Goal: Information Seeking & Learning: Learn about a topic

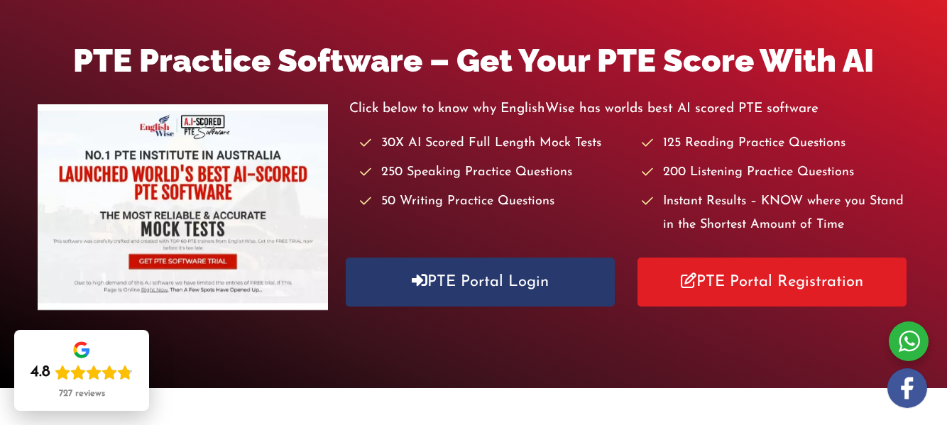
scroll to position [188, 0]
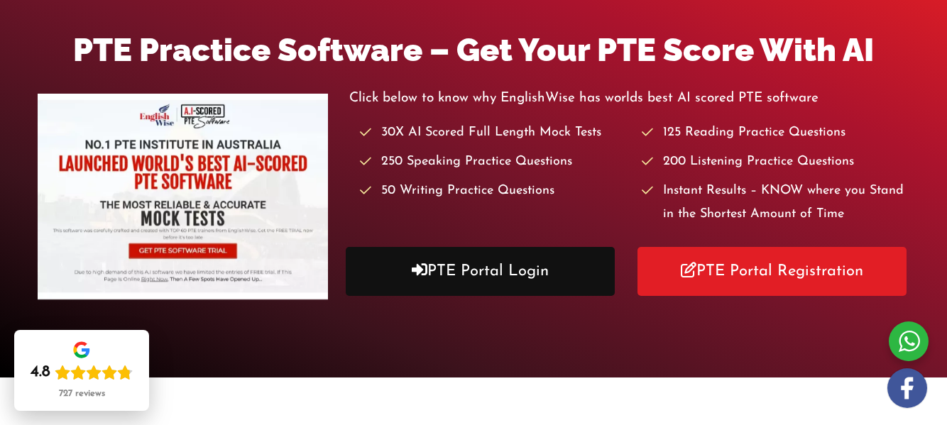
click at [484, 279] on link "PTE Portal Login" at bounding box center [480, 271] width 268 height 49
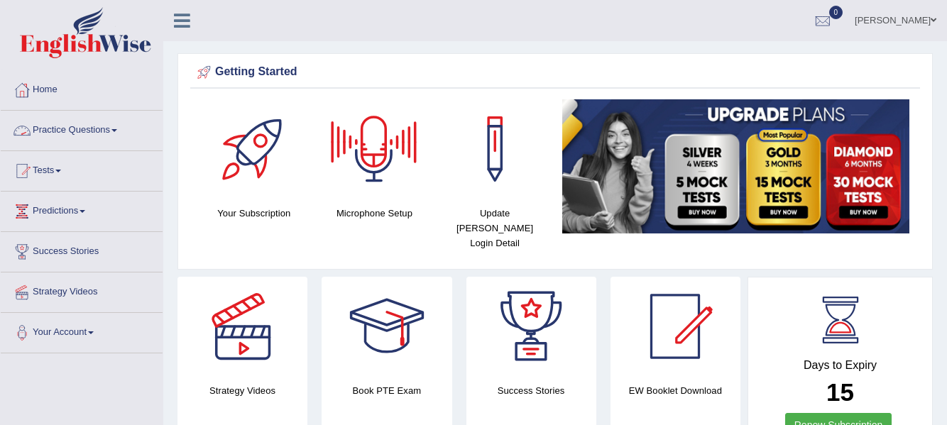
click at [121, 138] on link "Practice Questions" at bounding box center [82, 128] width 162 height 35
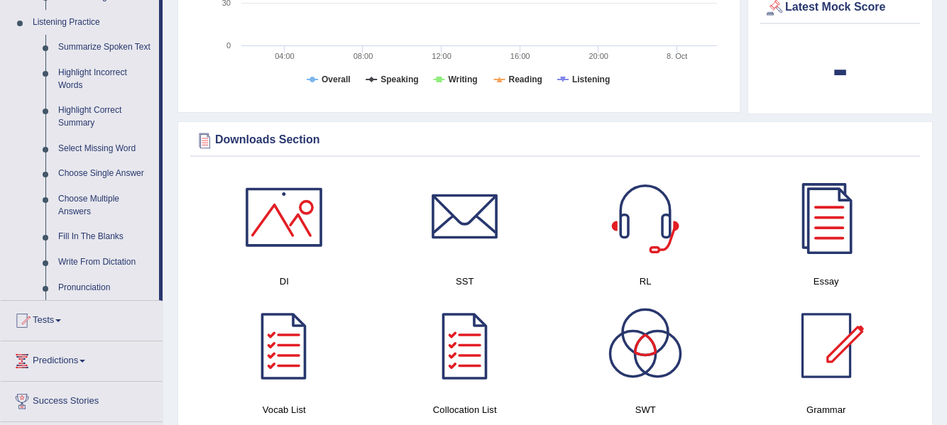
scroll to position [601, 0]
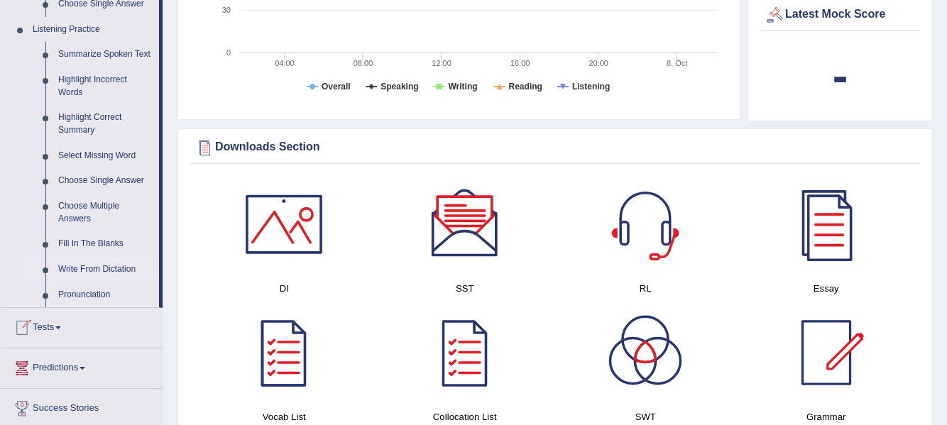
click at [103, 266] on link "Write From Dictation" at bounding box center [105, 270] width 107 height 26
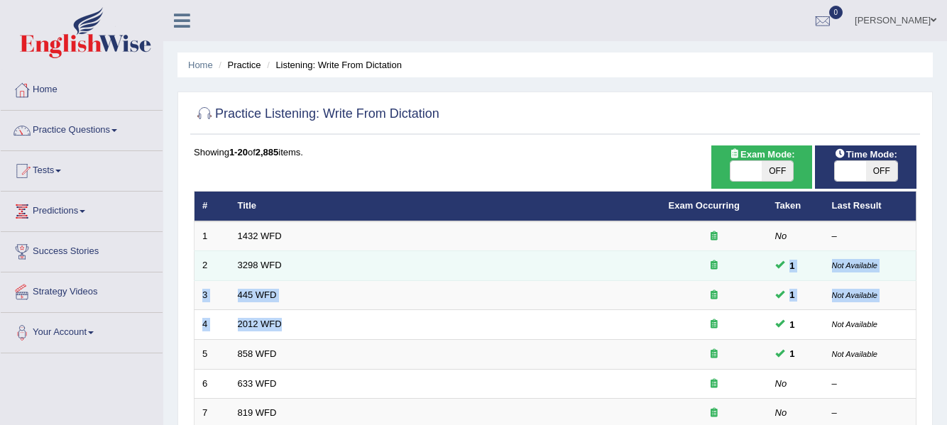
drag, startPoint x: 345, startPoint y: 320, endPoint x: 407, endPoint y: 259, distance: 87.4
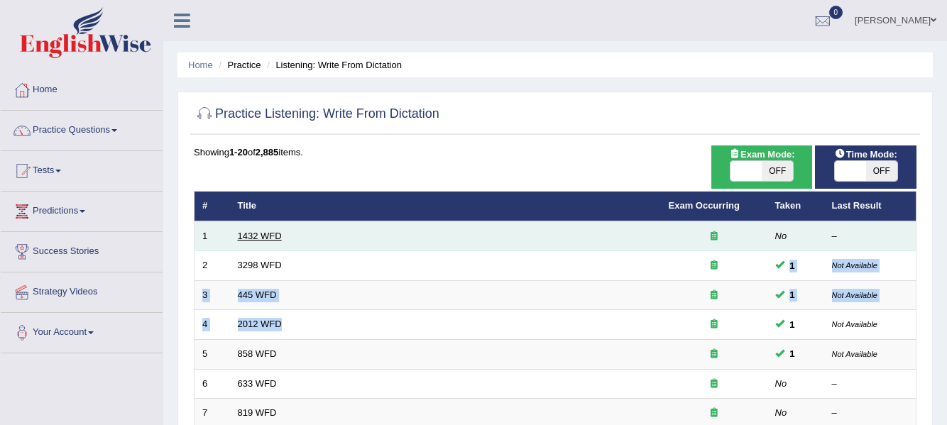
click at [267, 235] on link "1432 WFD" at bounding box center [260, 236] width 44 height 11
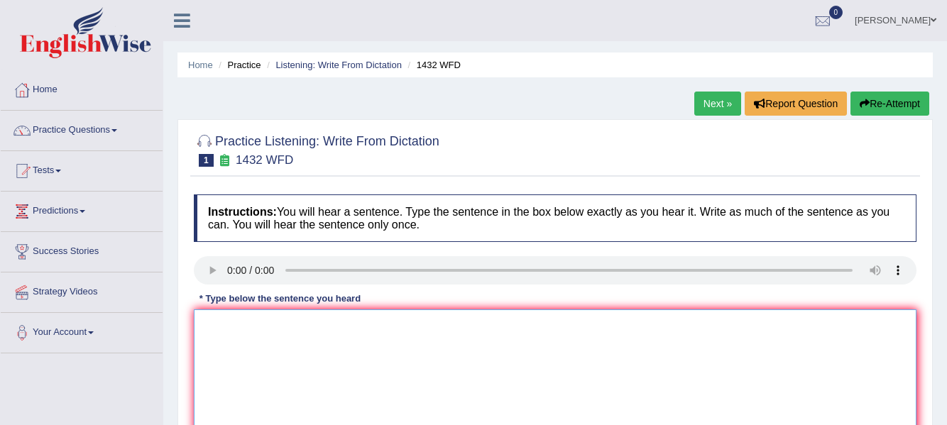
click at [239, 353] on textarea at bounding box center [555, 379] width 723 height 138
type textarea "m"
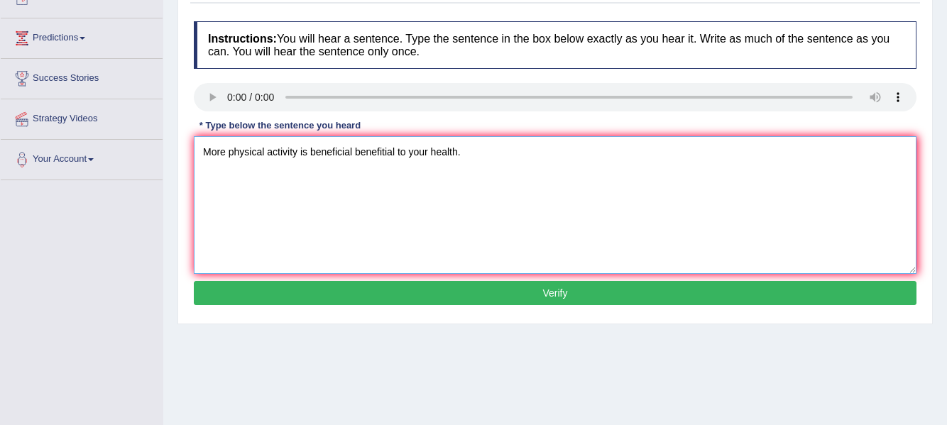
scroll to position [179, 0]
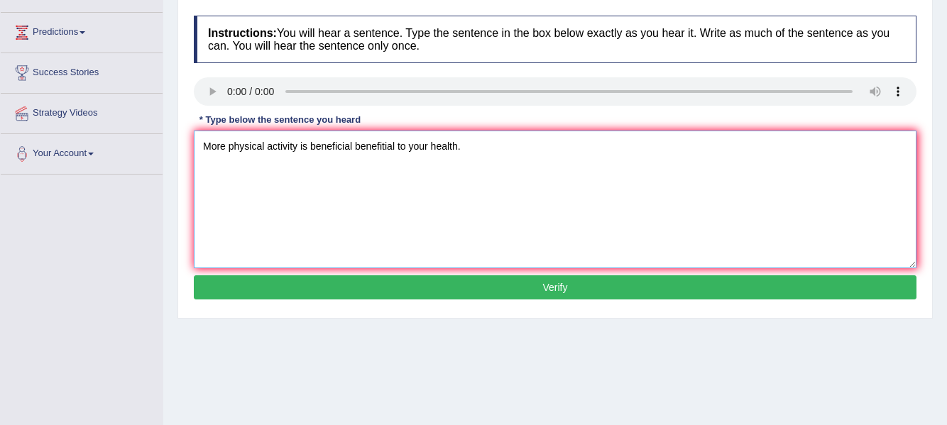
type textarea "More physical activity is beneficial benefitial to your health."
click at [788, 287] on button "Verify" at bounding box center [555, 287] width 723 height 24
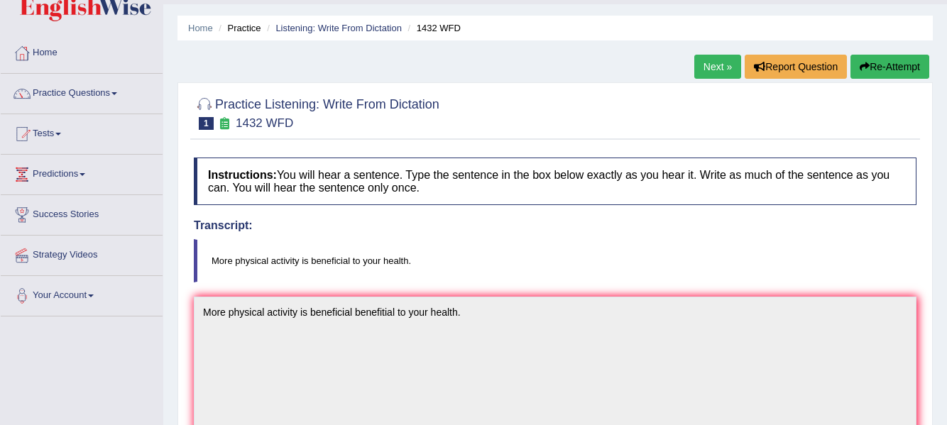
scroll to position [31, 0]
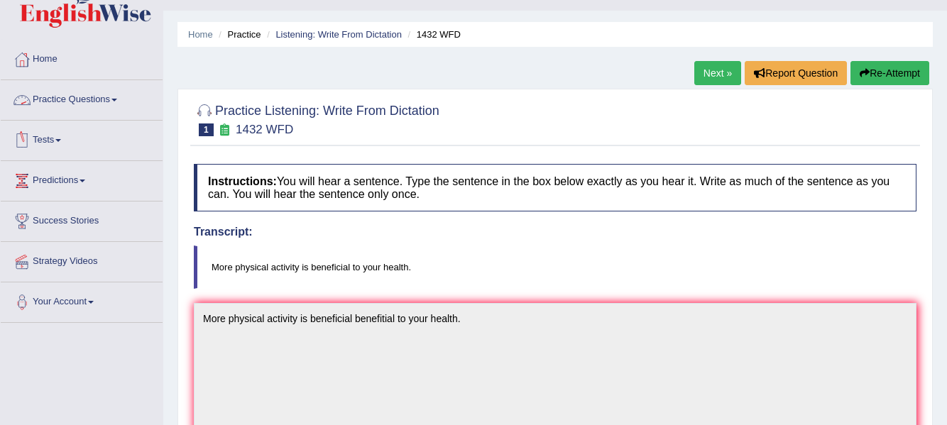
click at [117, 105] on link "Practice Questions" at bounding box center [82, 97] width 162 height 35
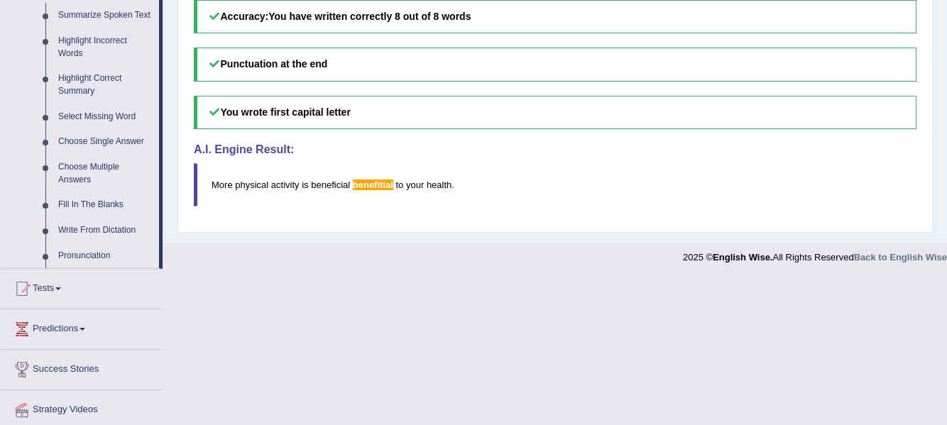
scroll to position [666, 0]
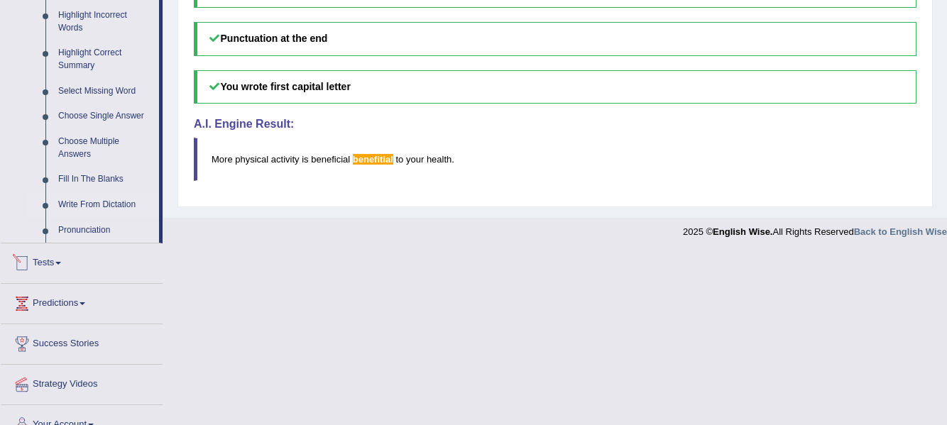
click at [105, 202] on link "Write From Dictation" at bounding box center [105, 205] width 107 height 26
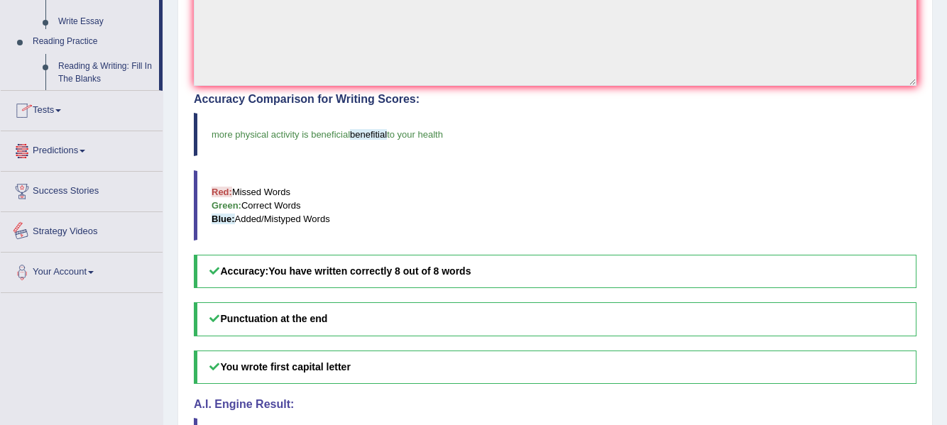
scroll to position [494, 0]
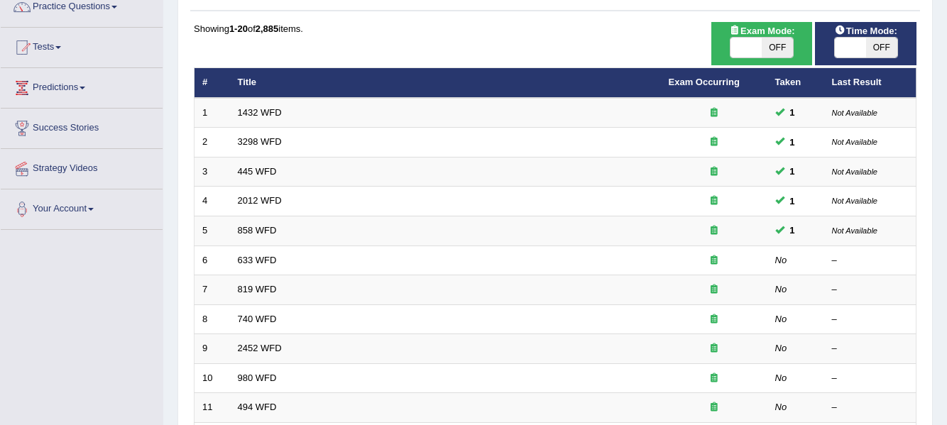
scroll to position [151, 0]
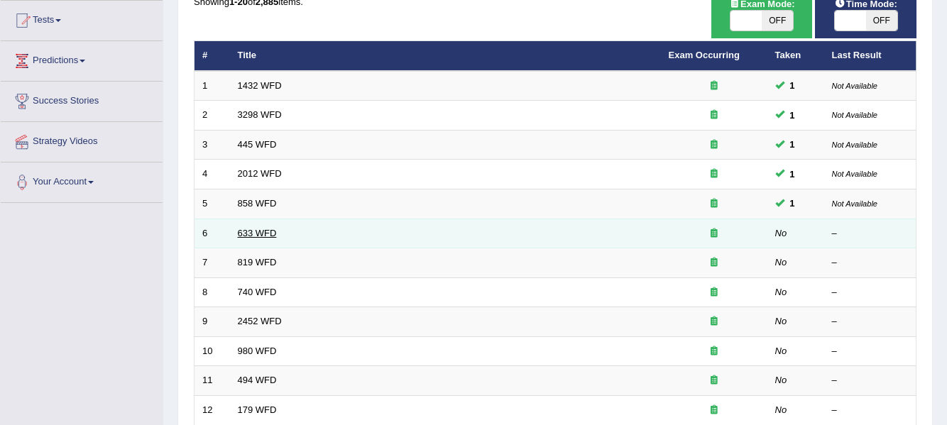
click at [251, 234] on link "633 WFD" at bounding box center [257, 233] width 39 height 11
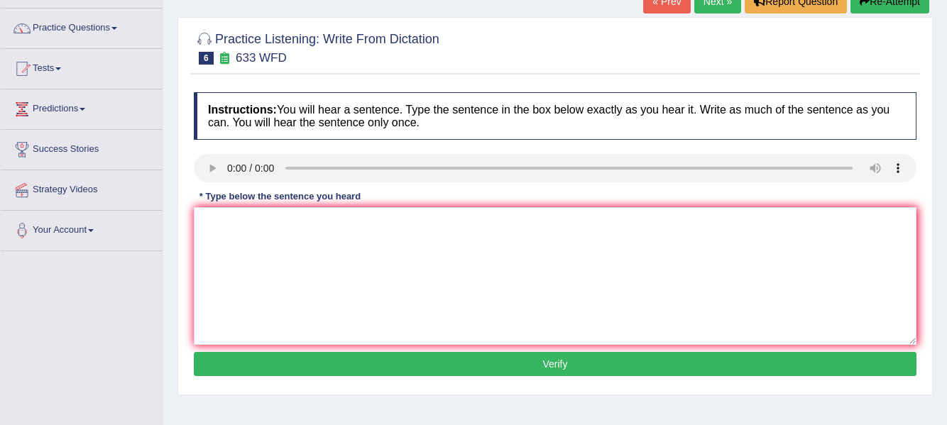
scroll to position [107, 0]
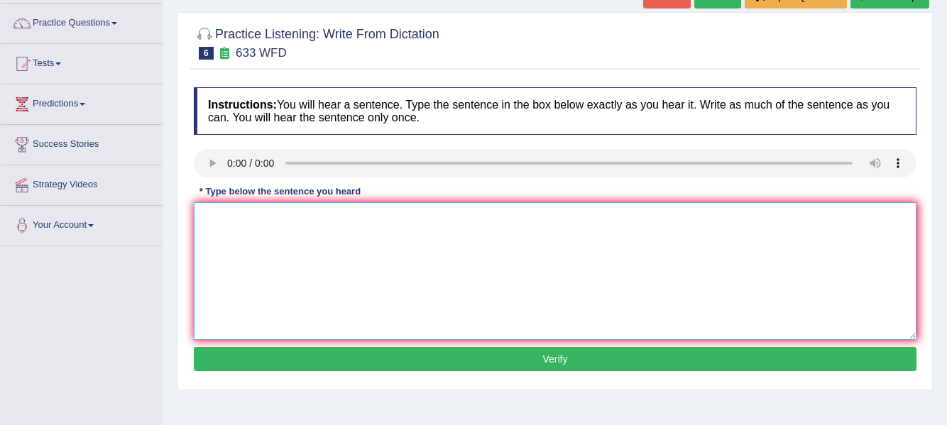
click at [230, 228] on textarea at bounding box center [555, 271] width 723 height 138
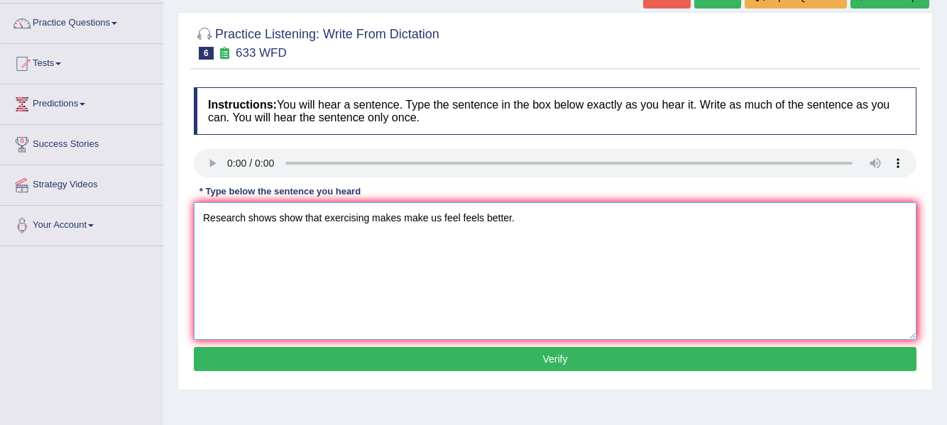
type textarea "Research shows show that exercising makes make us feel feels better."
click at [495, 357] on button "Verify" at bounding box center [555, 359] width 723 height 24
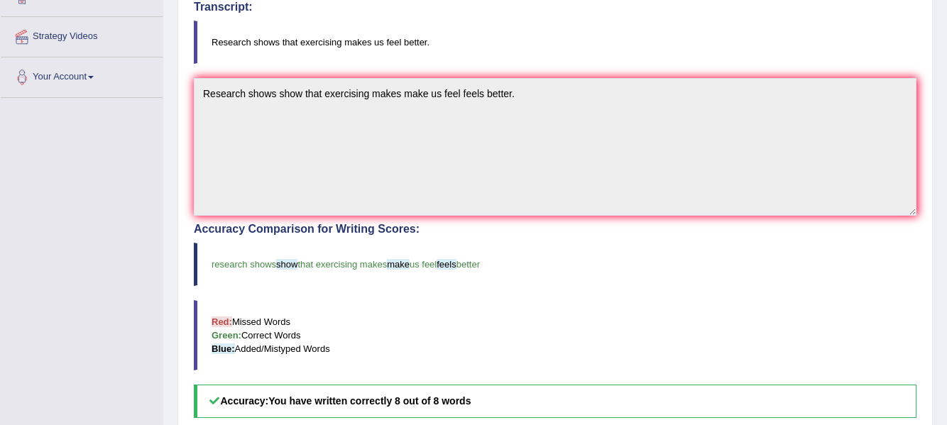
scroll to position [26, 0]
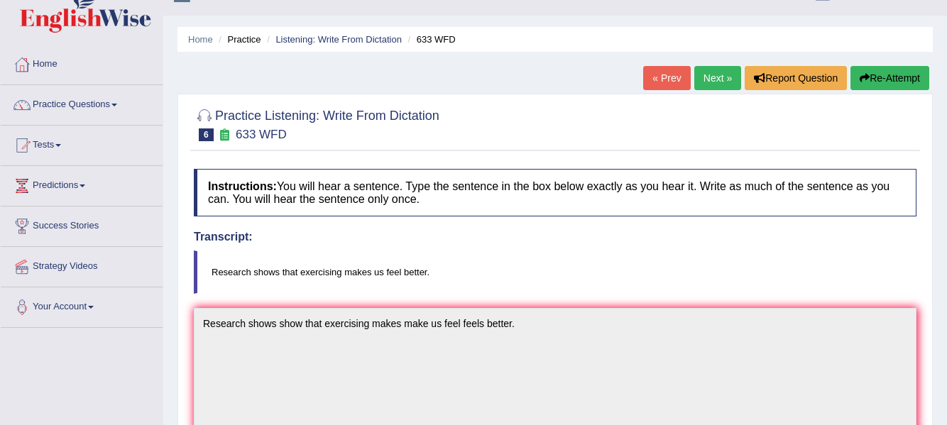
click at [725, 74] on link "Next »" at bounding box center [717, 78] width 47 height 24
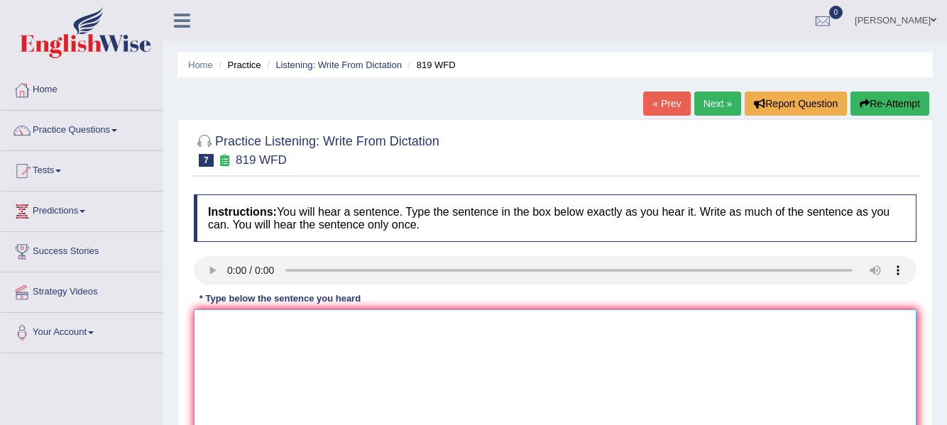
click at [238, 356] on textarea at bounding box center [555, 379] width 723 height 138
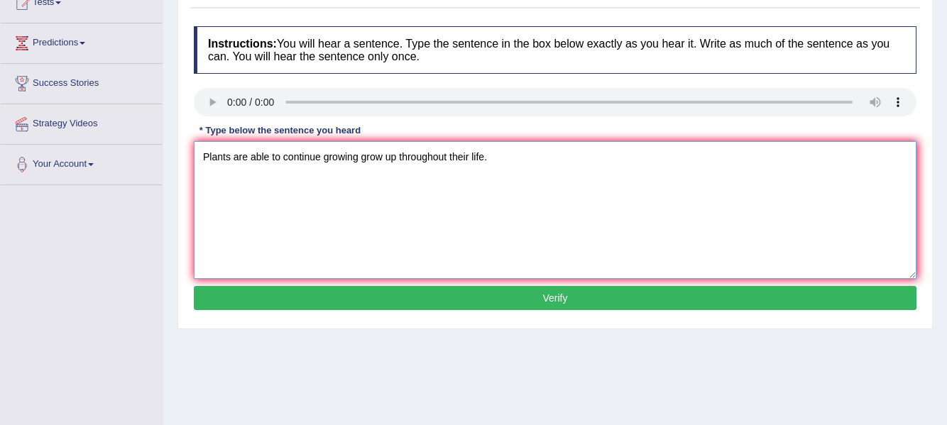
scroll to position [204, 0]
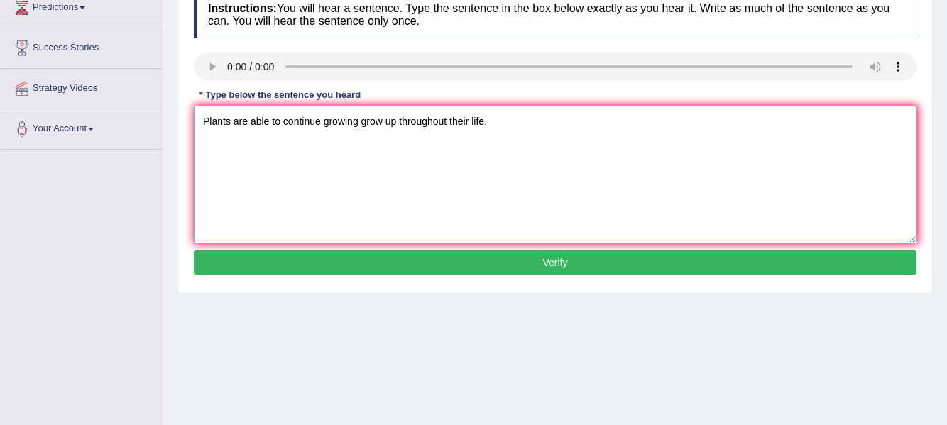
type textarea "Plants are able to continue growing grow up throughout their life."
click at [786, 266] on button "Verify" at bounding box center [555, 263] width 723 height 24
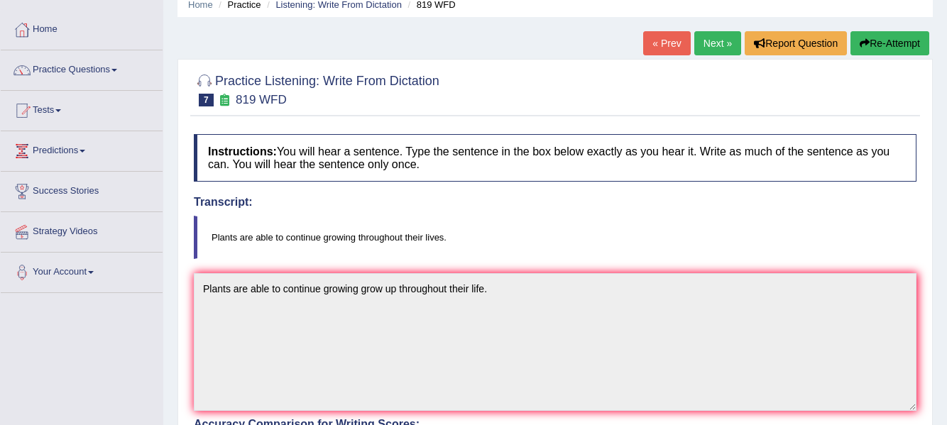
scroll to position [44, 0]
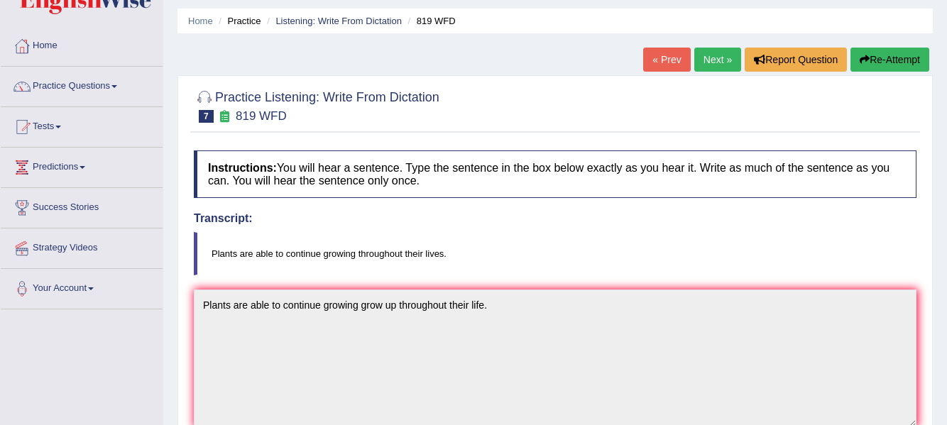
click at [715, 60] on link "Next »" at bounding box center [717, 60] width 47 height 24
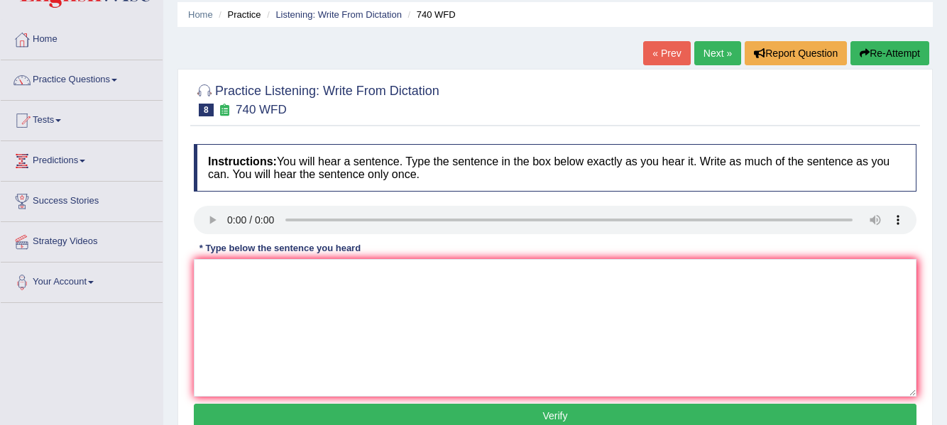
scroll to position [54, 0]
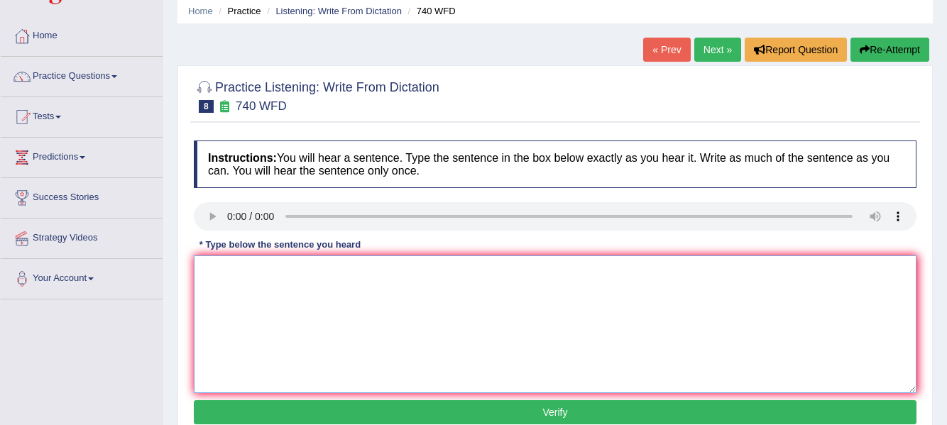
click at [232, 290] on textarea at bounding box center [555, 325] width 723 height 138
type textarea "A series of observation will carried out in classroom."
click at [441, 416] on button "Verify" at bounding box center [555, 412] width 723 height 24
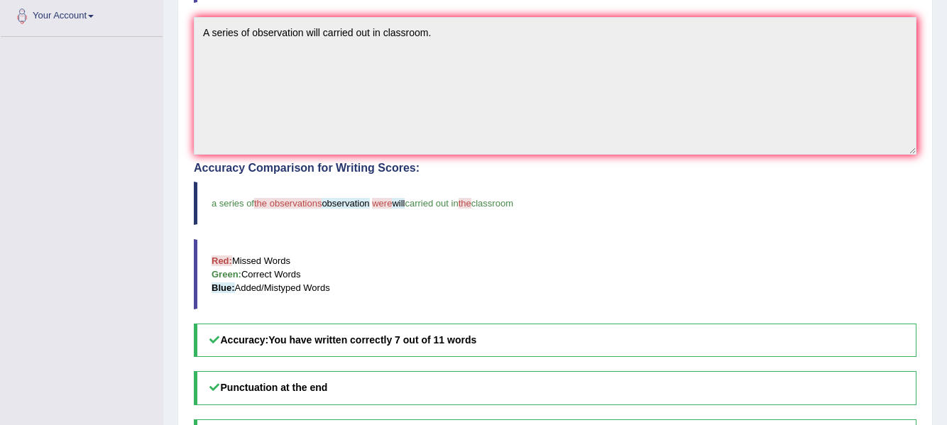
scroll to position [0, 0]
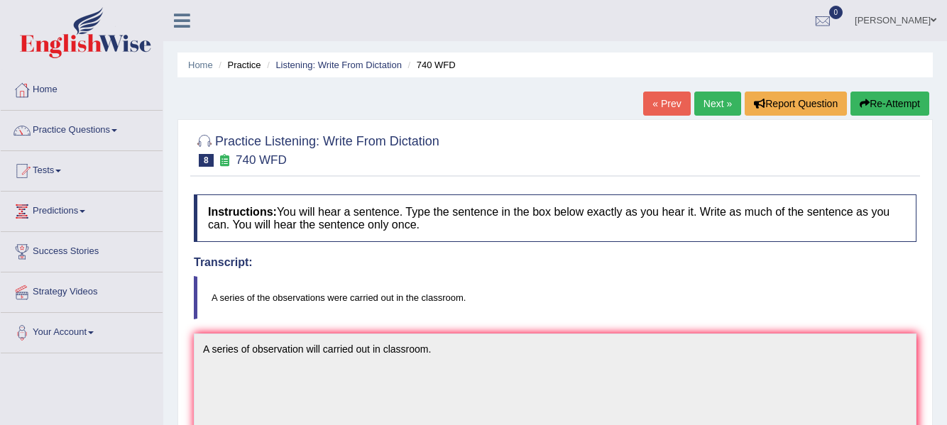
click at [719, 101] on link "Next »" at bounding box center [717, 104] width 47 height 24
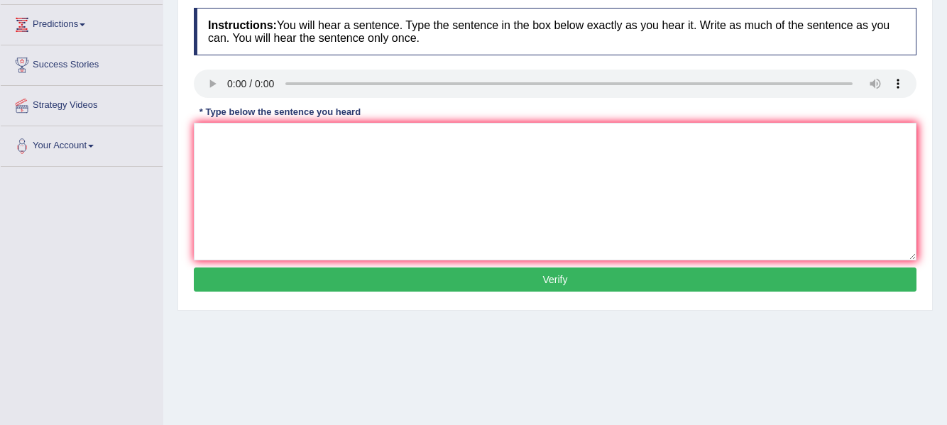
scroll to position [192, 0]
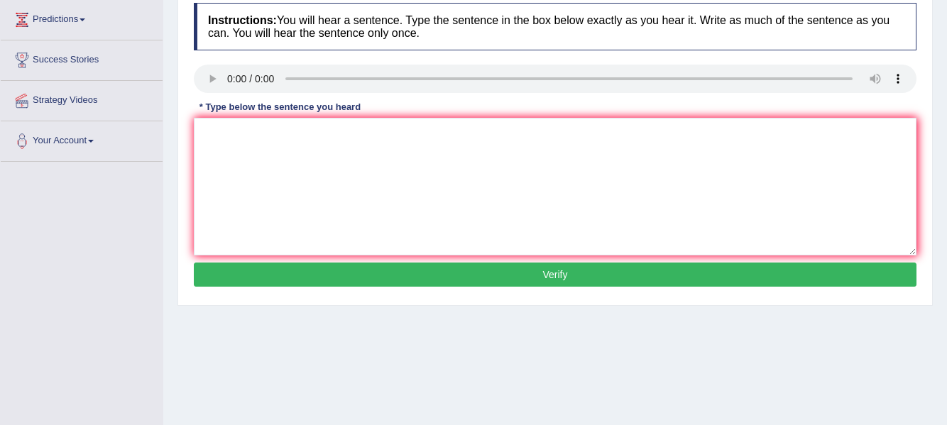
click at [946, 162] on html "Toggle navigation Home Practice Questions Speaking Practice Read Aloud Repeat S…" at bounding box center [473, 20] width 947 height 425
click at [235, 151] on textarea at bounding box center [555, 187] width 723 height 138
type textarea "It is a debate about the value of the knowledge."
click at [361, 274] on button "Verify" at bounding box center [555, 275] width 723 height 24
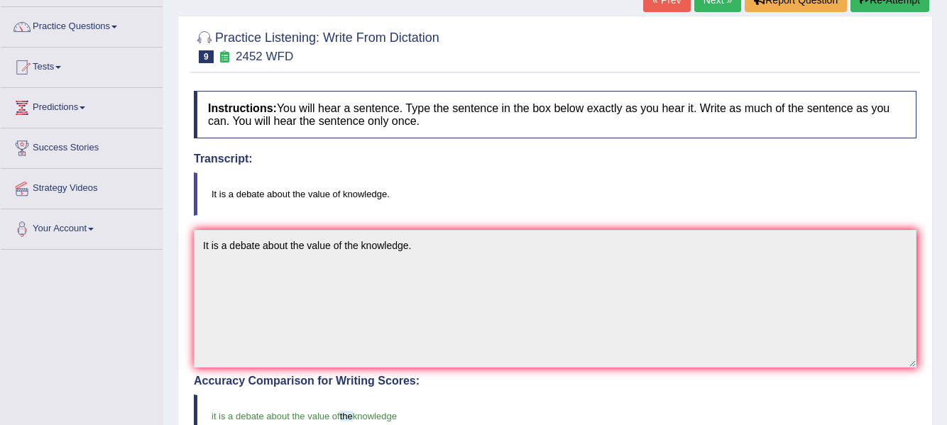
scroll to position [99, 0]
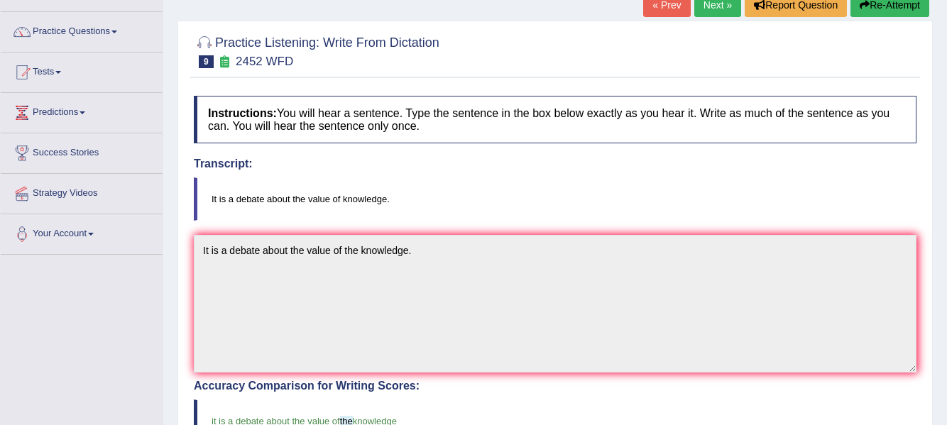
click at [917, 1] on button "Re-Attempt" at bounding box center [889, 5] width 79 height 24
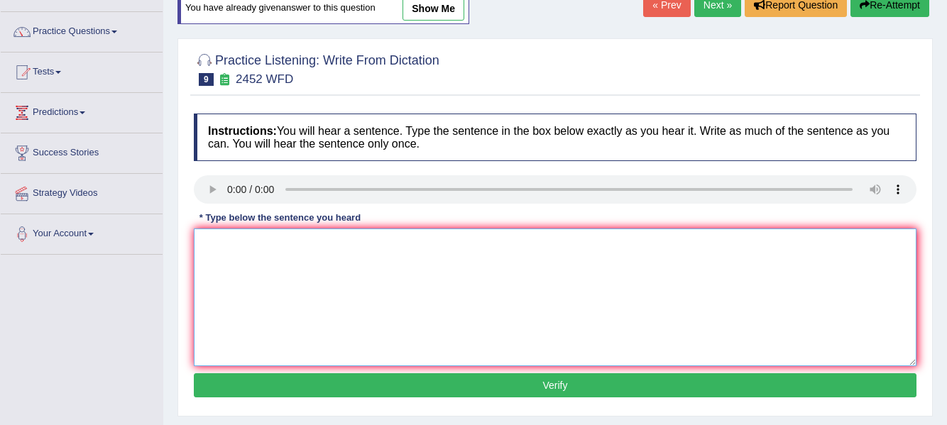
click at [447, 261] on textarea at bounding box center [555, 298] width 723 height 138
type textarea "It is a debate about the value of knowledge."
click at [471, 389] on button "Verify" at bounding box center [555, 385] width 723 height 24
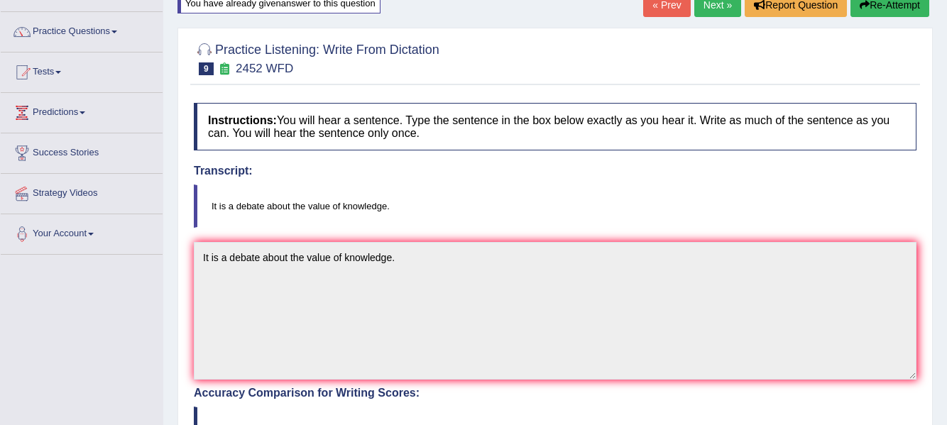
click at [710, 6] on link "Next »" at bounding box center [717, 5] width 47 height 24
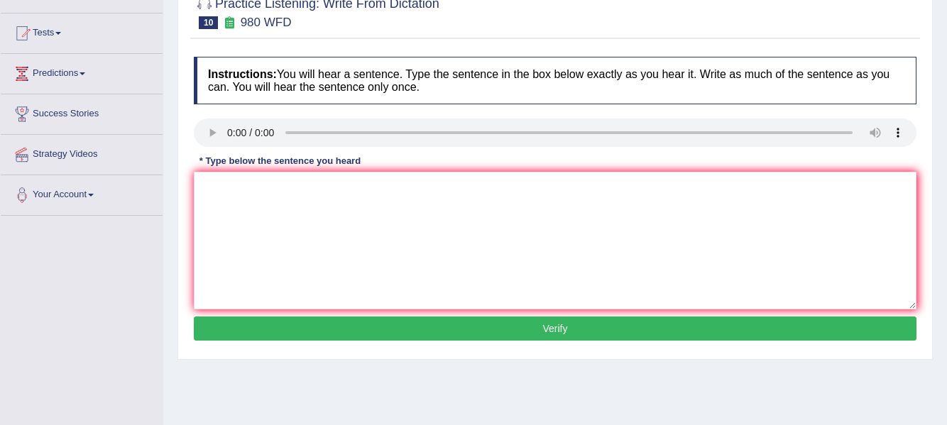
drag, startPoint x: 953, startPoint y: 79, endPoint x: 947, endPoint y: 154, distance: 75.5
click at [946, 154] on html "Toggle navigation Home Practice Questions Speaking Practice Read Aloud Repeat S…" at bounding box center [473, 74] width 947 height 425
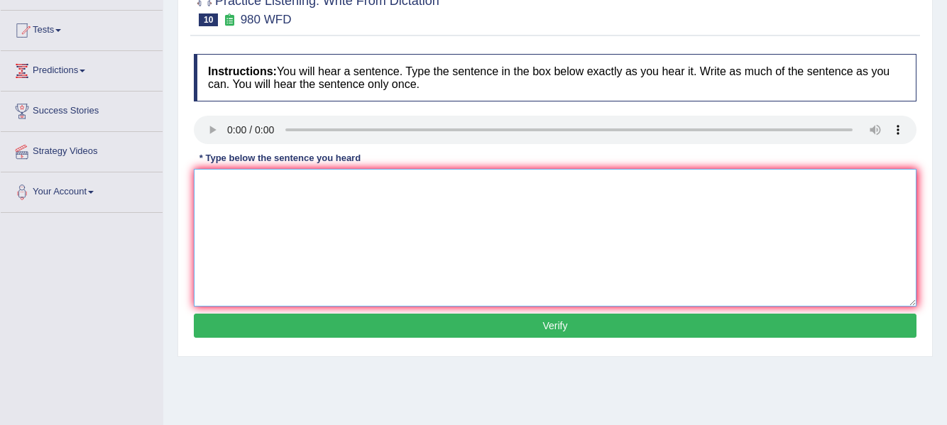
click at [232, 185] on textarea at bounding box center [555, 238] width 723 height 138
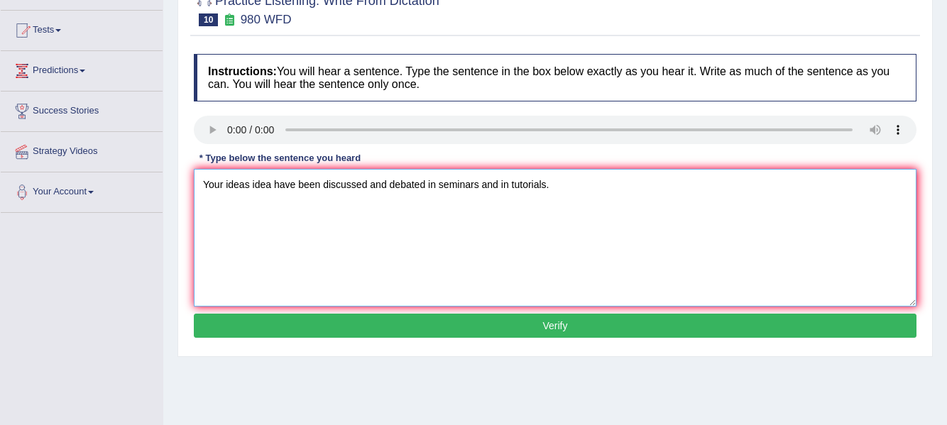
click at [297, 185] on textarea "Your ideas idea have been discussed and debated in seminars and in tutorials." at bounding box center [555, 238] width 723 height 138
click at [459, 185] on textarea "Your ideas idea have has been discussed and debated in seminars and in tutorial…" at bounding box center [555, 238] width 723 height 138
click at [547, 182] on textarea "Your ideas idea have has been discussed and debated in the seminars and in tuto…" at bounding box center [555, 238] width 723 height 138
type textarea "Your ideas idea have has been discussed and debated in the seminars and in the …"
click at [620, 321] on button "Verify" at bounding box center [555, 326] width 723 height 24
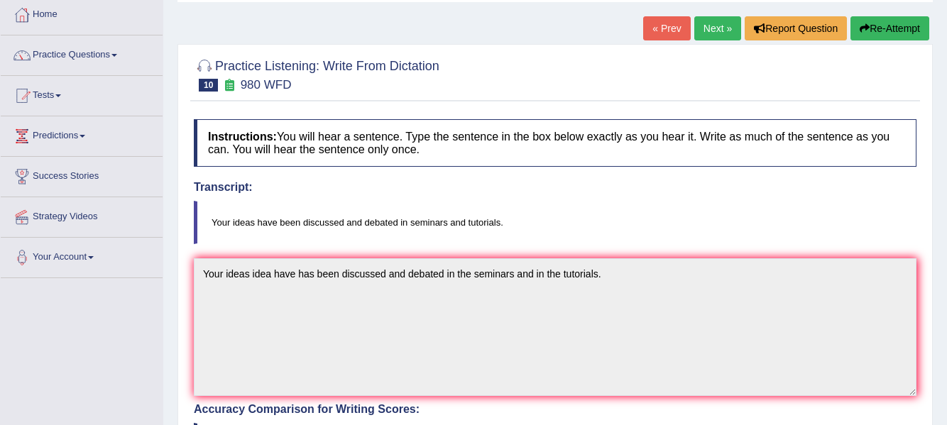
scroll to position [16, 0]
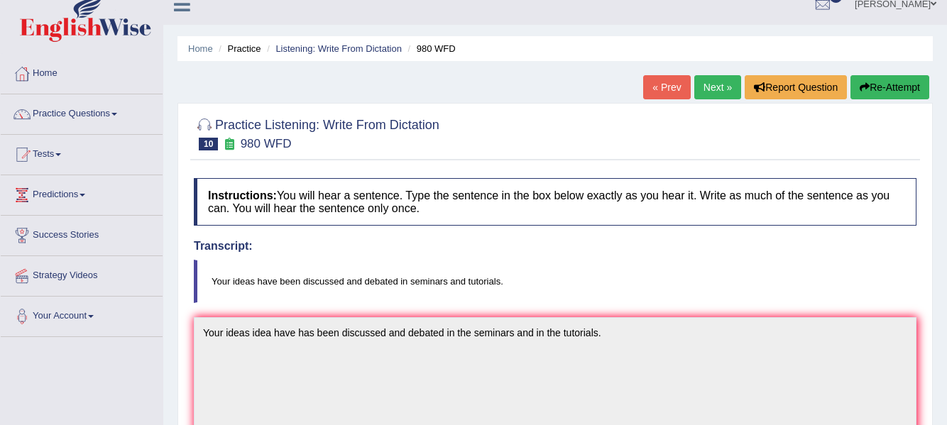
click at [708, 87] on link "Next »" at bounding box center [717, 87] width 47 height 24
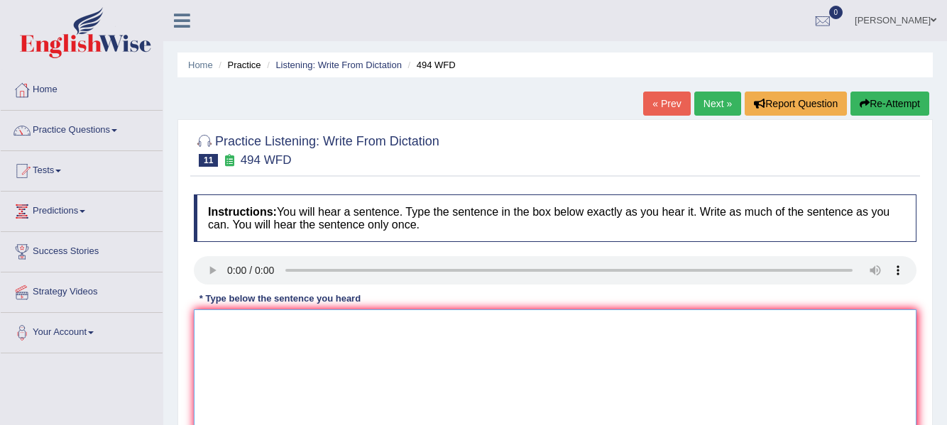
click at [242, 327] on textarea at bounding box center [555, 379] width 723 height 138
click at [328, 327] on textarea "The vocabulary that is" at bounding box center [555, 379] width 723 height 138
click at [386, 327] on textarea "The vocabulary that is peculiar in specifis field is called jerken." at bounding box center [555, 379] width 723 height 138
click at [484, 334] on textarea "The vocabulary that is peculiar in specific field is called jerken." at bounding box center [555, 379] width 723 height 138
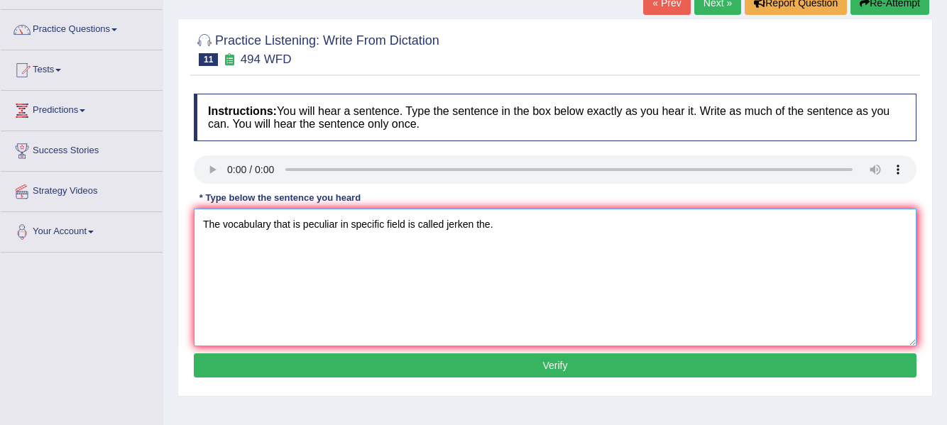
scroll to position [112, 0]
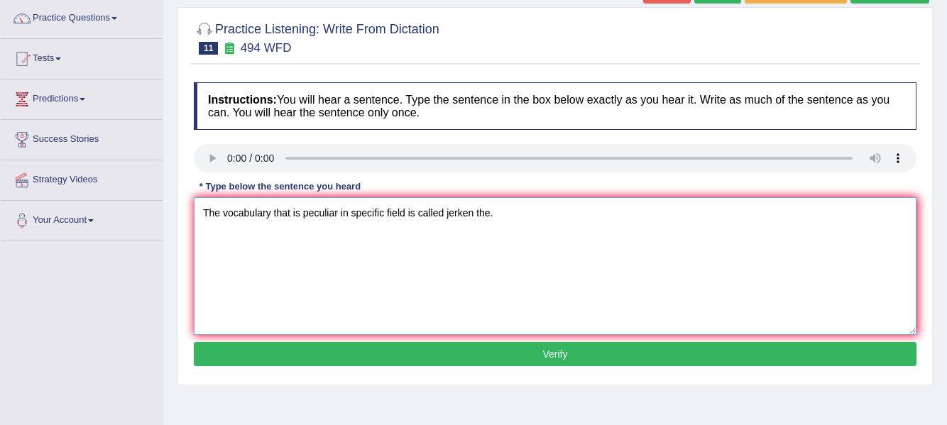
type textarea "The vocabulary that is peculiar in specific field is called jerken the."
click at [697, 356] on button "Verify" at bounding box center [555, 354] width 723 height 24
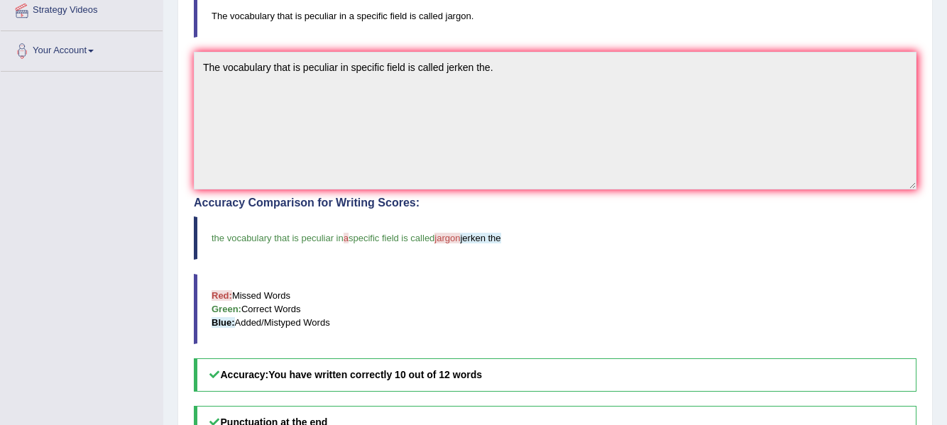
scroll to position [280, 0]
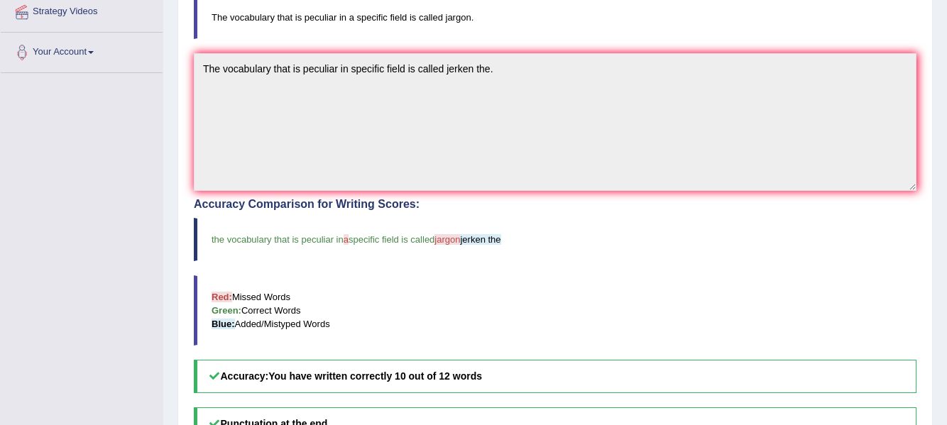
click at [946, 307] on div "Home Practice Listening: Write From Dictation 494 WFD « Prev Next » Report Ques…" at bounding box center [555, 162] width 784 height 884
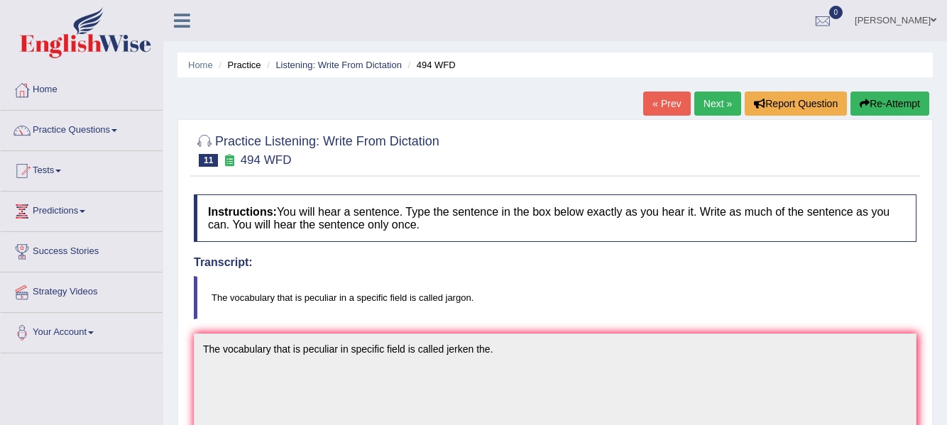
click at [710, 109] on link "Next »" at bounding box center [717, 104] width 47 height 24
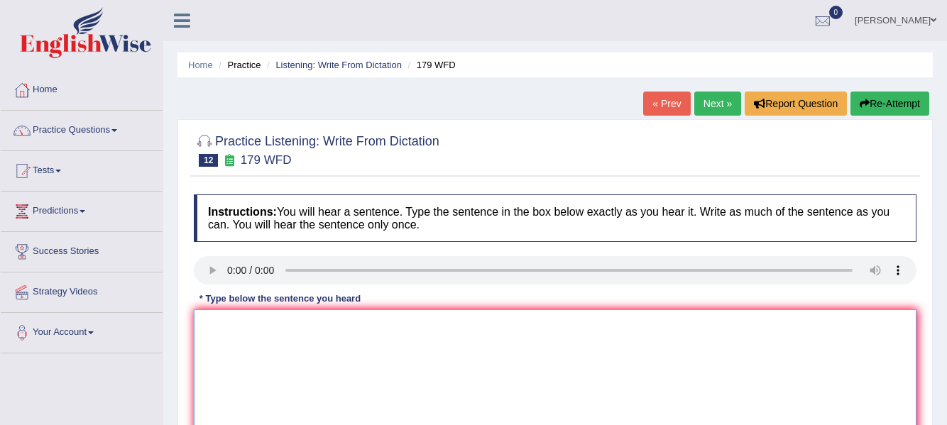
click at [230, 329] on textarea at bounding box center [555, 379] width 723 height 138
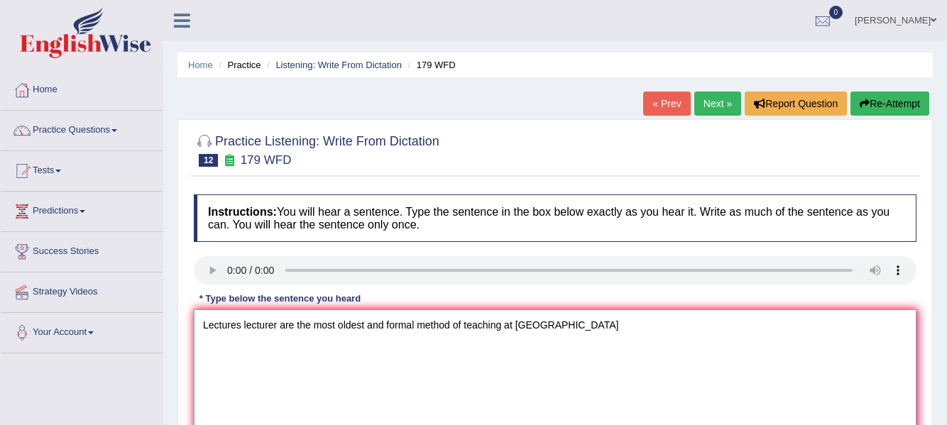
click at [515, 327] on textarea "Lectures lecturer are the most oldest and formal method of teaching at universi…" at bounding box center [555, 379] width 723 height 138
click at [626, 323] on textarea "Lectures lecturer are the most oldest and formal method of teaching at the univ…" at bounding box center [555, 379] width 723 height 138
click at [383, 322] on textarea "Lectures lecturer are the most oldest and formal method of teaching at the univ…" at bounding box center [555, 379] width 723 height 138
click at [466, 324] on textarea "Lectures lecturer are the most oldest and most must formal method of teaching a…" at bounding box center [555, 379] width 723 height 138
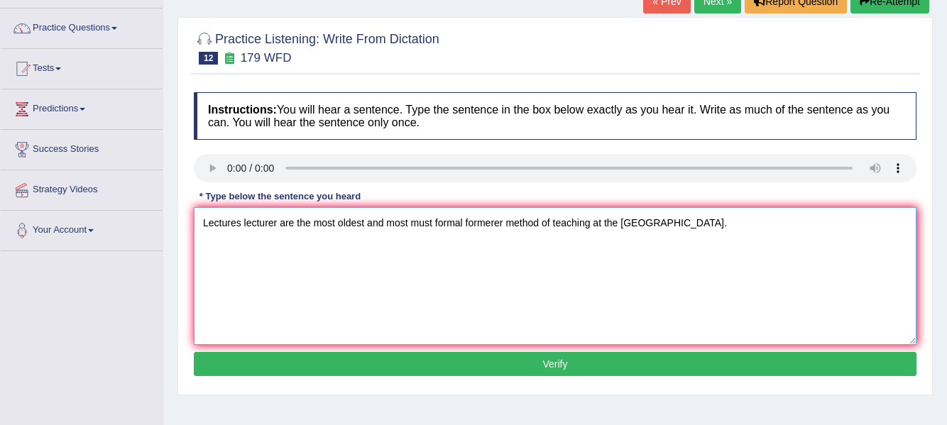
scroll to position [160, 0]
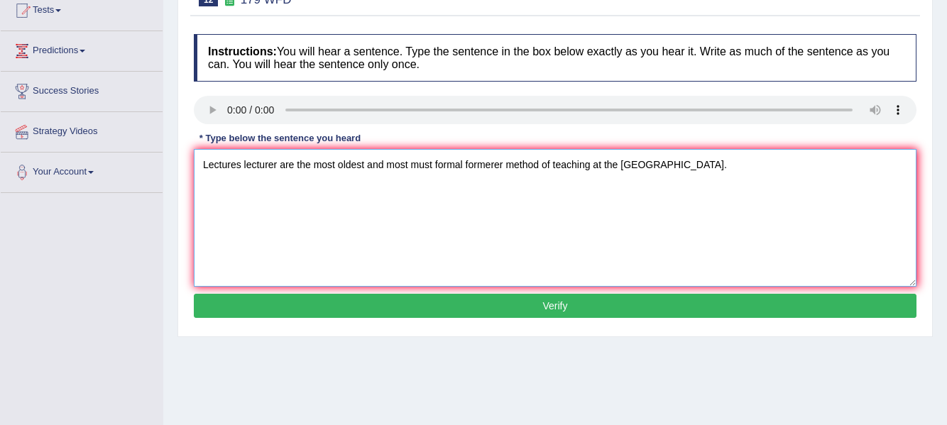
type textarea "Lectures lecturer are the most oldest and most must formal formerer method of t…"
click at [878, 303] on button "Verify" at bounding box center [555, 306] width 723 height 24
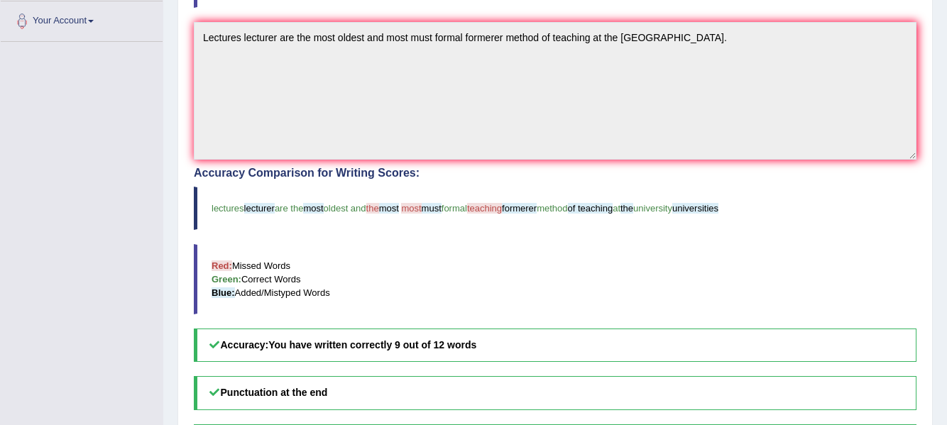
scroll to position [0, 0]
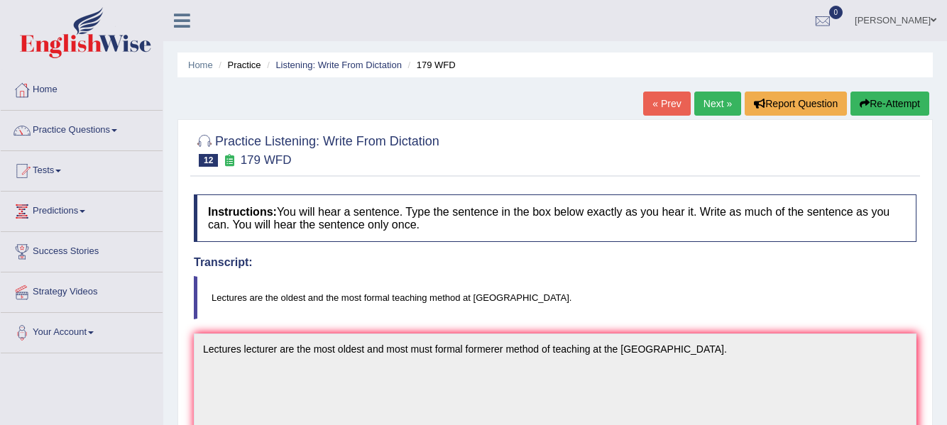
click at [723, 111] on link "Next »" at bounding box center [717, 104] width 47 height 24
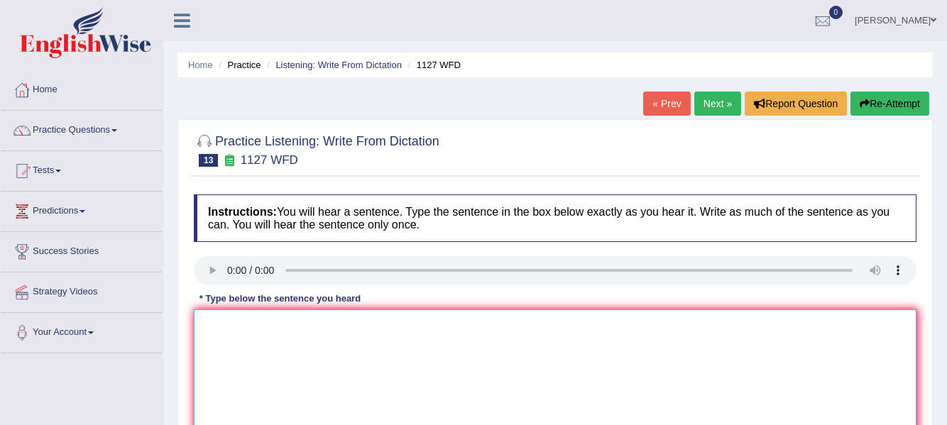
click at [229, 325] on textarea at bounding box center [555, 379] width 723 height 138
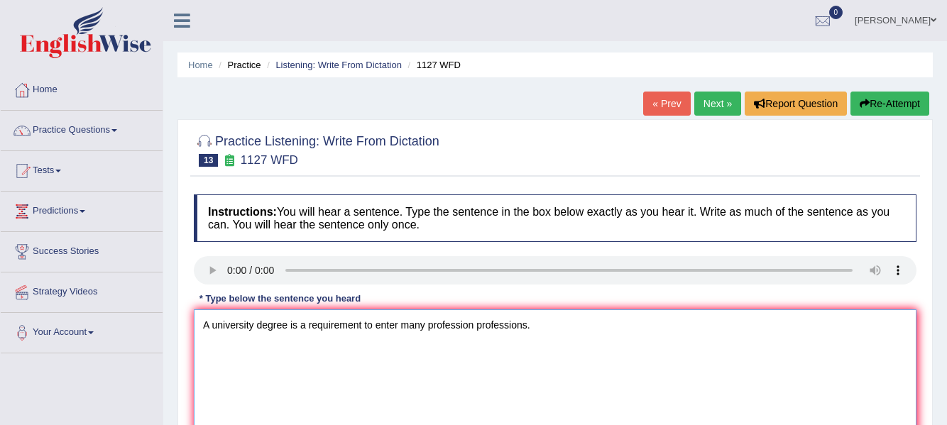
click at [258, 325] on textarea "A university degree is a requirement to enter many profession professions." at bounding box center [555, 379] width 723 height 138
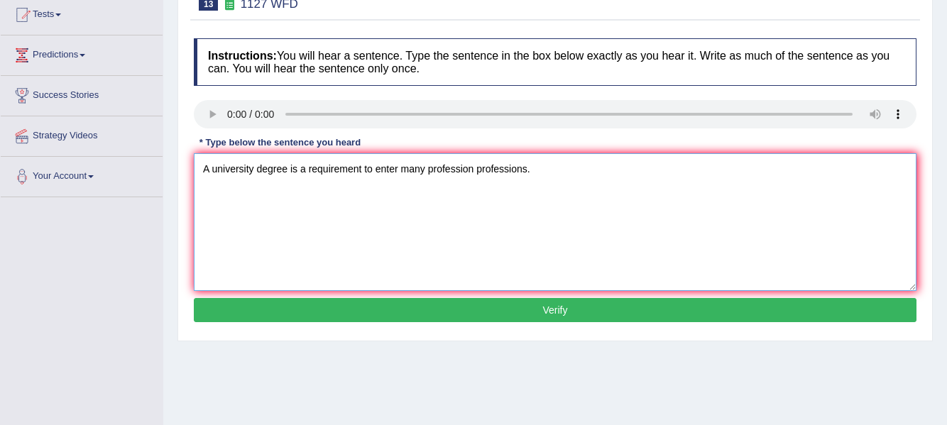
scroll to position [165, 0]
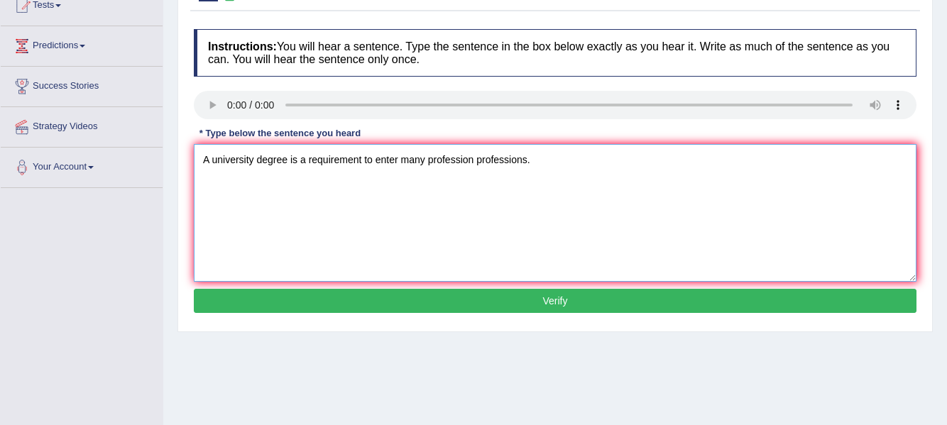
type textarea "A university degree is a requirement to enter many profession professions."
click at [557, 306] on button "Verify" at bounding box center [555, 301] width 723 height 24
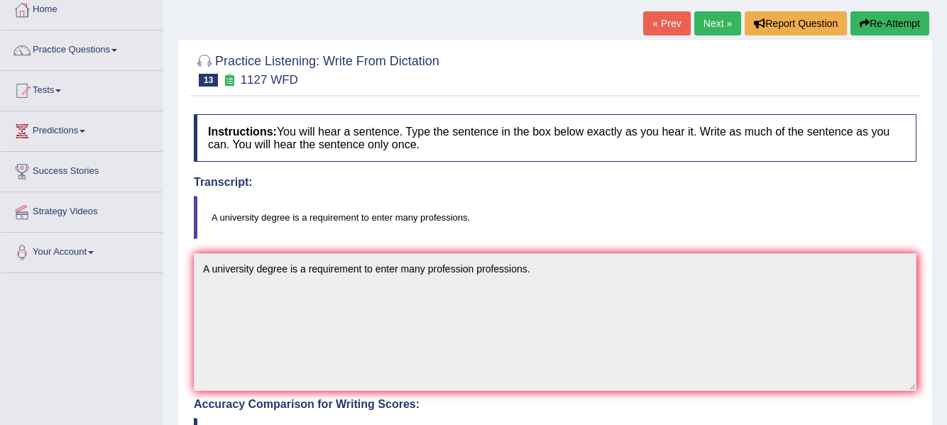
scroll to position [0, 0]
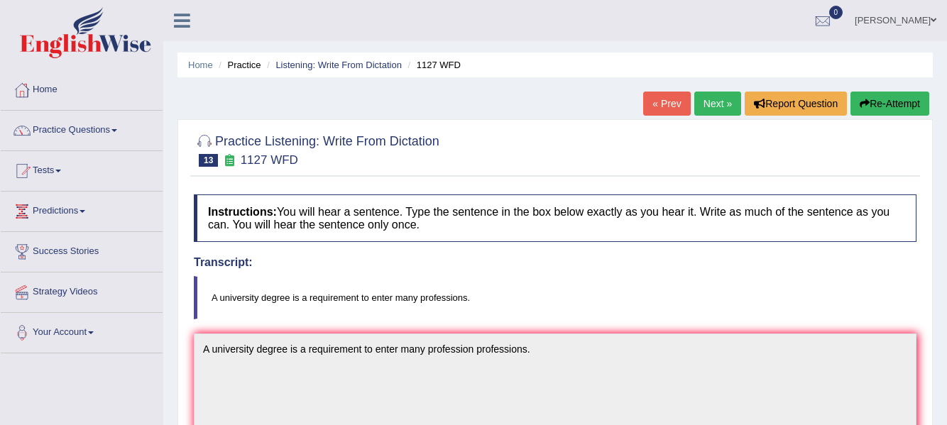
click at [702, 106] on link "Next »" at bounding box center [717, 104] width 47 height 24
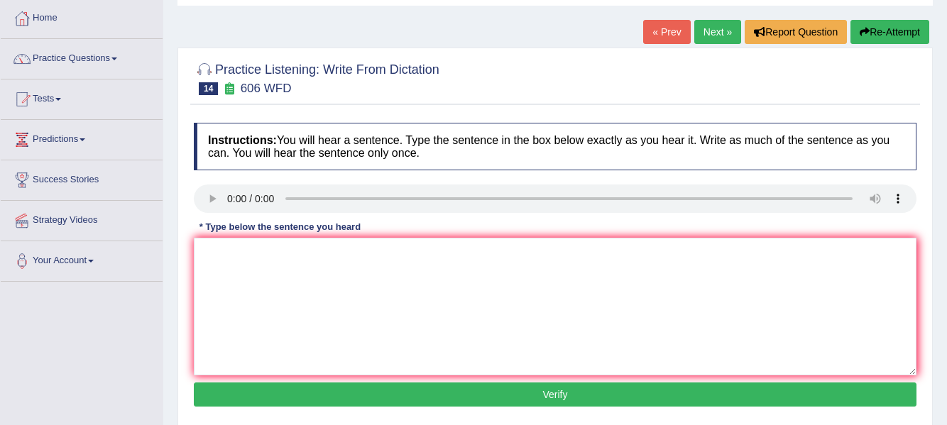
scroll to position [74, 0]
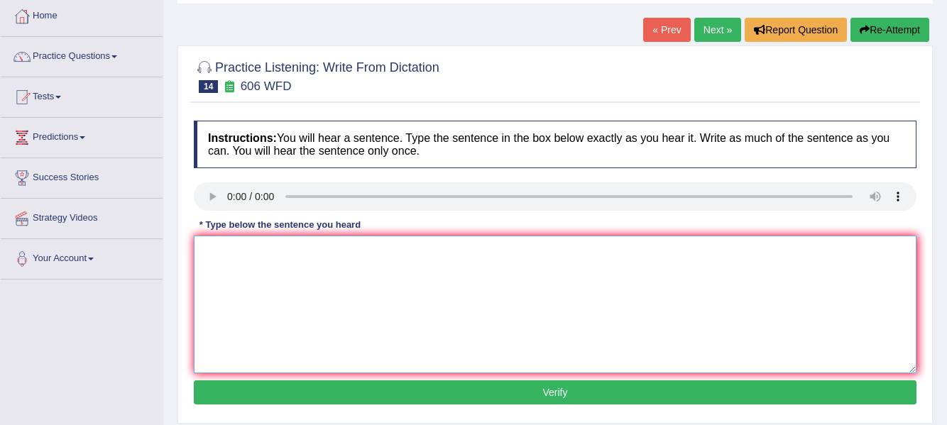
click at [285, 289] on textarea at bounding box center [555, 305] width 723 height 138
type textarea "Students will study the language and literature in of ancient [GEOGRAPHIC_DATA]…"
click at [369, 395] on button "Verify" at bounding box center [555, 393] width 723 height 24
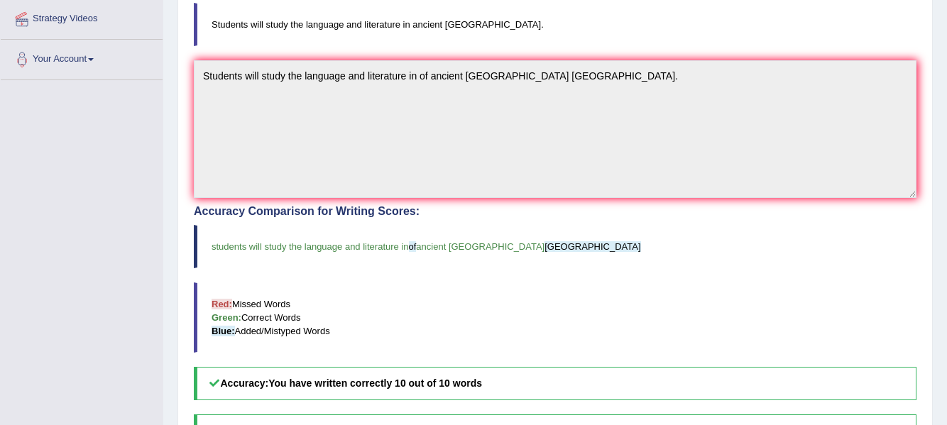
scroll to position [0, 0]
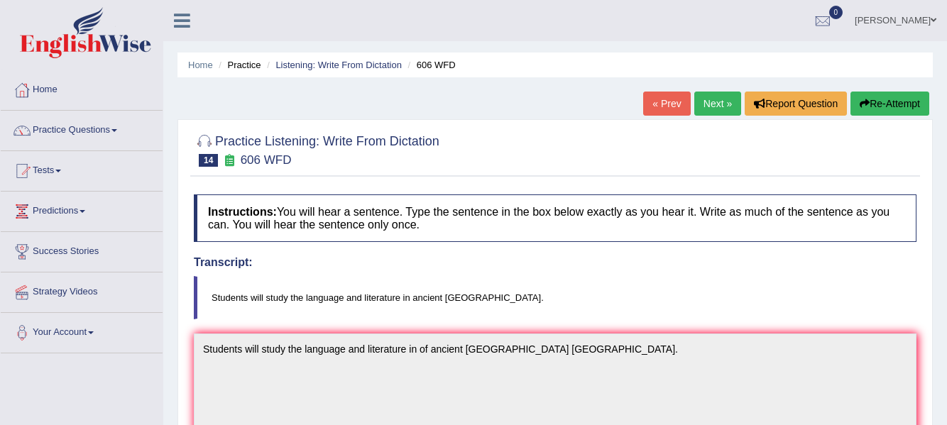
click at [727, 106] on link "Next »" at bounding box center [717, 104] width 47 height 24
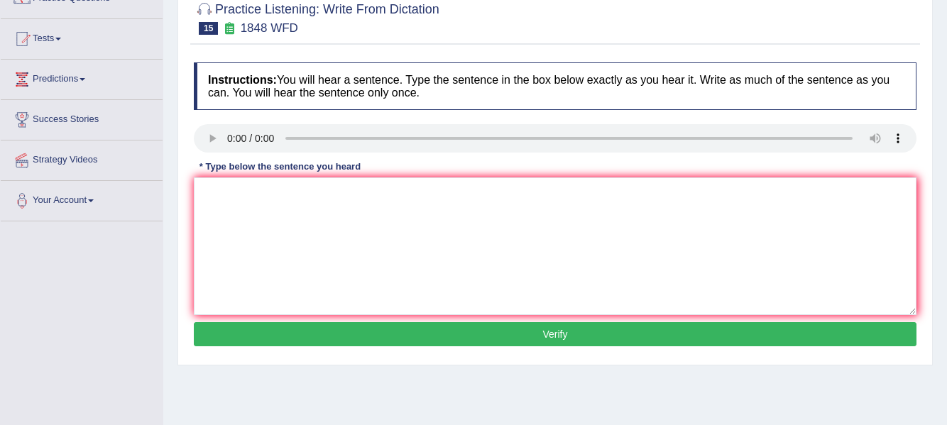
scroll to position [133, 0]
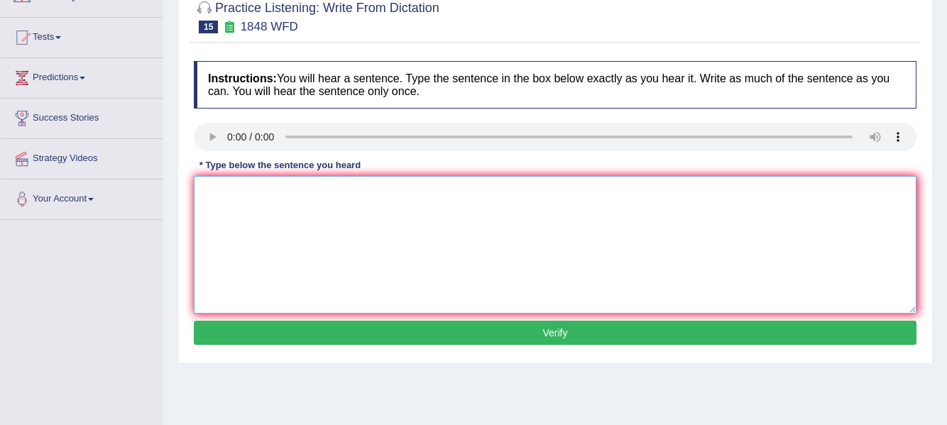
click at [208, 204] on textarea at bounding box center [555, 245] width 723 height 138
click at [230, 201] on textarea at bounding box center [555, 245] width 723 height 138
click at [348, 196] on textarea "Students must most present v" at bounding box center [555, 245] width 723 height 138
type textarea "Students must most present a validate identification to enrol in this course."
click at [432, 327] on button "Verify" at bounding box center [555, 333] width 723 height 24
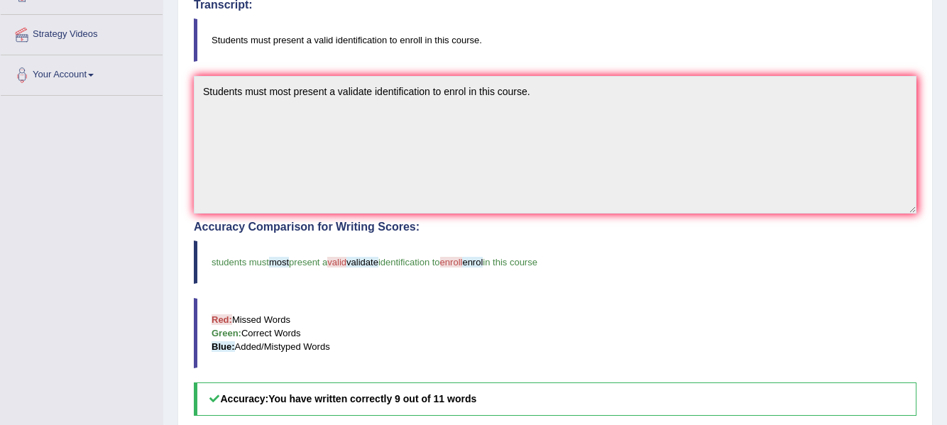
scroll to position [0, 0]
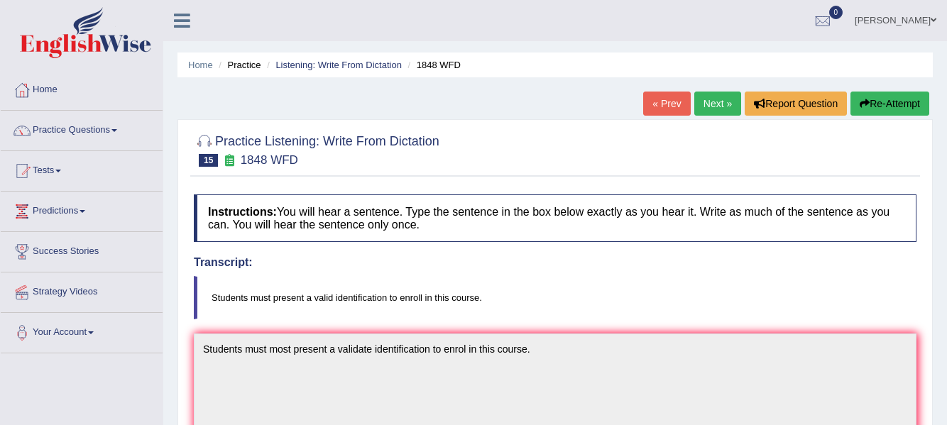
click at [725, 107] on link "Next »" at bounding box center [717, 104] width 47 height 24
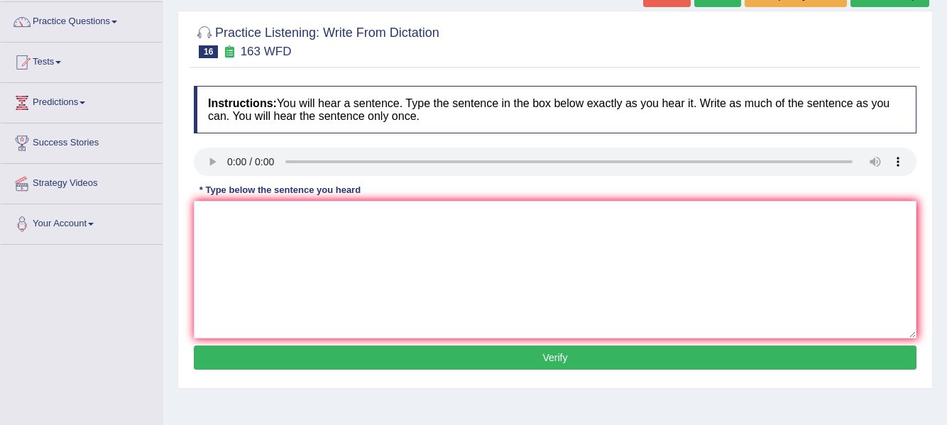
scroll to position [118, 0]
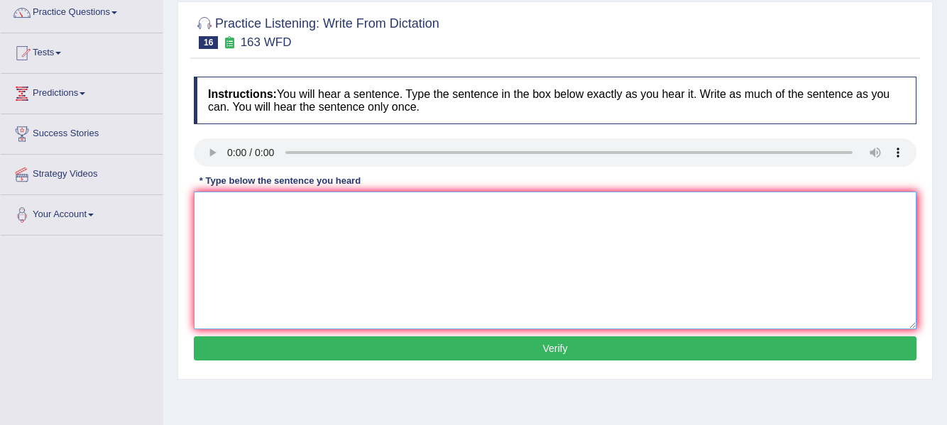
click at [229, 197] on textarea at bounding box center [555, 261] width 723 height 138
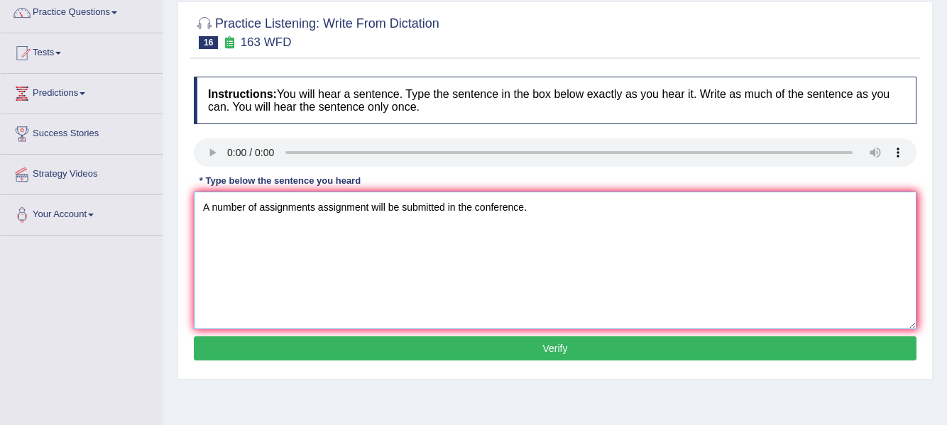
type textarea "A number of assignments assignment will be submitted in the conference."
click at [386, 350] on button "Verify" at bounding box center [555, 348] width 723 height 24
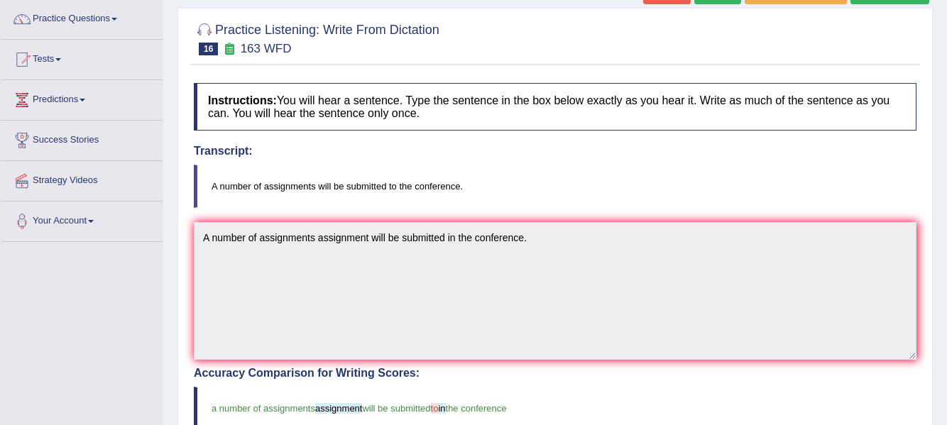
scroll to position [0, 0]
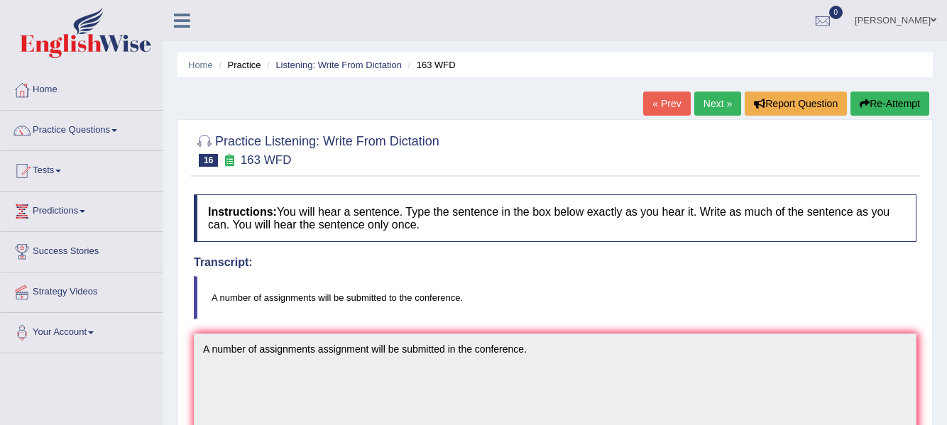
click at [724, 96] on link "Next »" at bounding box center [717, 104] width 47 height 24
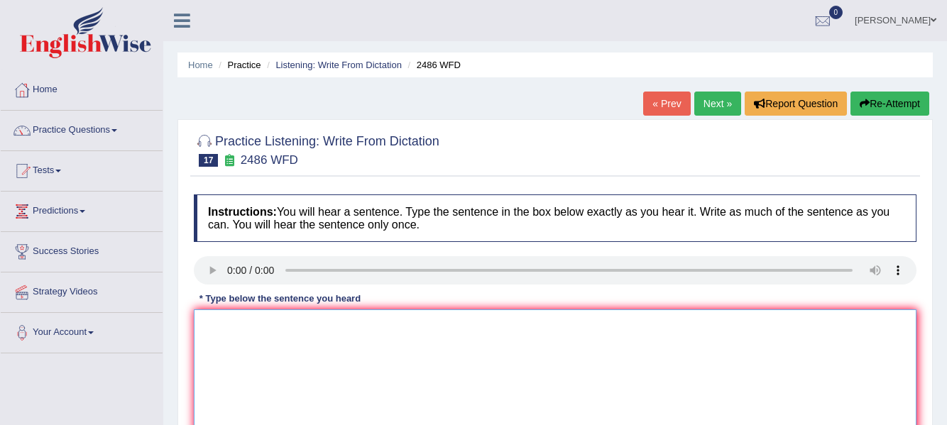
click at [234, 326] on textarea at bounding box center [555, 379] width 723 height 138
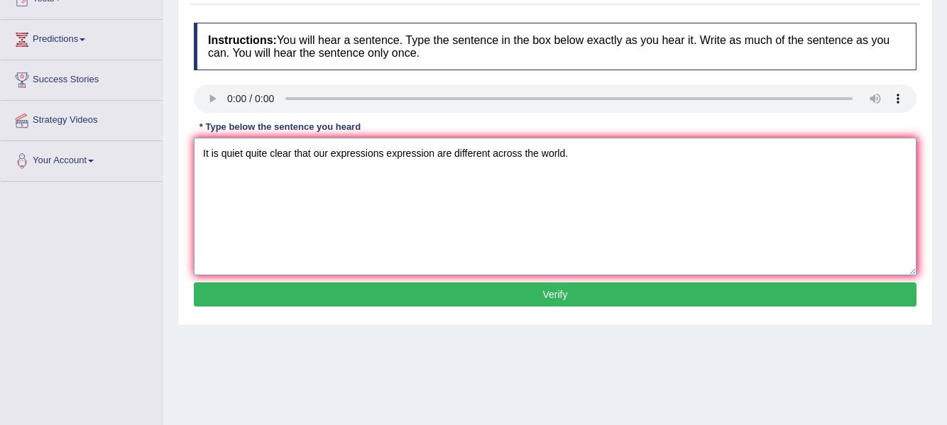
scroll to position [204, 0]
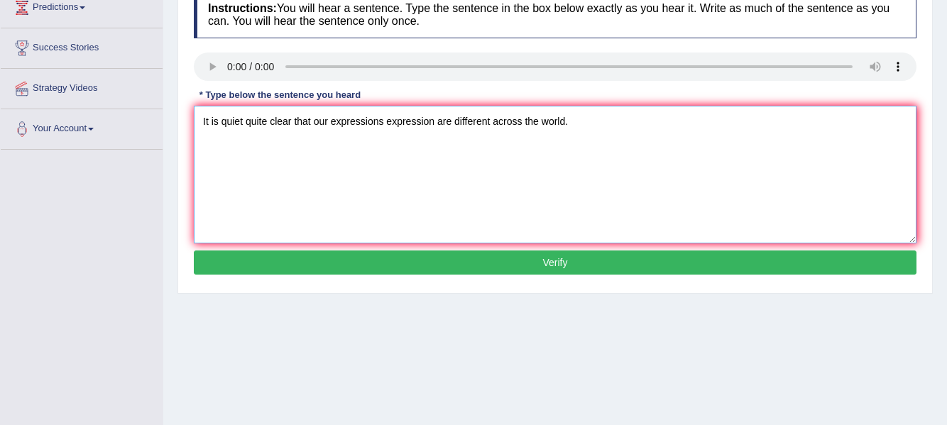
type textarea "It is quiet quite clear that our expressions expression are different across th…"
click at [899, 258] on button "Verify" at bounding box center [555, 263] width 723 height 24
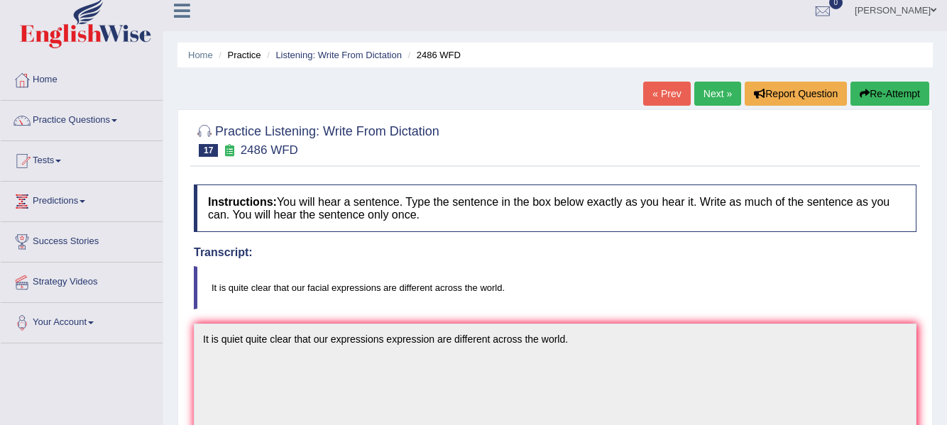
scroll to position [0, 0]
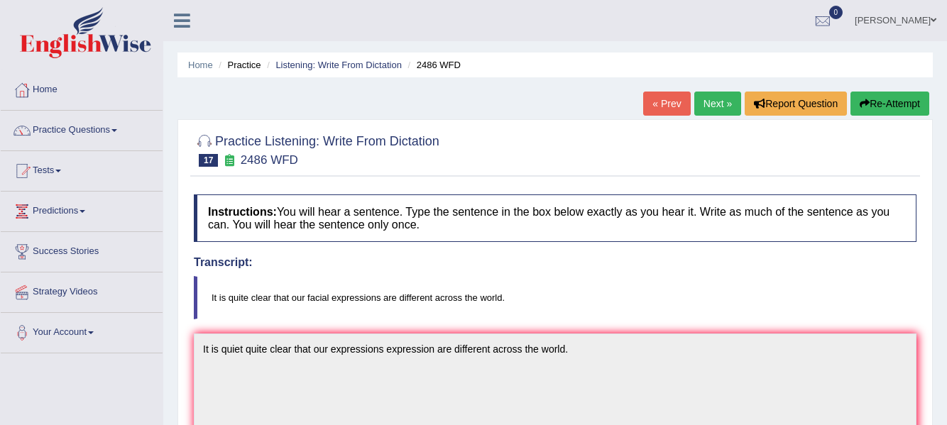
click at [713, 109] on link "Next »" at bounding box center [717, 104] width 47 height 24
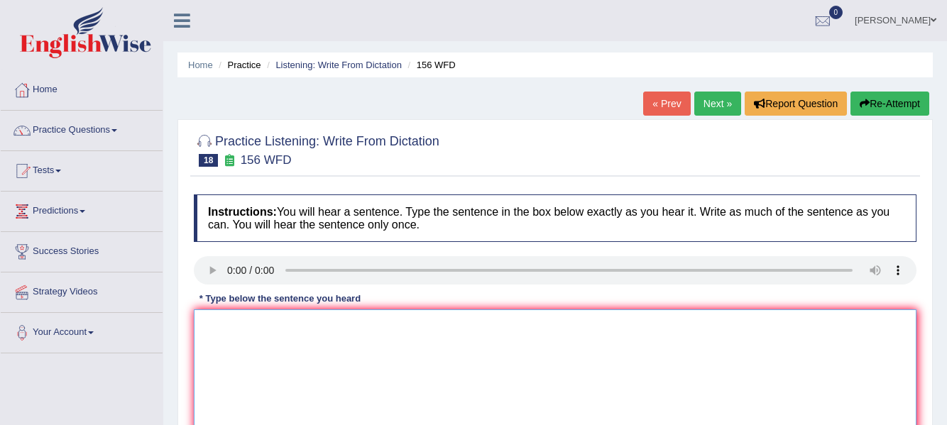
click at [233, 334] on textarea at bounding box center [555, 379] width 723 height 138
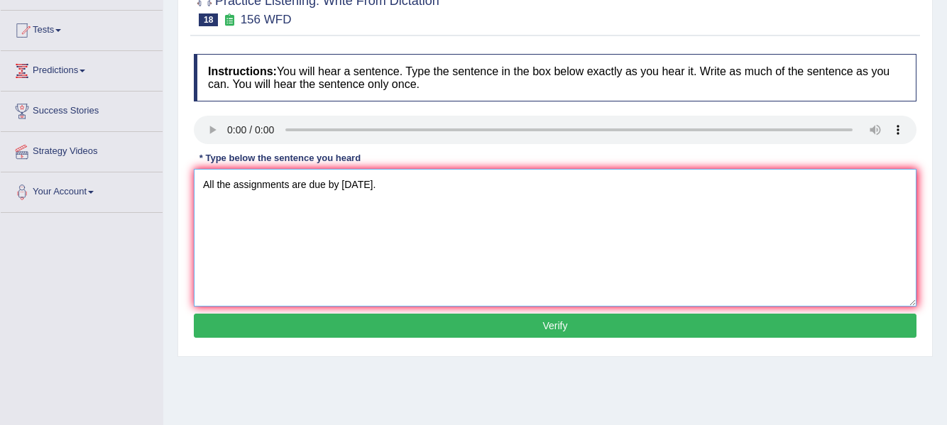
scroll to position [141, 0]
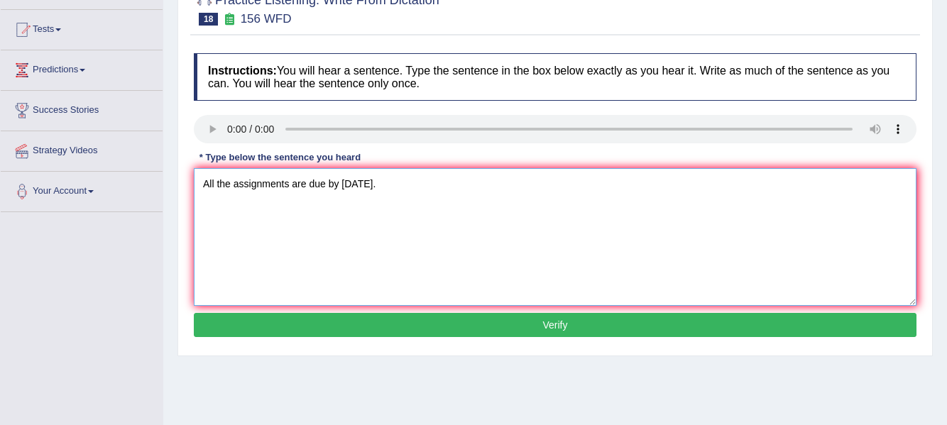
type textarea "All the assignments are due by tomorrow."
click at [838, 321] on button "Verify" at bounding box center [555, 325] width 723 height 24
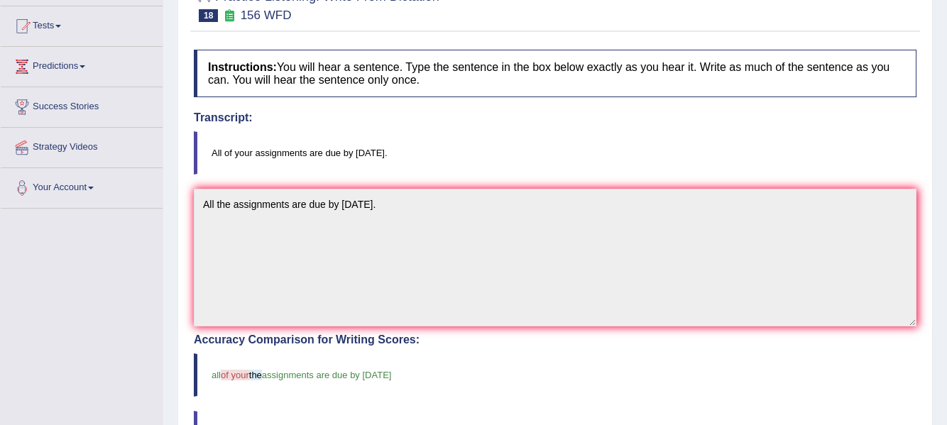
scroll to position [0, 0]
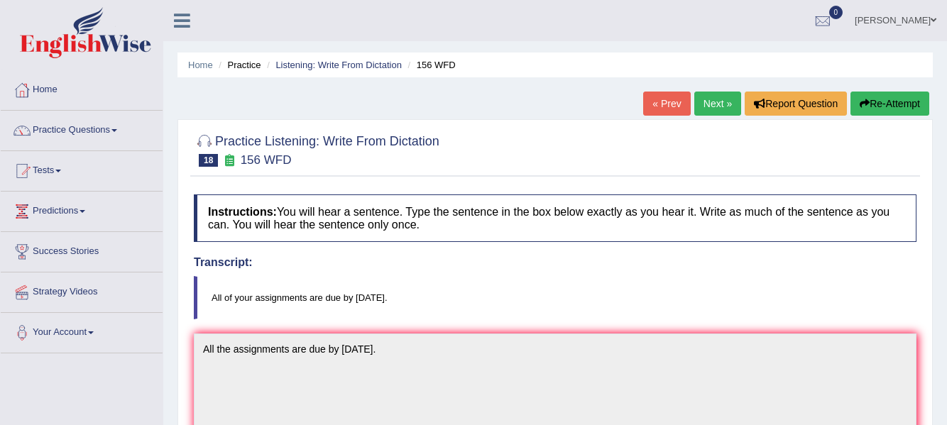
click at [729, 97] on link "Next »" at bounding box center [717, 104] width 47 height 24
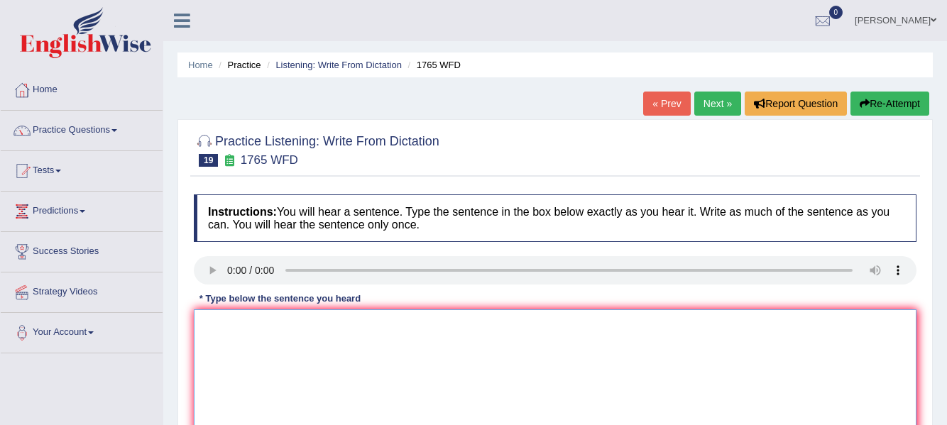
click at [241, 341] on textarea at bounding box center [555, 379] width 723 height 138
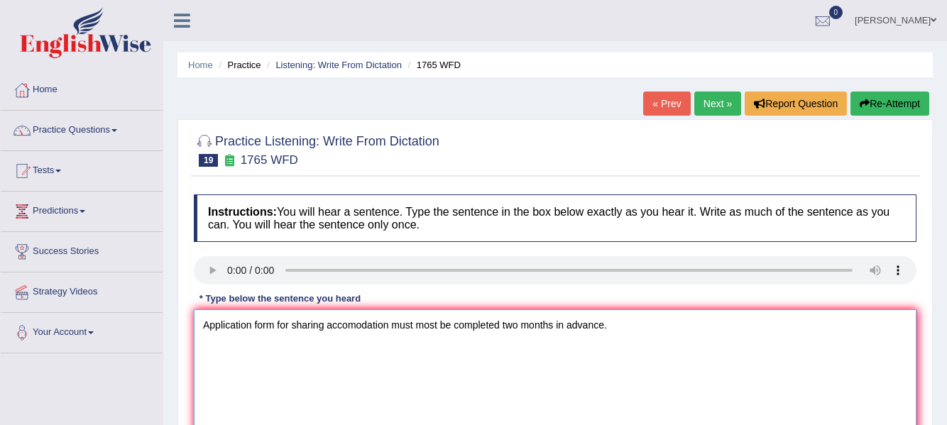
click at [292, 325] on textarea "Application form for sharing accomodation must most be completed two months in …" at bounding box center [555, 379] width 723 height 138
click at [405, 327] on textarea "Application form for the sharing accomodation must most be completed two months…" at bounding box center [555, 379] width 723 height 138
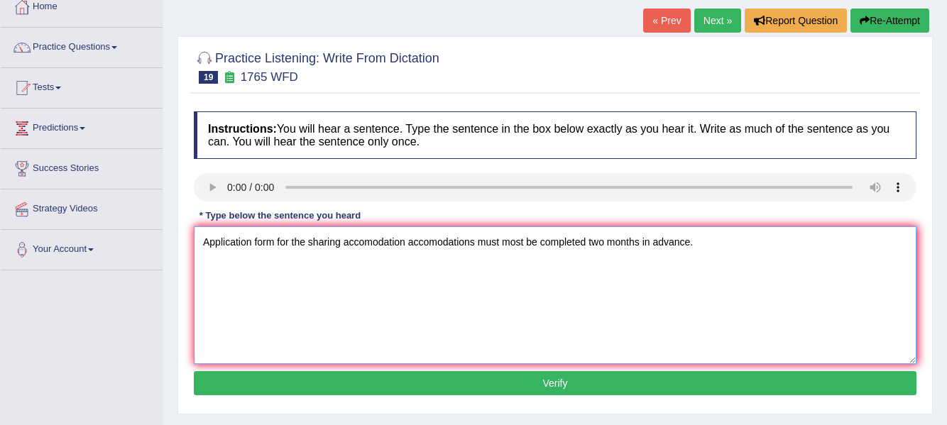
scroll to position [136, 0]
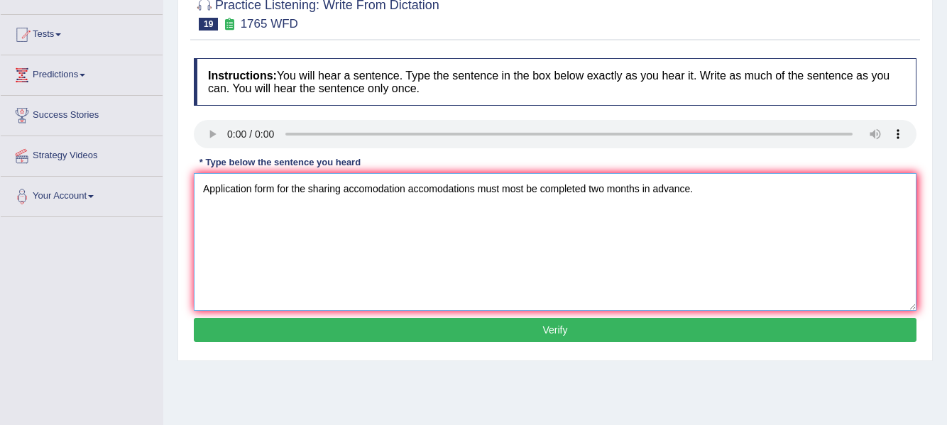
type textarea "Application form for the sharing accomodation accomodations must most be comple…"
click at [865, 333] on button "Verify" at bounding box center [555, 330] width 723 height 24
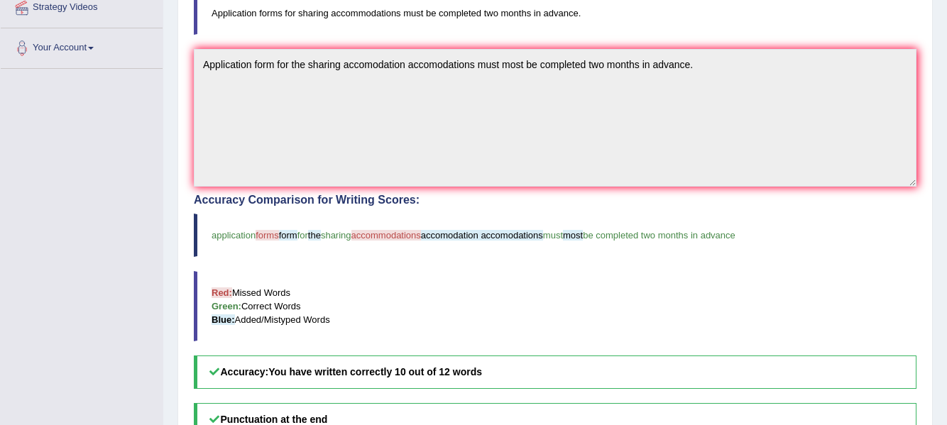
scroll to position [0, 0]
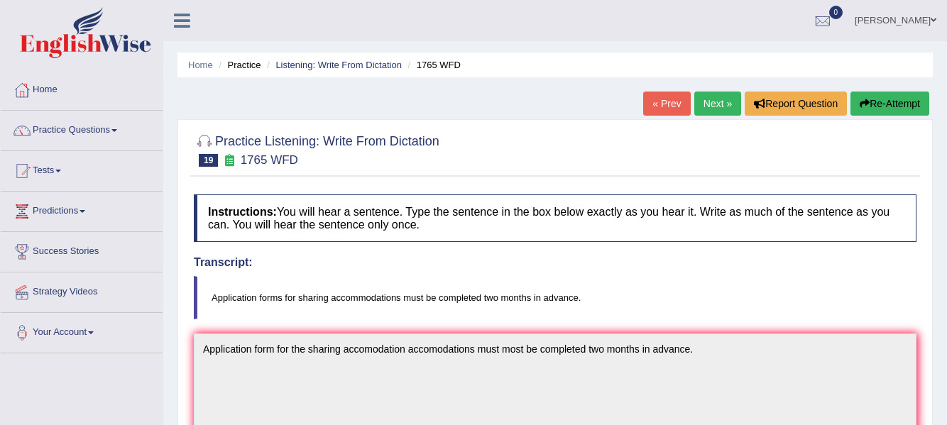
click at [708, 109] on link "Next »" at bounding box center [717, 104] width 47 height 24
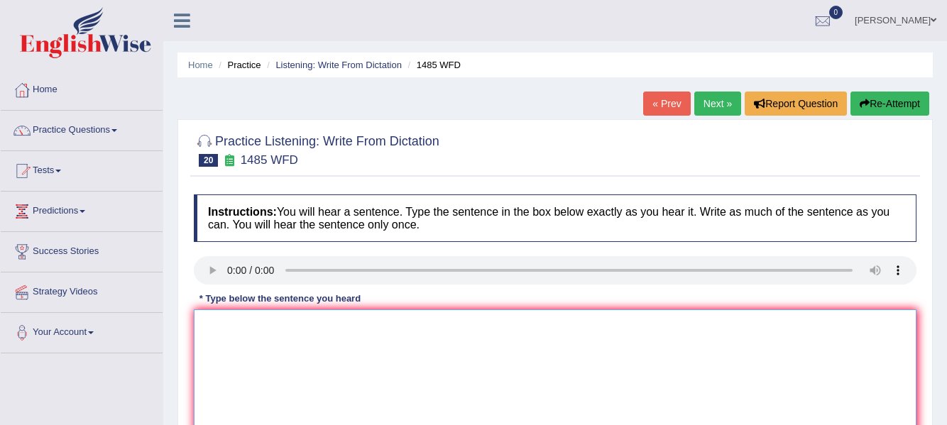
click at [241, 332] on textarea at bounding box center [555, 379] width 723 height 138
click at [239, 332] on textarea at bounding box center [555, 379] width 723 height 138
click at [424, 332] on textarea "Course work book gives students students" at bounding box center [555, 379] width 723 height 138
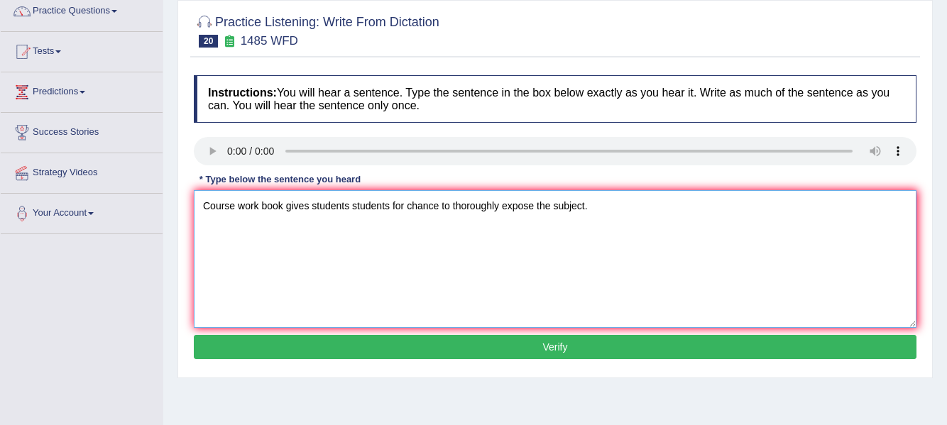
scroll to position [124, 0]
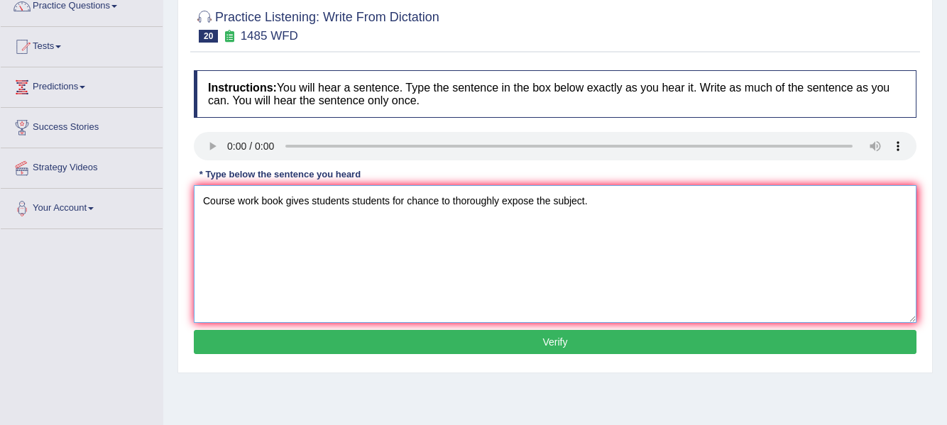
type textarea "Course work book gives students students for chance to thoroughly expose the su…"
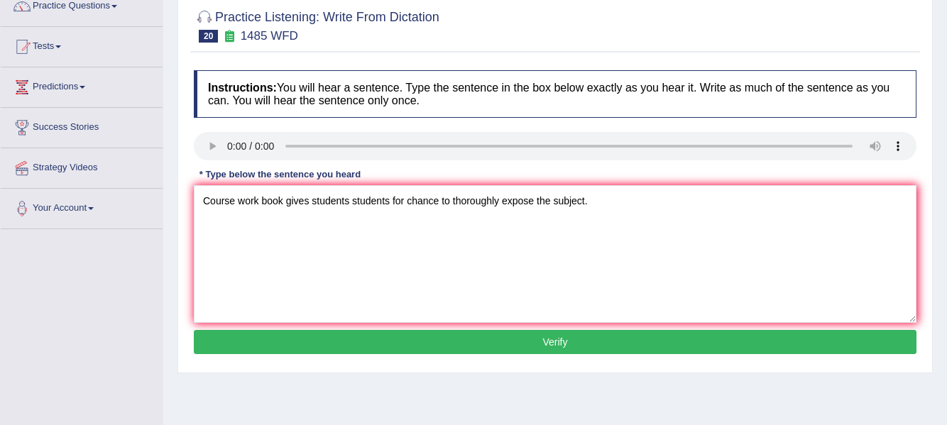
click at [848, 346] on button "Verify" at bounding box center [555, 342] width 723 height 24
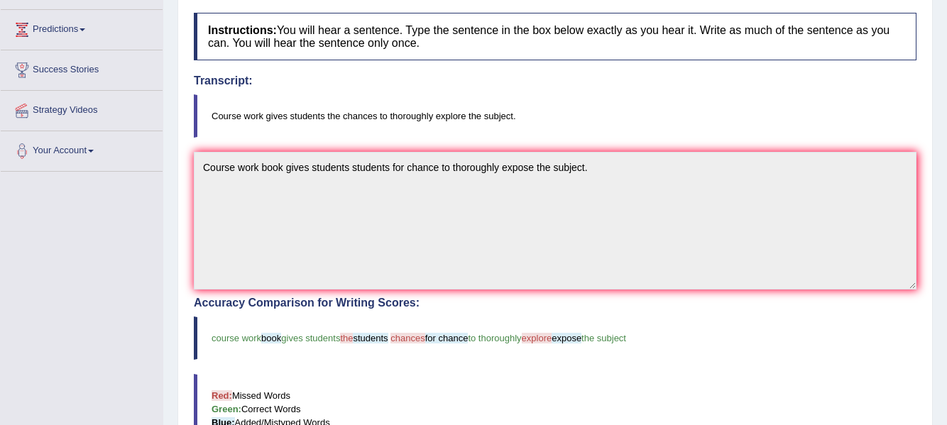
scroll to position [0, 0]
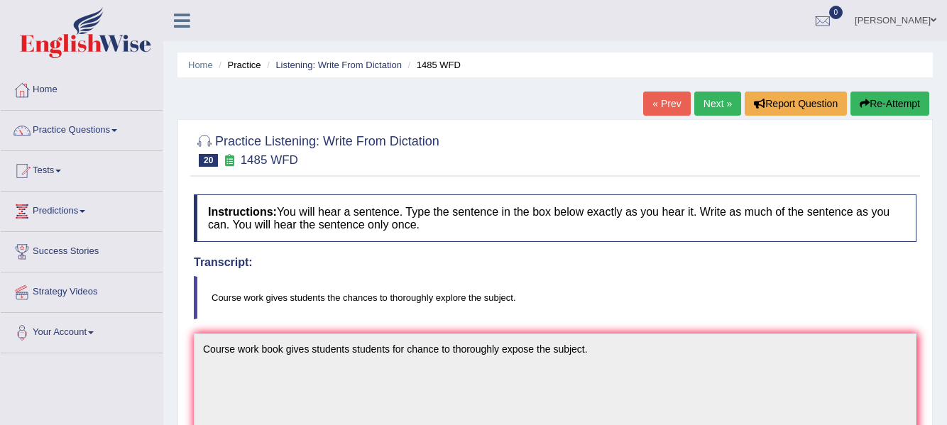
click at [721, 96] on link "Next »" at bounding box center [717, 104] width 47 height 24
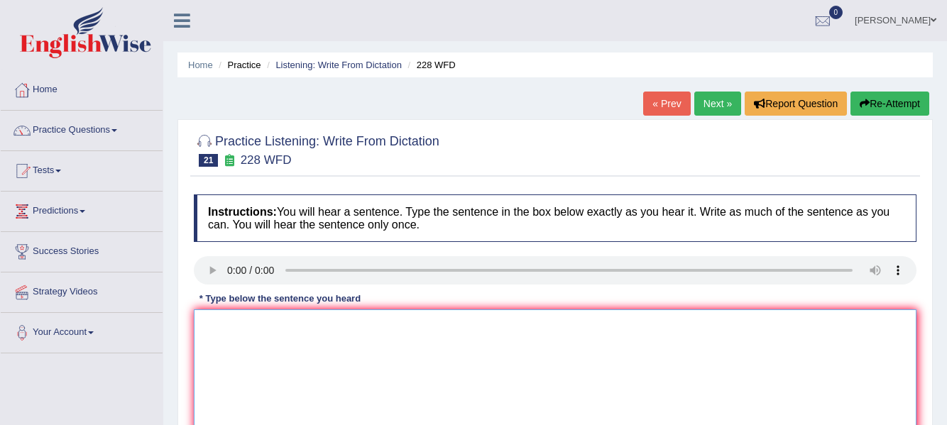
click at [233, 332] on textarea at bounding box center [555, 379] width 723 height 138
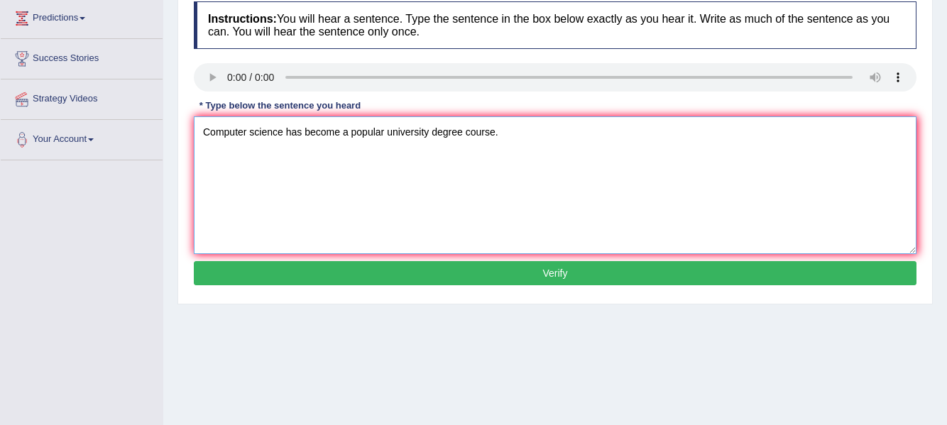
scroll to position [202, 0]
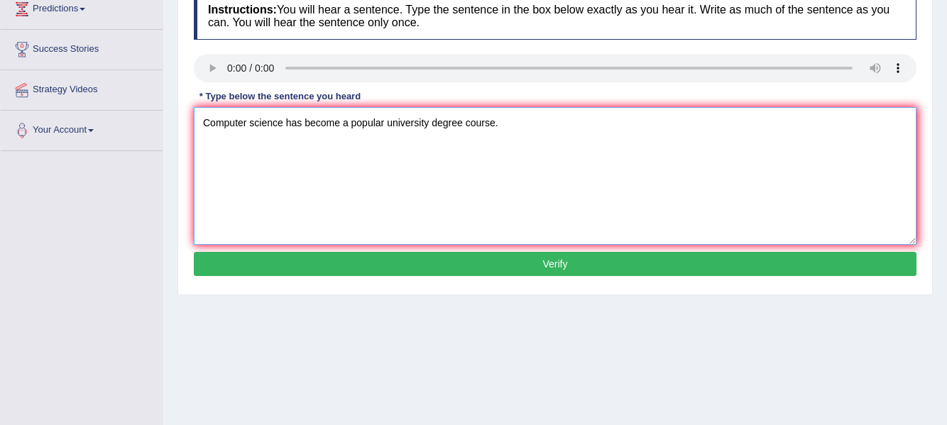
type textarea "Computer science has become a popular university degree course."
click at [897, 270] on button "Verify" at bounding box center [555, 264] width 723 height 24
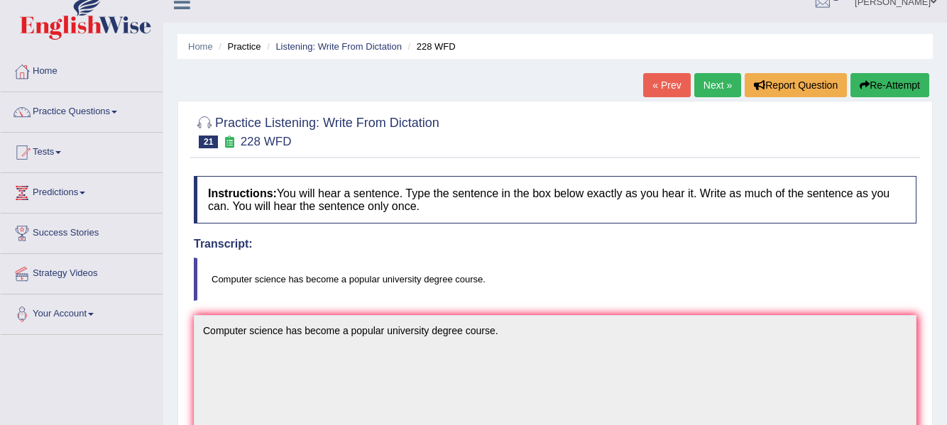
scroll to position [0, 0]
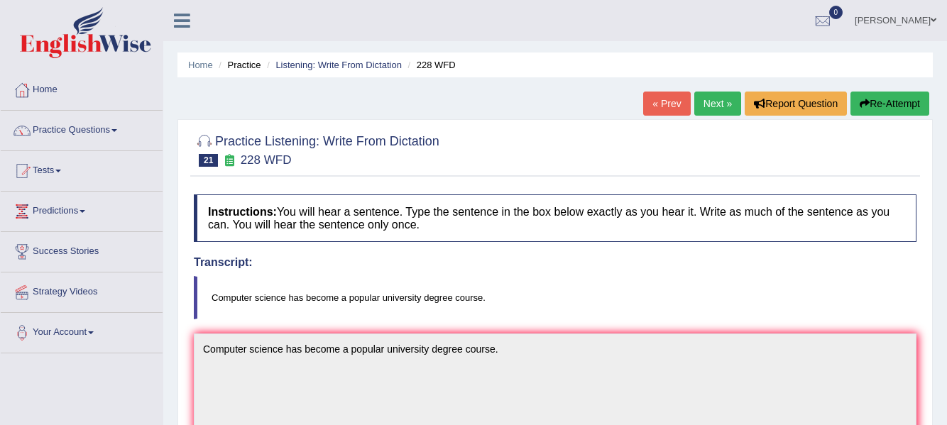
click at [718, 102] on link "Next »" at bounding box center [717, 104] width 47 height 24
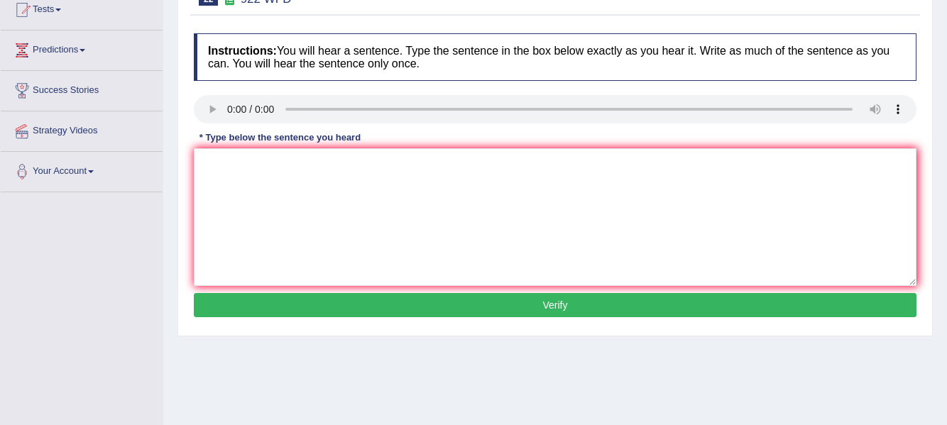
scroll to position [163, 0]
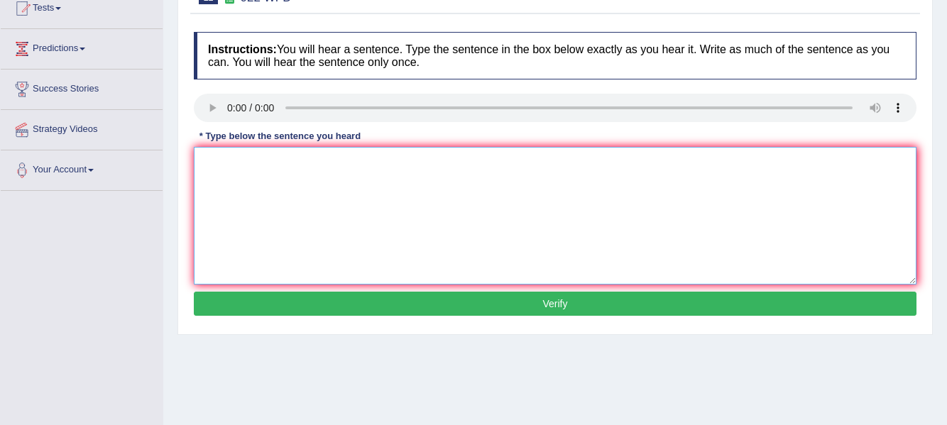
click at [228, 177] on textarea at bounding box center [555, 216] width 723 height 138
type textarea "s"
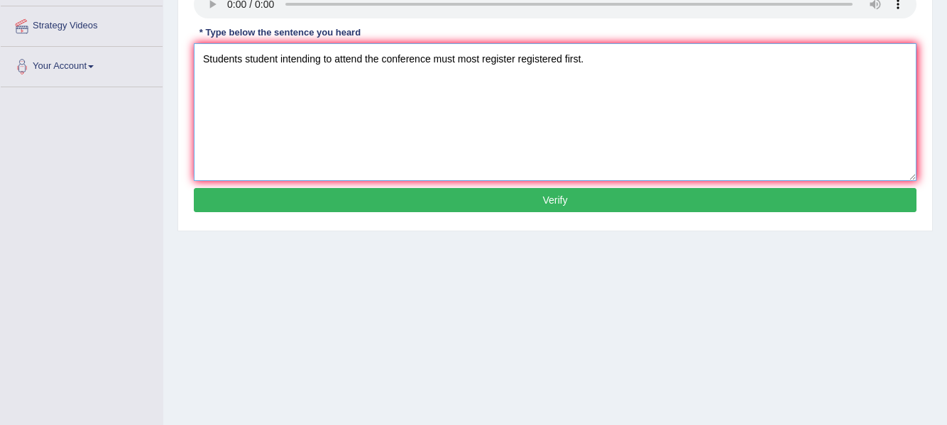
scroll to position [263, 0]
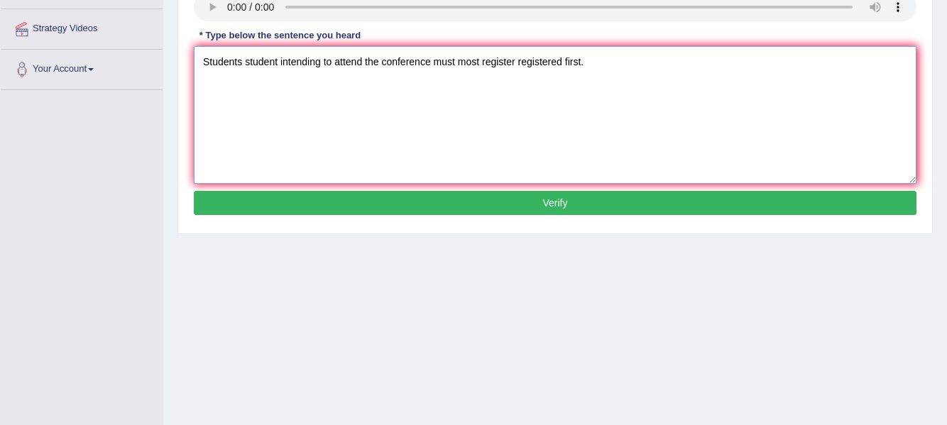
type textarea "Students student intending to attend the conference must most register register…"
click at [802, 205] on button "Verify" at bounding box center [555, 203] width 723 height 24
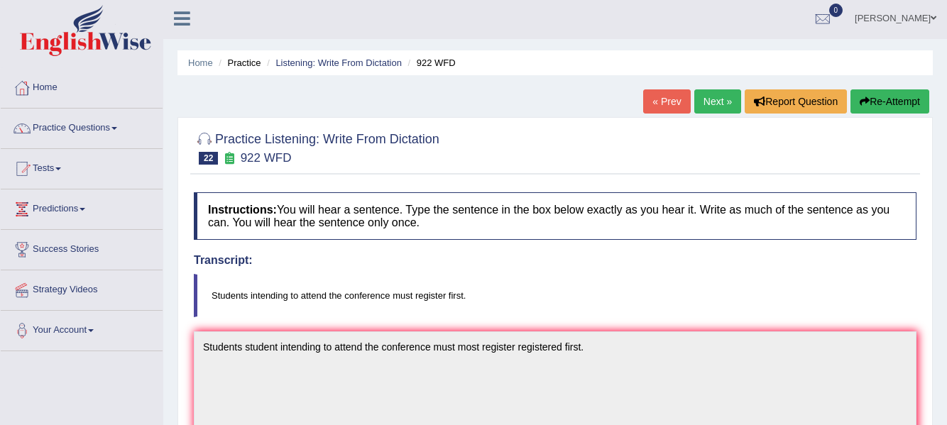
scroll to position [0, 0]
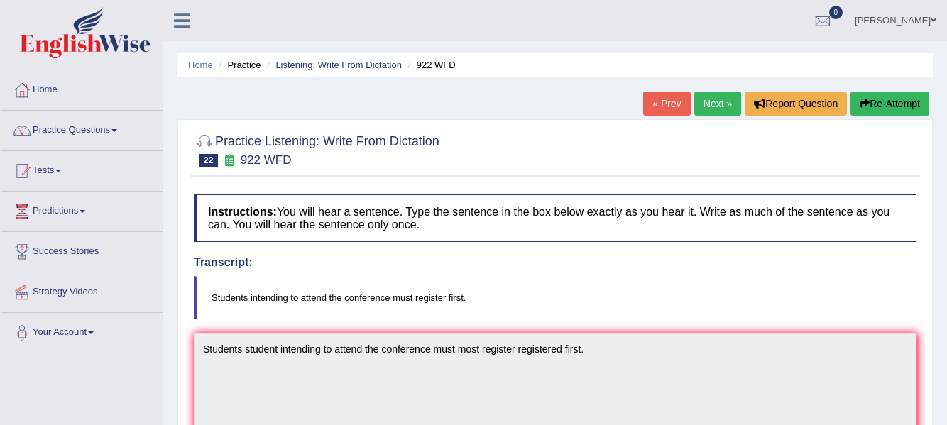
click at [708, 103] on link "Next »" at bounding box center [717, 104] width 47 height 24
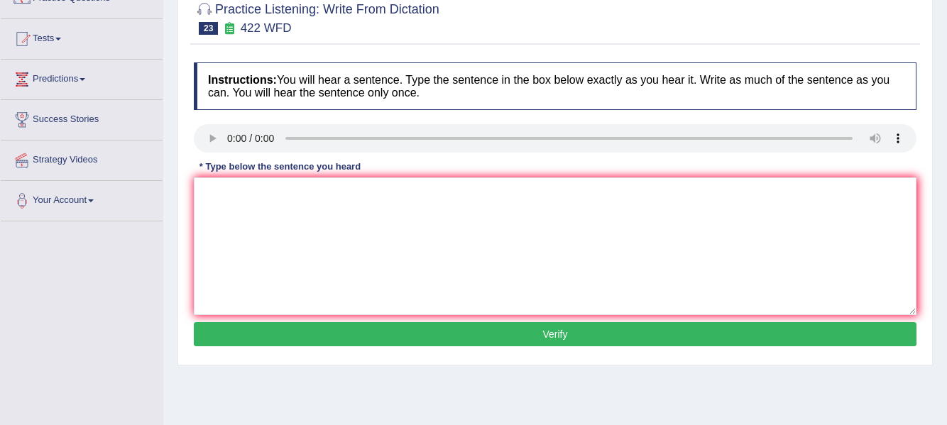
scroll to position [138, 0]
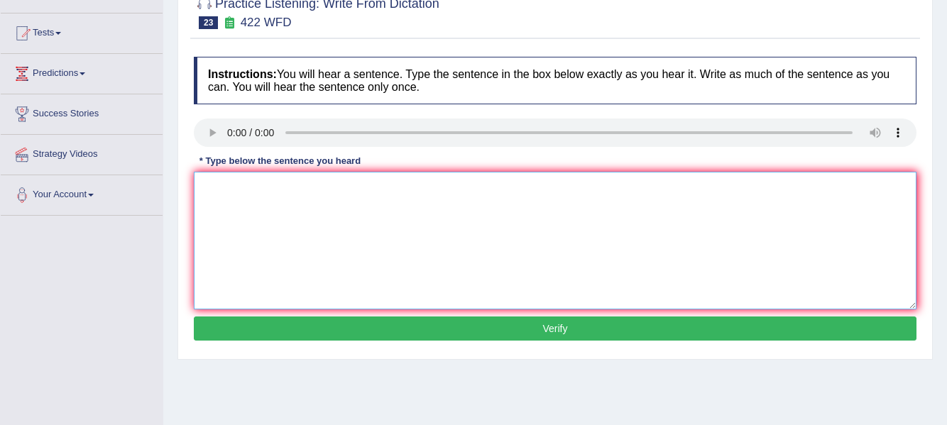
click at [247, 194] on textarea at bounding box center [555, 241] width 723 height 138
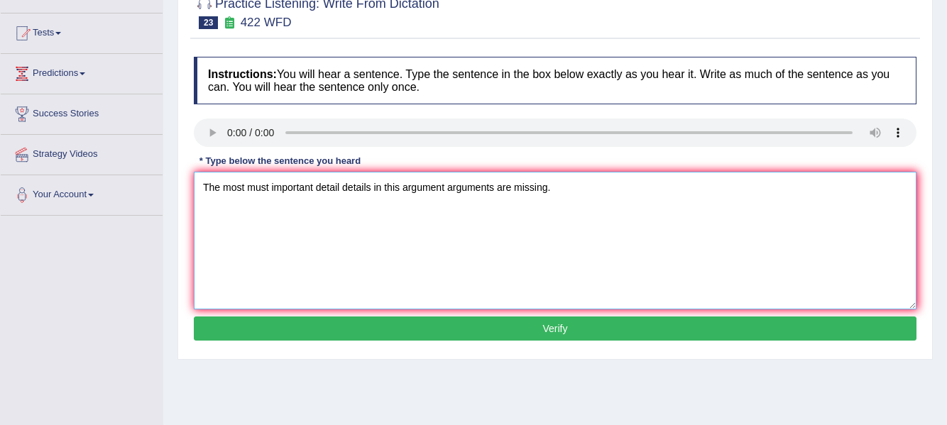
type textarea "The most must important detail details in this argument arguments are missing."
click at [424, 330] on button "Verify" at bounding box center [555, 329] width 723 height 24
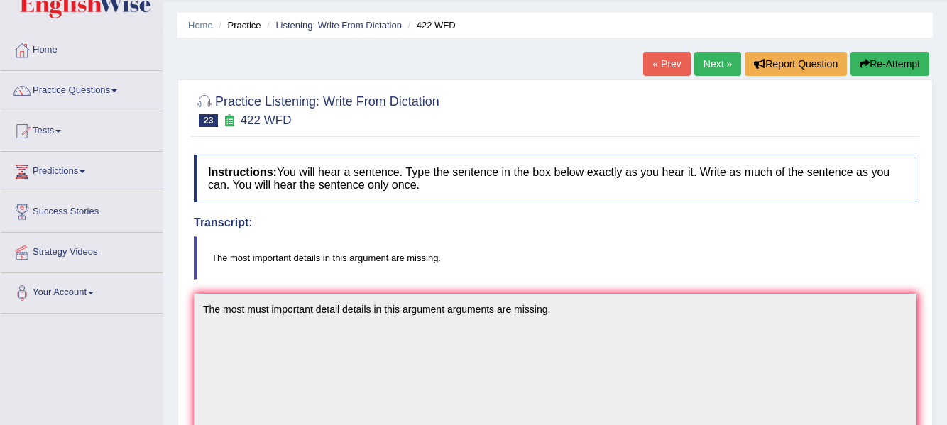
scroll to position [30, 0]
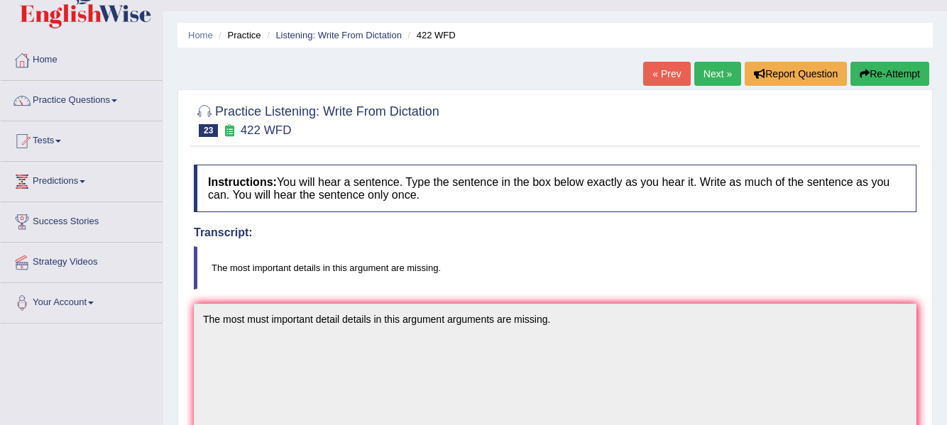
drag, startPoint x: 951, startPoint y: 119, endPoint x: 942, endPoint y: 72, distance: 47.6
click at [942, 72] on div "Home Practice Listening: Write From Dictation 422 WFD « Prev Next » Report Ques…" at bounding box center [555, 412] width 784 height 884
click at [718, 76] on link "Next »" at bounding box center [717, 74] width 47 height 24
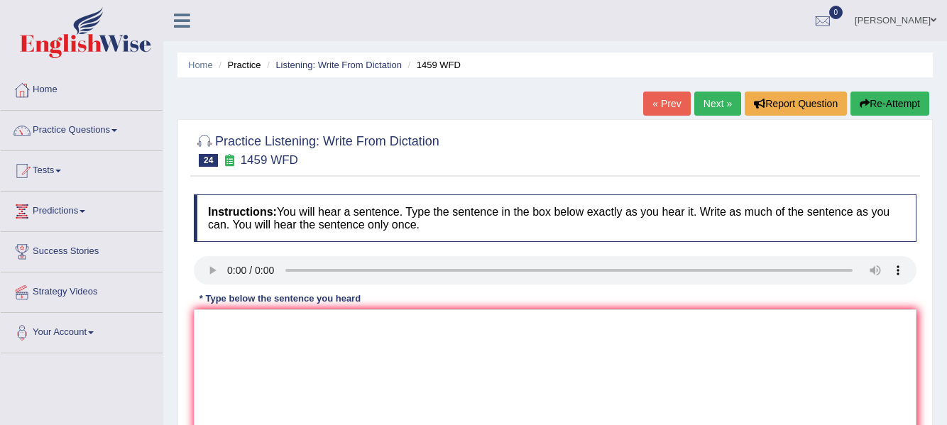
drag, startPoint x: 946, startPoint y: 84, endPoint x: 945, endPoint y: 121, distance: 37.6
click at [945, 121] on div "Home Practice Listening: Write From Dictation 1459 WFD « Prev Next » Report Que…" at bounding box center [555, 355] width 784 height 710
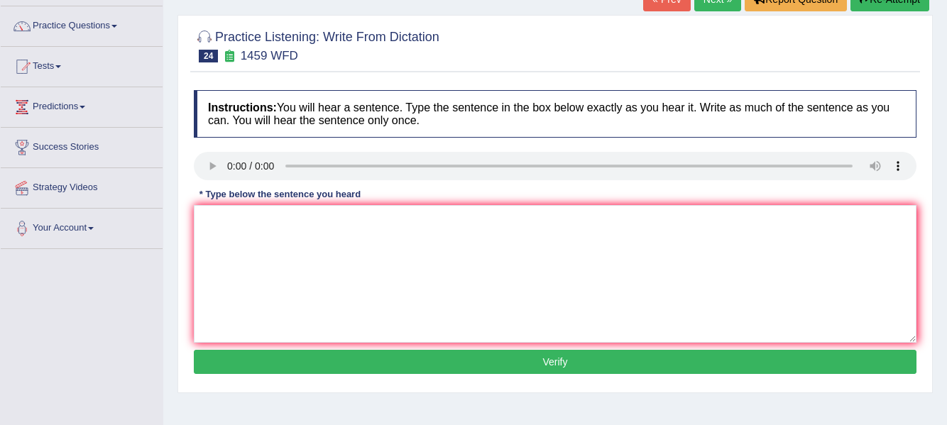
scroll to position [106, 0]
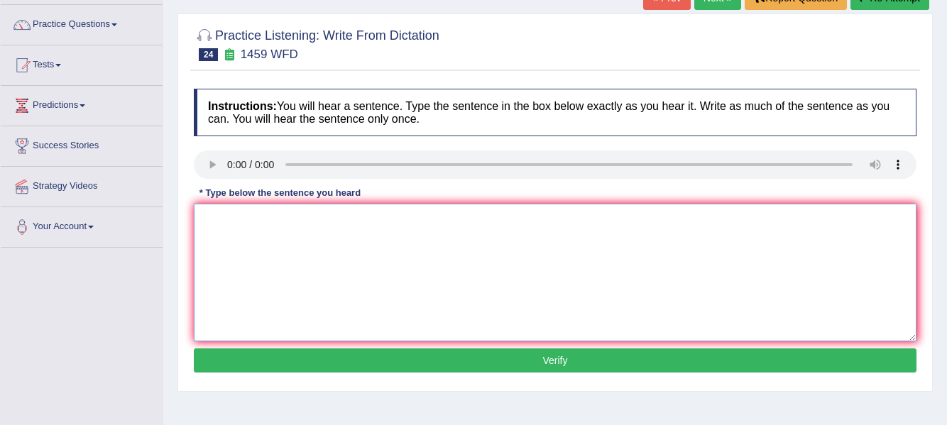
click at [238, 224] on textarea at bounding box center [555, 273] width 723 height 138
click at [244, 234] on div "Instructions: You will hear a sentence. Type the sentence in the box below exac…" at bounding box center [555, 233] width 730 height 302
click at [244, 234] on textarea "All" at bounding box center [555, 273] width 723 height 138
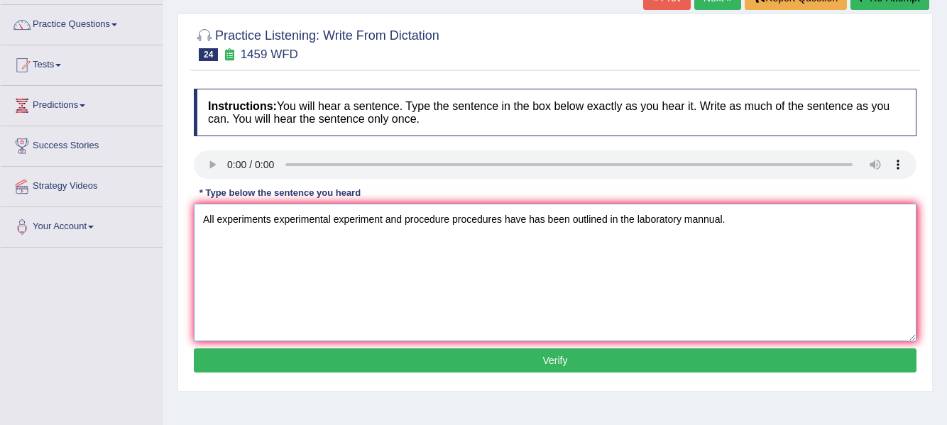
type textarea "All experiments experimental experiment and procedure procedures have has been …"
click at [464, 363] on button "Verify" at bounding box center [555, 361] width 723 height 24
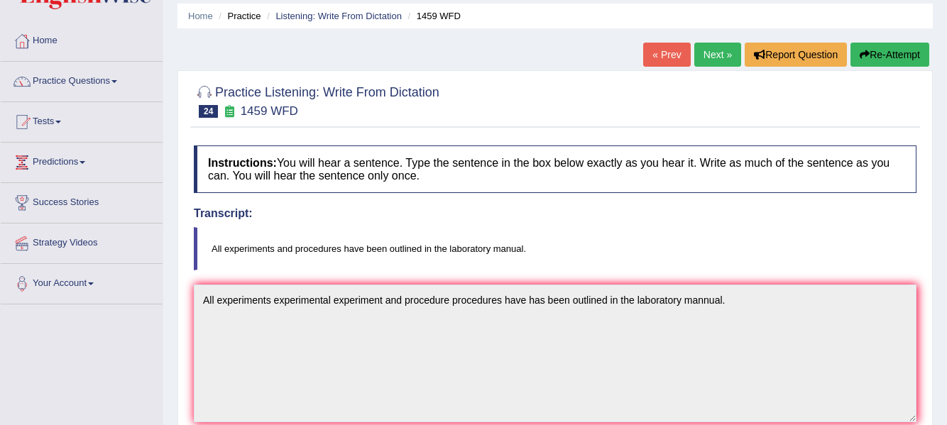
scroll to position [10, 0]
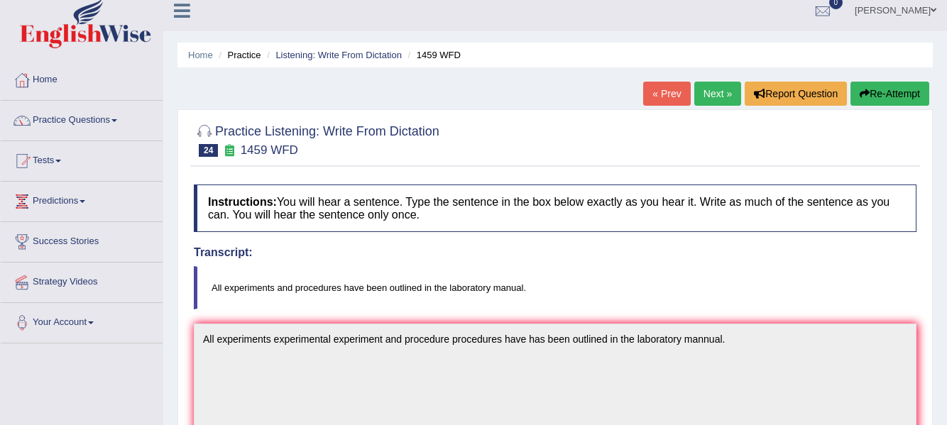
drag, startPoint x: 948, startPoint y: 230, endPoint x: 904, endPoint y: 188, distance: 60.2
click at [904, 188] on h4 "Instructions: You will hear a sentence. Type the sentence in the box below exac…" at bounding box center [555, 209] width 723 height 48
click at [709, 89] on link "Next »" at bounding box center [717, 94] width 47 height 24
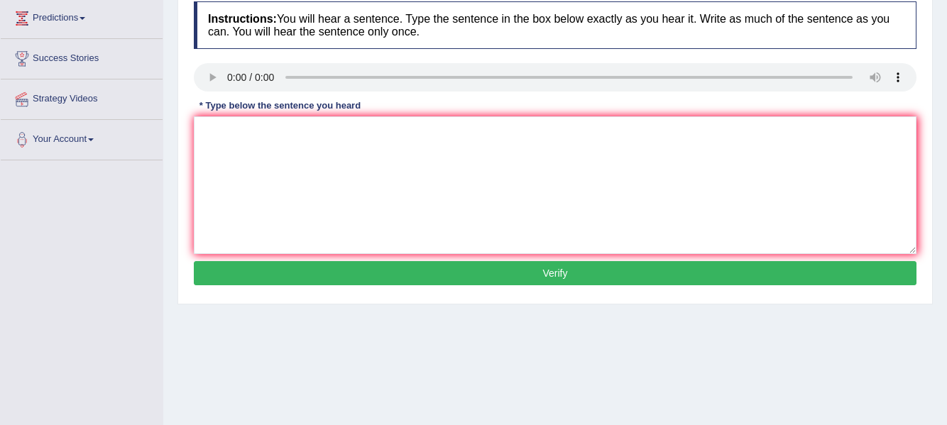
scroll to position [199, 0]
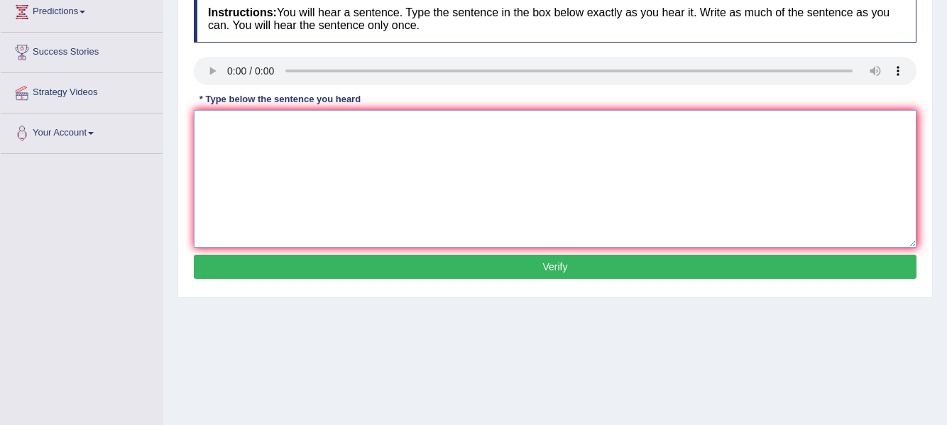
click at [239, 138] on textarea at bounding box center [555, 179] width 723 height 138
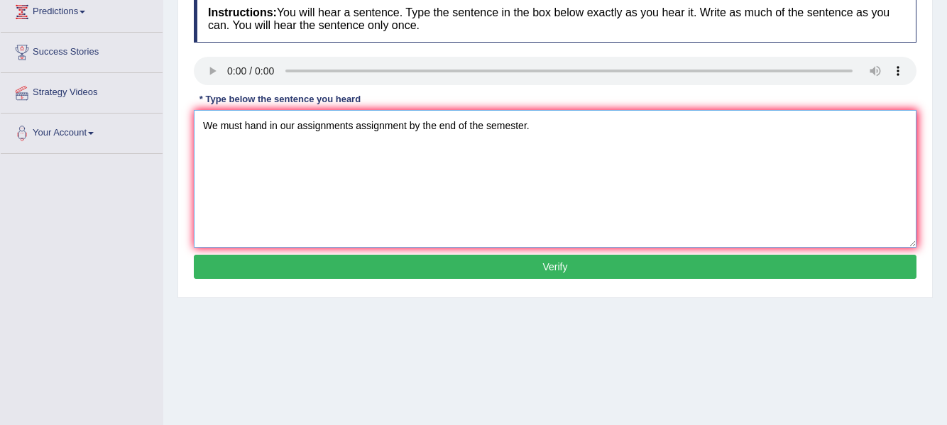
type textarea "We must hand in our assignments assignment by the end of the semester."
click at [405, 261] on button "Verify" at bounding box center [555, 267] width 723 height 24
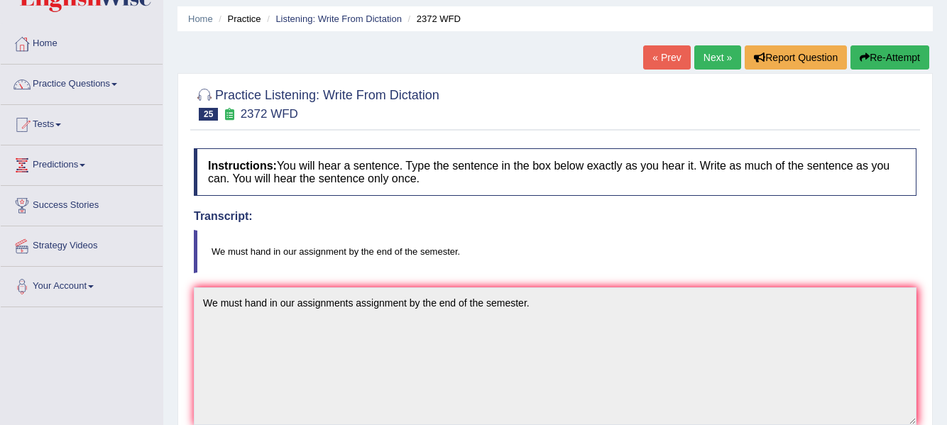
scroll to position [0, 0]
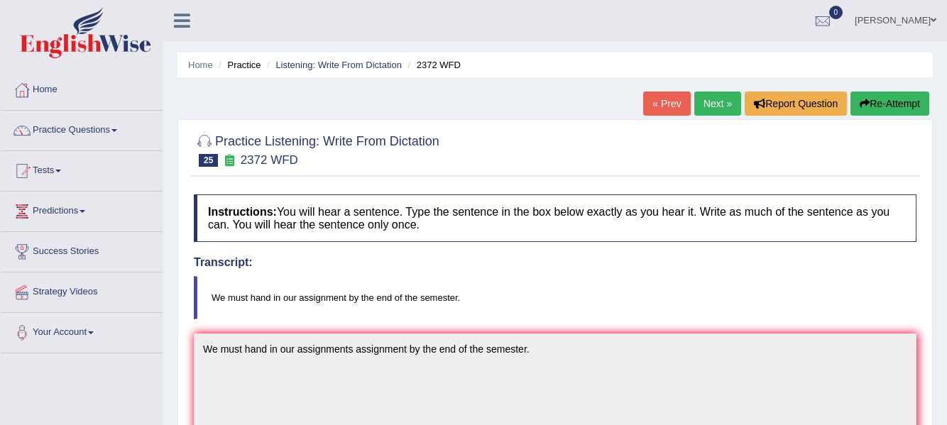
click at [709, 104] on link "Next »" at bounding box center [717, 104] width 47 height 24
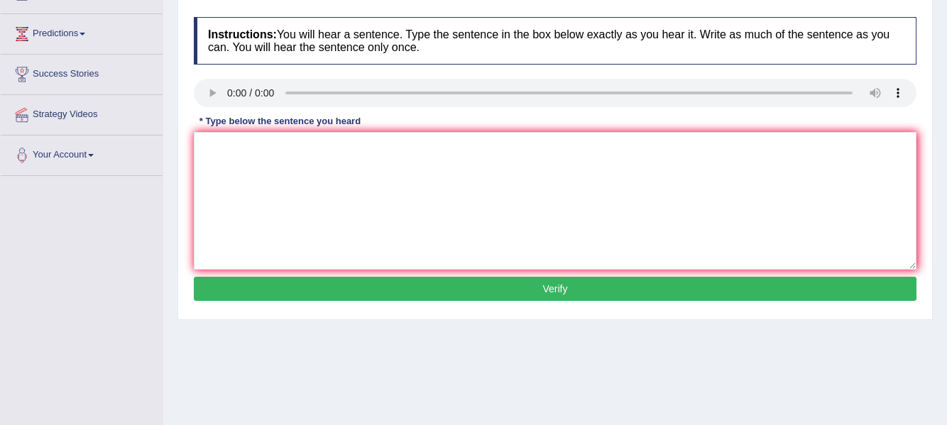
scroll to position [181, 0]
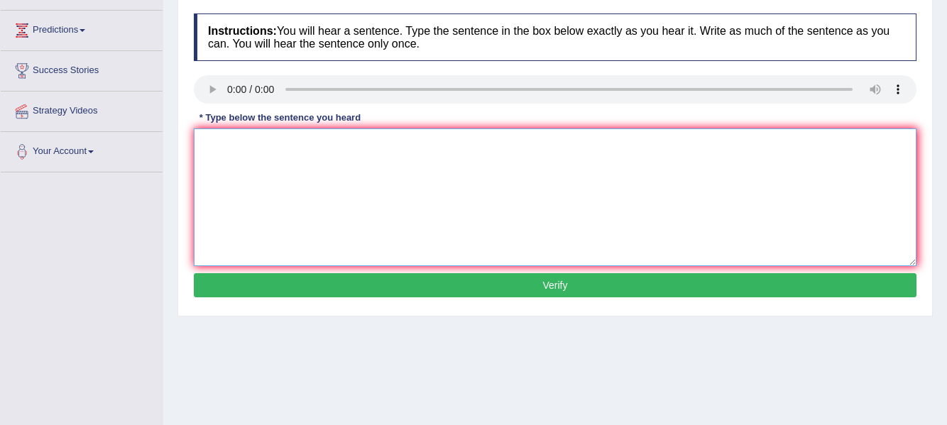
click at [230, 158] on textarea at bounding box center [555, 197] width 723 height 138
type textarea "My sister runs a business bussiness about small toy toys."
click at [471, 287] on button "Verify" at bounding box center [555, 285] width 723 height 24
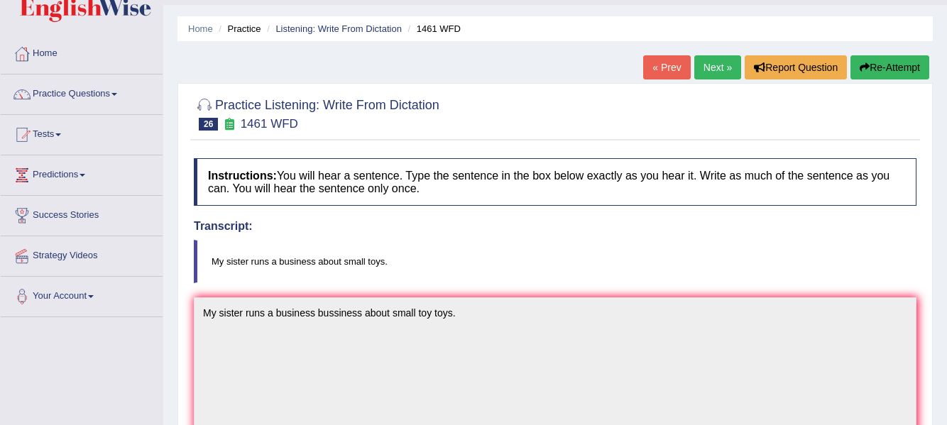
scroll to position [25, 0]
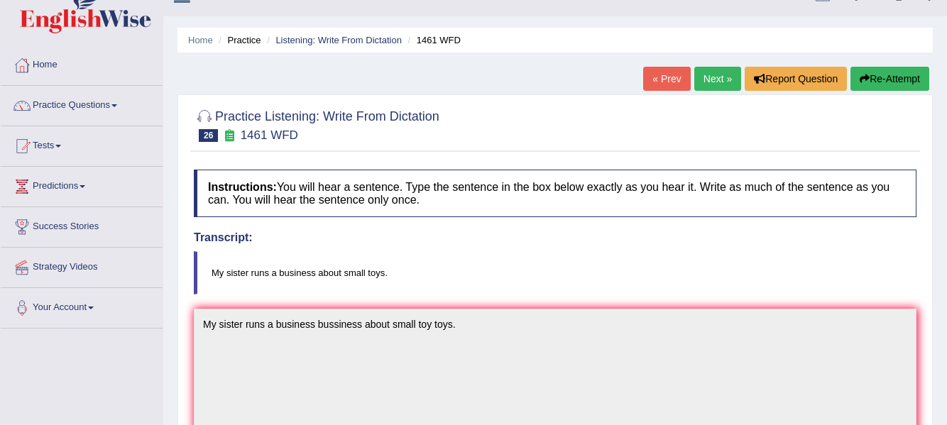
click at [719, 79] on link "Next »" at bounding box center [717, 79] width 47 height 24
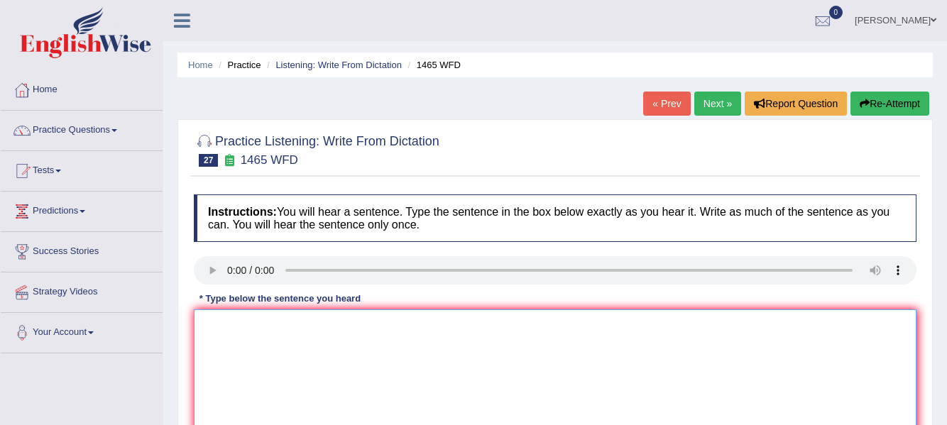
click at [253, 317] on textarea at bounding box center [555, 379] width 723 height 138
type textarea "T"
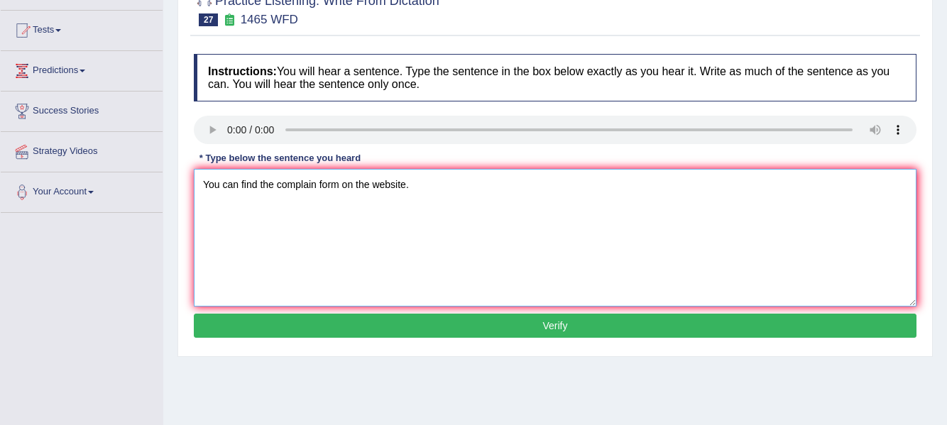
scroll to position [143, 0]
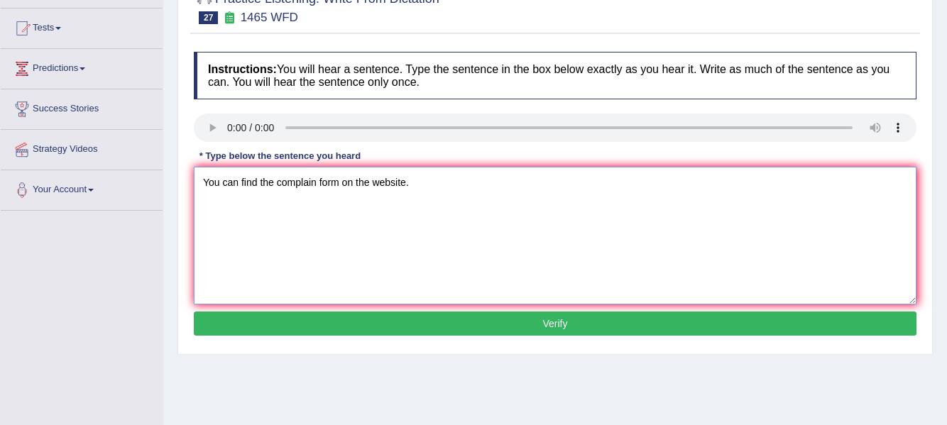
type textarea "You can find the complain form on the website."
click at [844, 324] on button "Verify" at bounding box center [555, 324] width 723 height 24
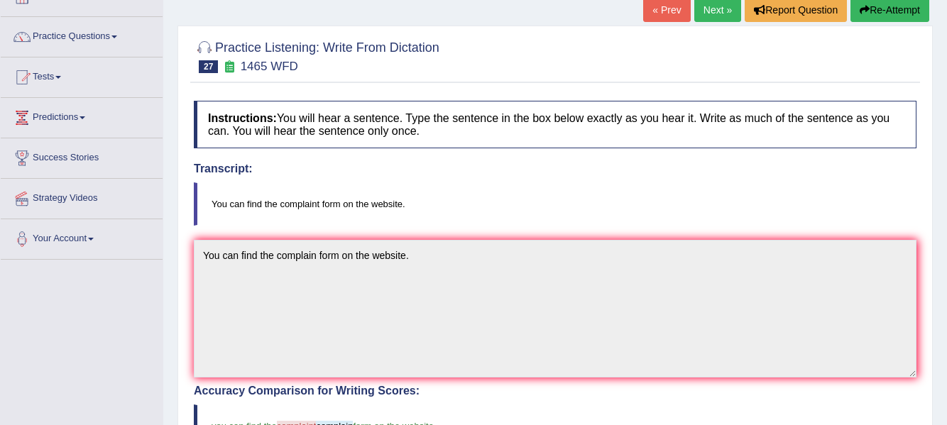
scroll to position [0, 0]
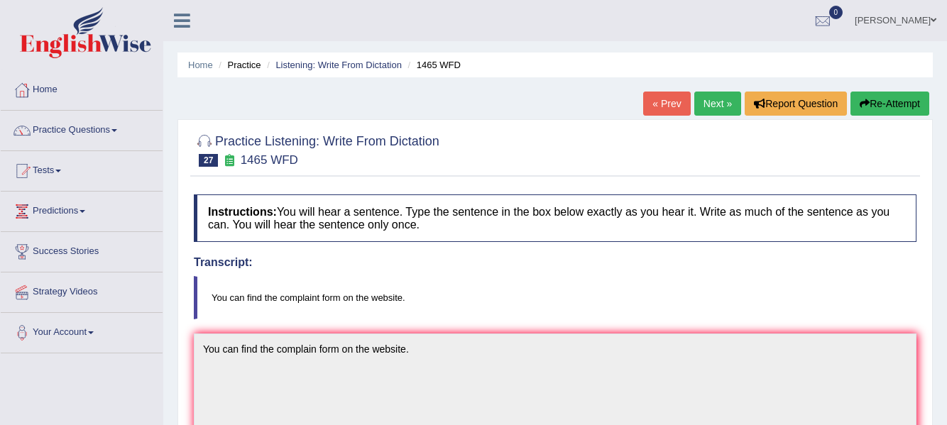
click at [714, 103] on link "Next »" at bounding box center [717, 104] width 47 height 24
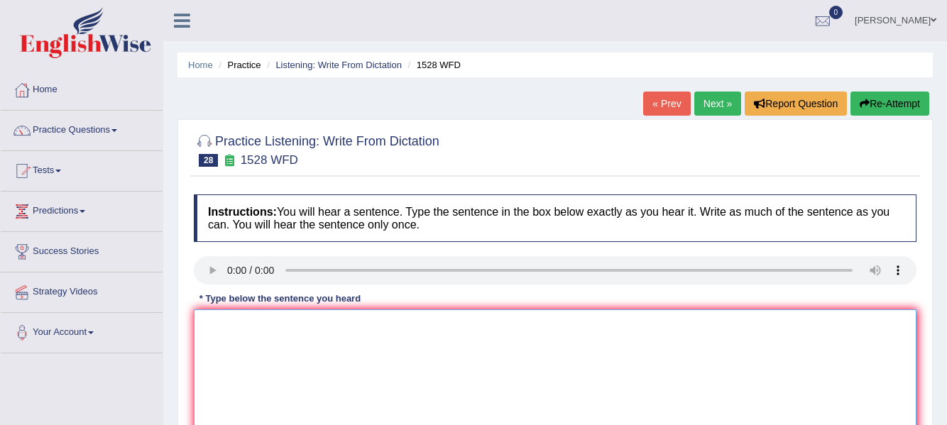
click at [254, 349] on textarea at bounding box center [555, 379] width 723 height 138
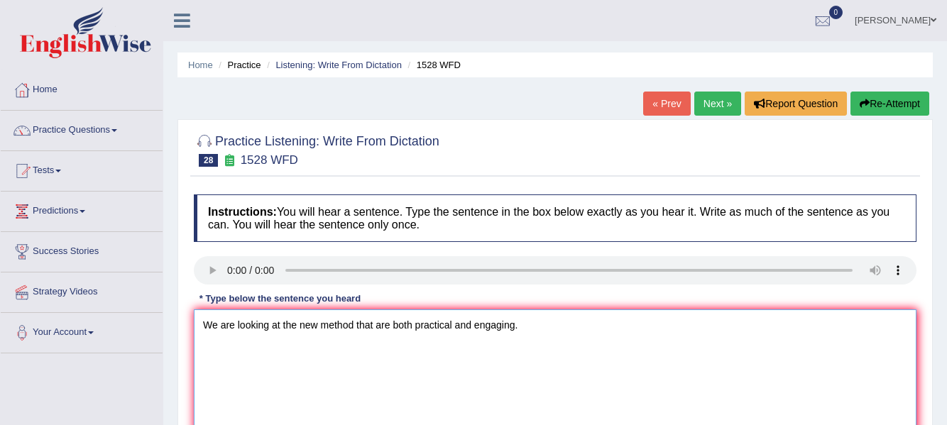
click at [300, 327] on textarea "We are looking at the new method that are both practical and engaging." at bounding box center [555, 379] width 723 height 138
click at [281, 326] on textarea "We are looking at the new method that are both practical and engaging." at bounding box center [555, 379] width 723 height 138
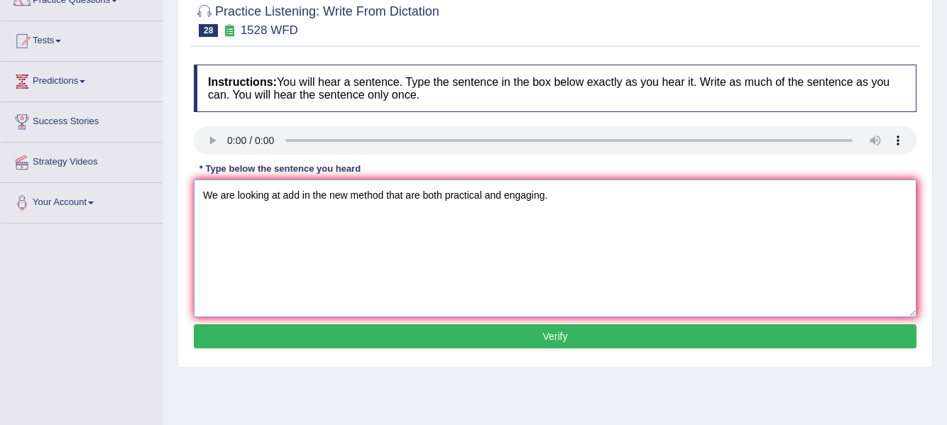
scroll to position [143, 0]
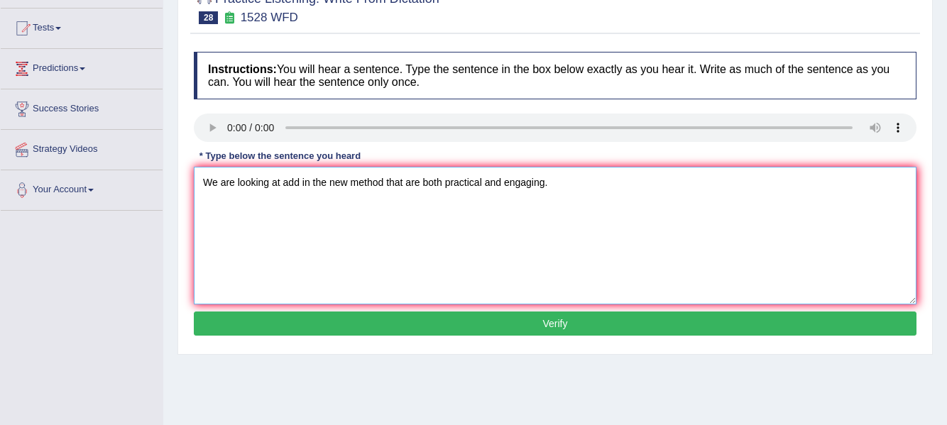
type textarea "We are looking at add in the new method that are both practical and engaging."
click at [865, 321] on button "Verify" at bounding box center [555, 324] width 723 height 24
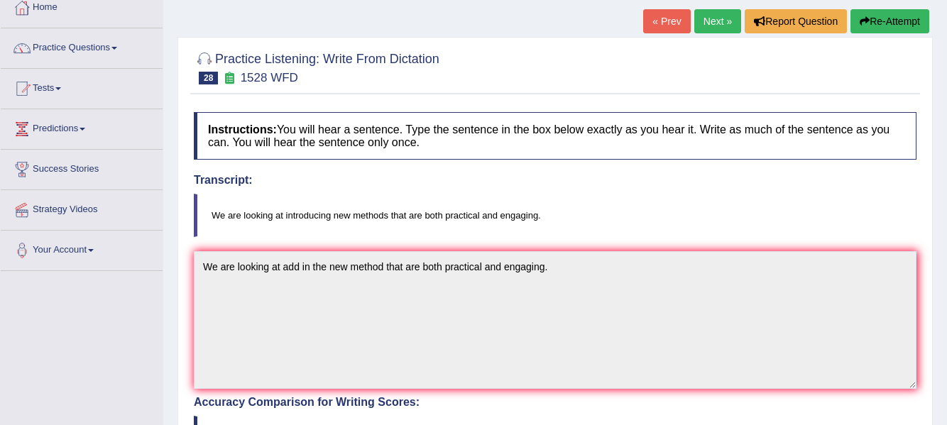
scroll to position [0, 0]
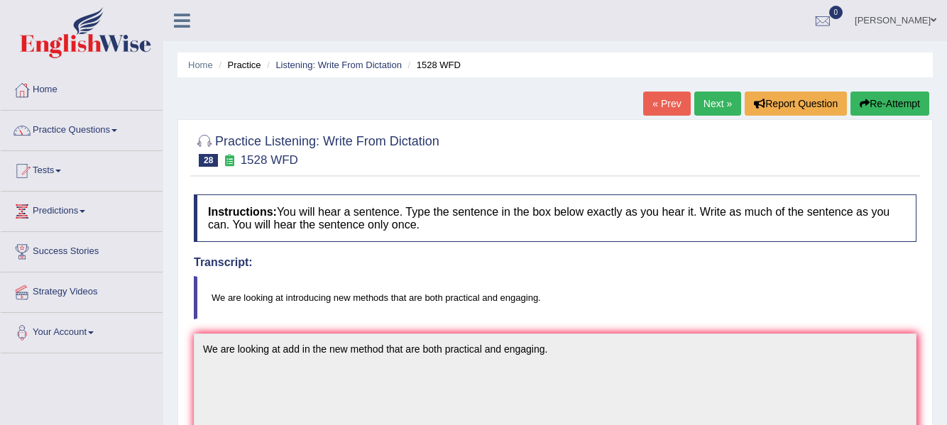
click at [718, 104] on link "Next »" at bounding box center [717, 104] width 47 height 24
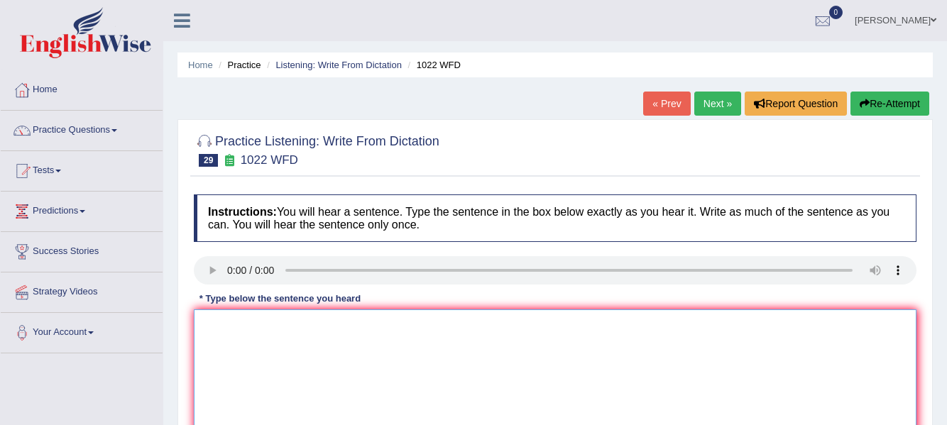
click at [236, 317] on textarea at bounding box center [555, 379] width 723 height 138
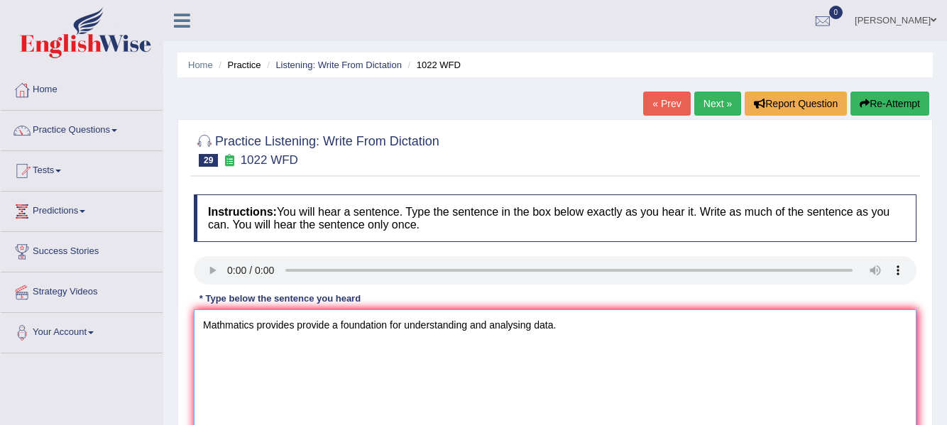
click at [406, 324] on textarea "Mathmatics provides provide a foundation for understanding and analysing data." at bounding box center [555, 379] width 723 height 138
click at [552, 327] on textarea "Mathmatics provides provide a foundation for the understanding and analysing da…" at bounding box center [555, 379] width 723 height 138
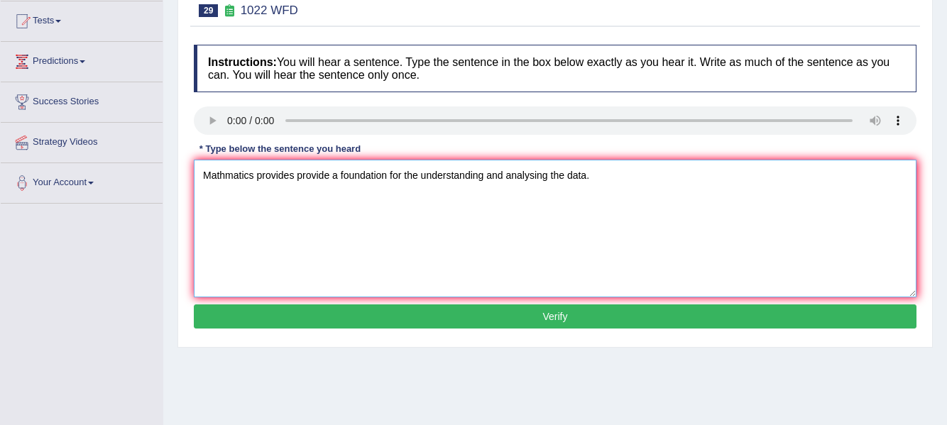
scroll to position [151, 0]
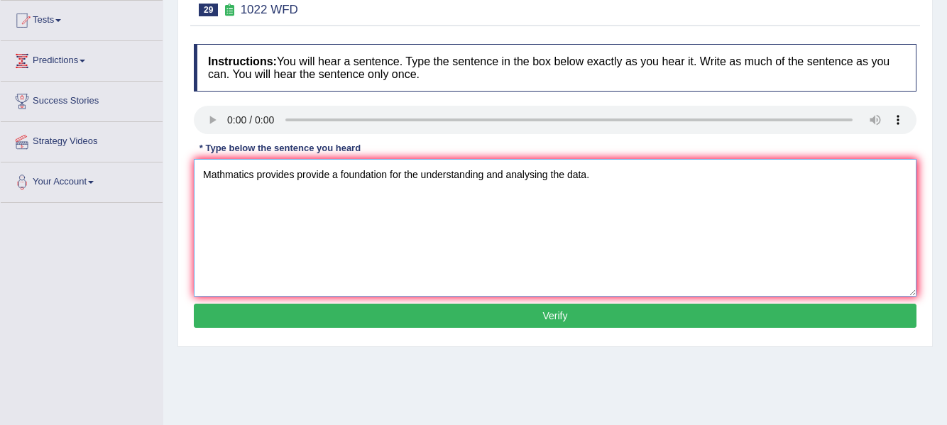
type textarea "Mathmatics provides provide a foundation for the understanding and analysing th…"
click at [837, 317] on button "Verify" at bounding box center [555, 316] width 723 height 24
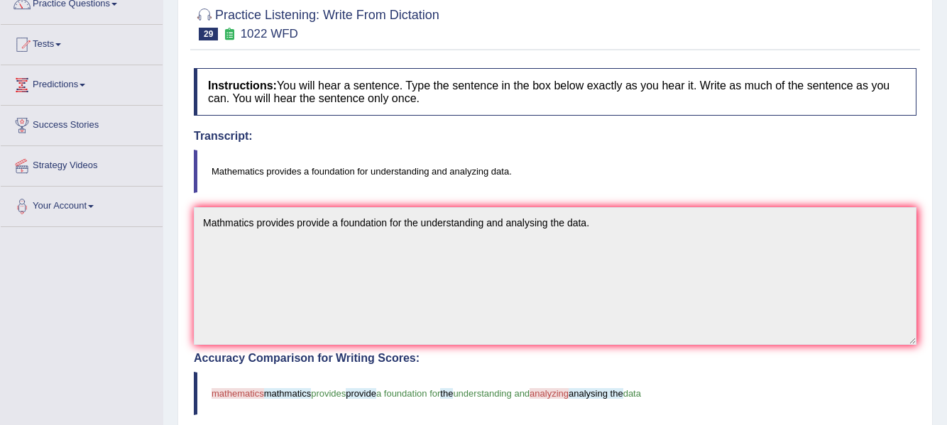
scroll to position [0, 0]
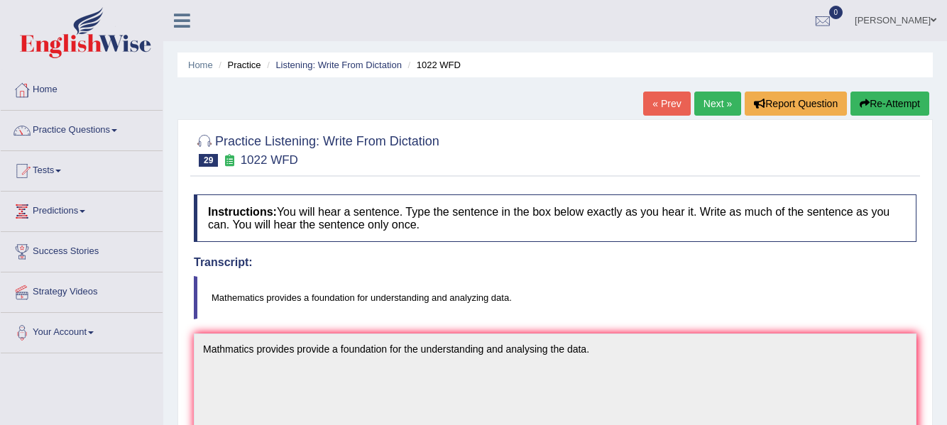
click at [713, 100] on link "Next »" at bounding box center [717, 104] width 47 height 24
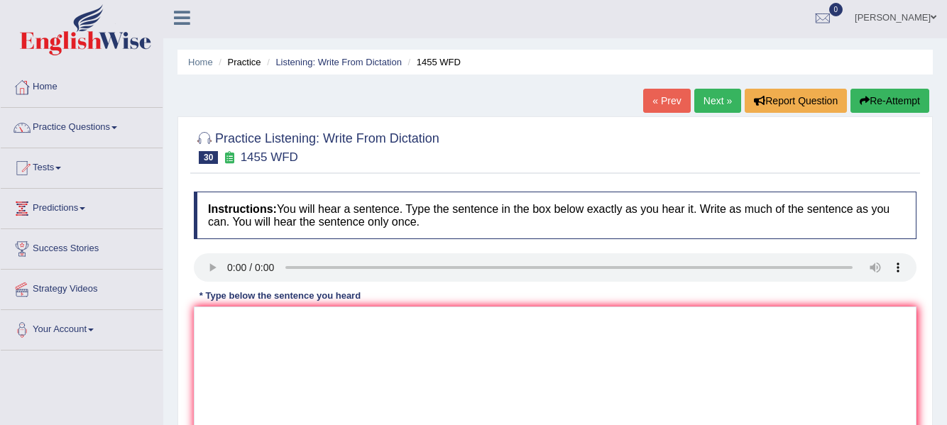
scroll to position [25, 0]
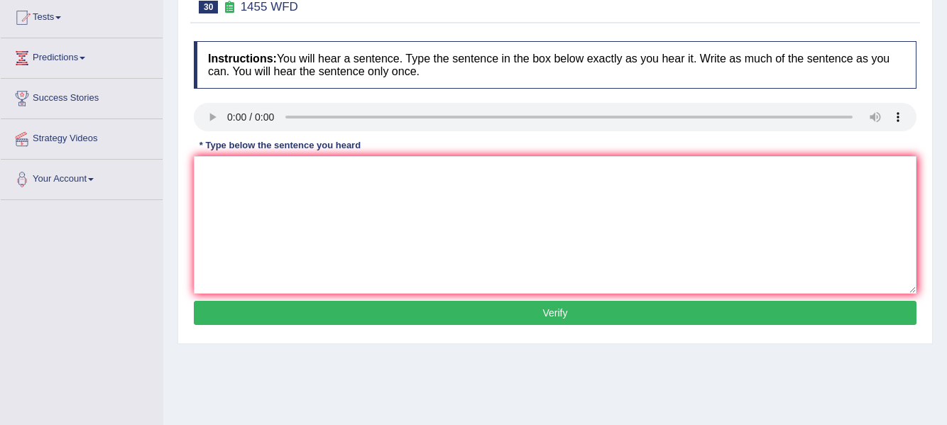
drag, startPoint x: 0, startPoint y: 0, endPoint x: 952, endPoint y: 168, distance: 966.7
click at [946, 168] on html "Toggle navigation Home Practice Questions Speaking Practice Read Aloud Repeat S…" at bounding box center [473, 59] width 947 height 425
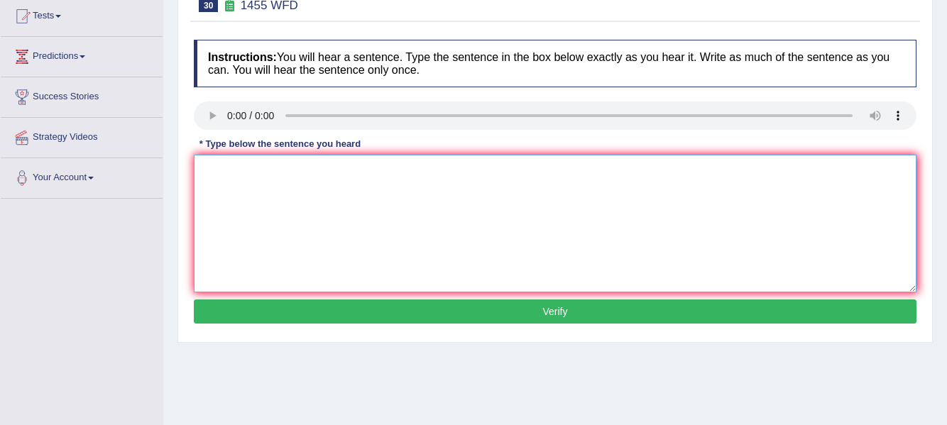
click at [226, 166] on textarea at bounding box center [555, 224] width 723 height 138
click at [268, 173] on textarea "You must wear hate at the construction site." at bounding box center [555, 224] width 723 height 138
click at [315, 173] on textarea "You must wear hard hate at the construction site." at bounding box center [555, 224] width 723 height 138
type textarea "You must wear hard hate for at the construction site."
click at [425, 313] on button "Verify" at bounding box center [555, 312] width 723 height 24
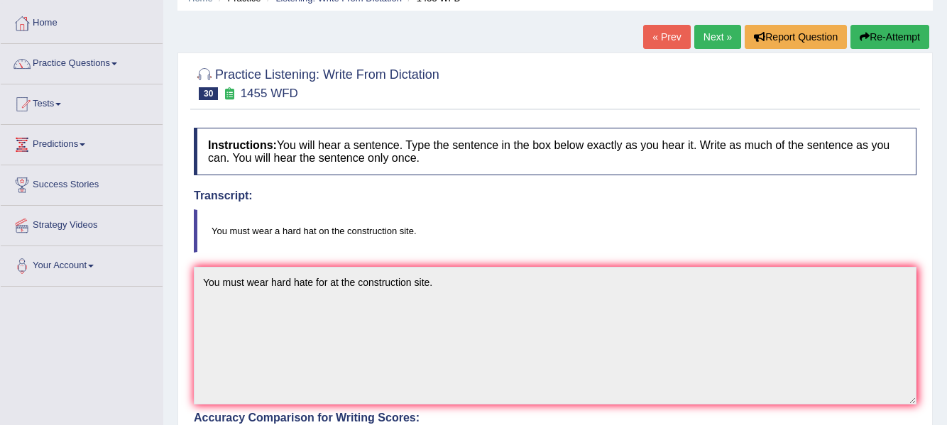
scroll to position [0, 0]
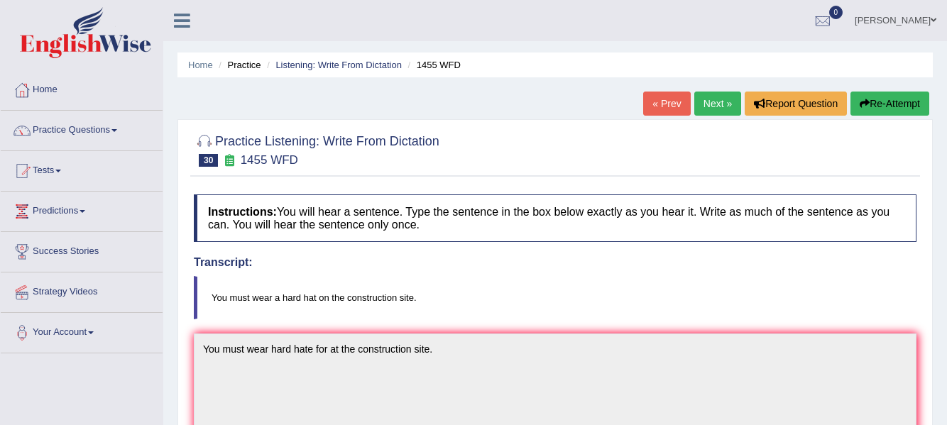
click at [724, 96] on link "Next »" at bounding box center [717, 104] width 47 height 24
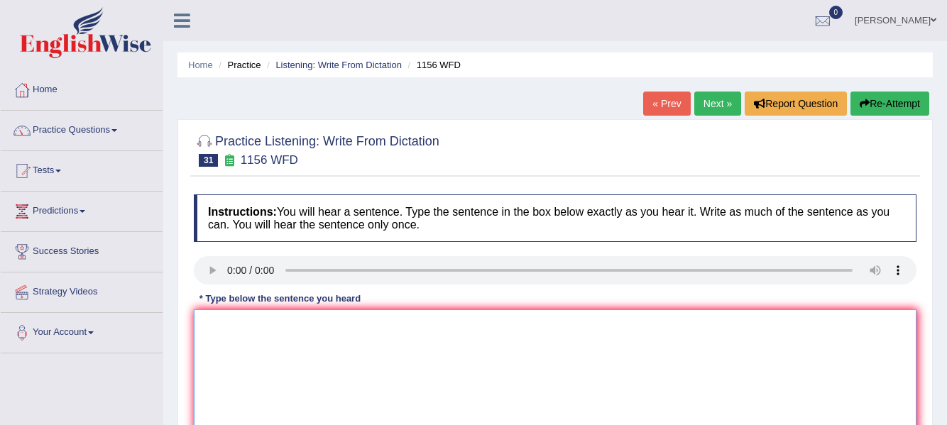
click at [258, 334] on textarea at bounding box center [555, 379] width 723 height 138
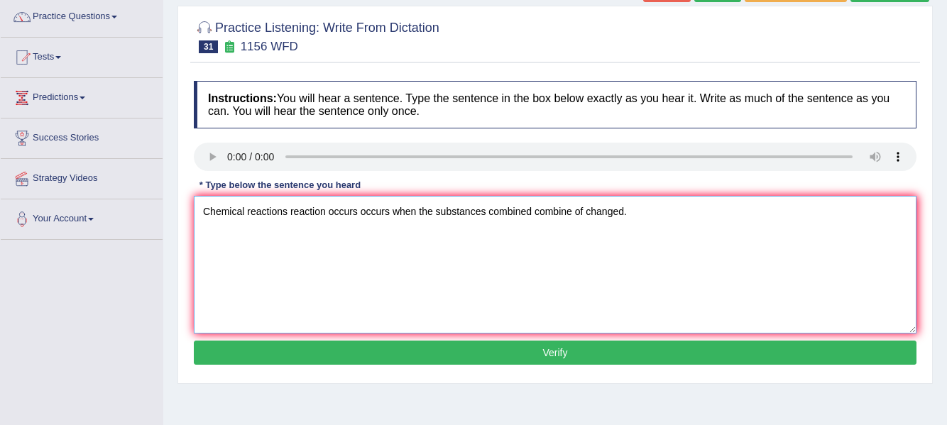
scroll to position [150, 0]
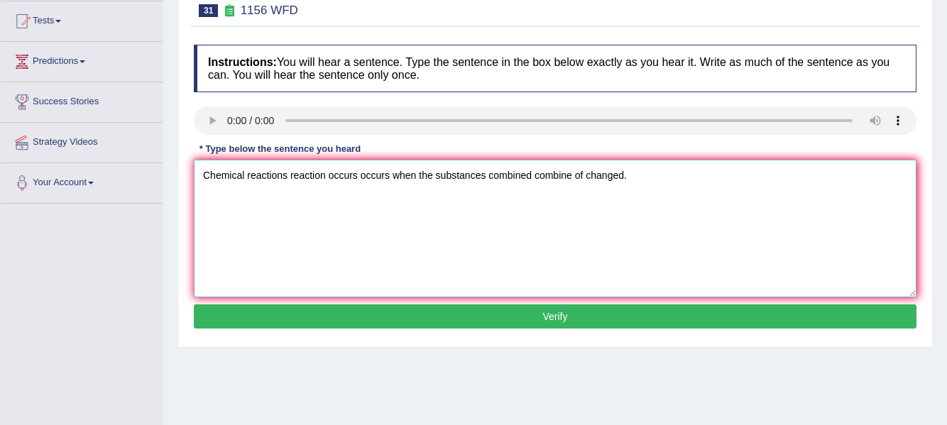
type textarea "Chemical reactions reaction occurs occurs when the substances combined combine …"
drag, startPoint x: 953, startPoint y: 222, endPoint x: 942, endPoint y: 302, distance: 80.9
click at [942, 302] on div "Home Practice Listening: Write From Dictation 1156 WFD « Prev Next » Report Que…" at bounding box center [555, 205] width 784 height 710
click at [875, 319] on button "Verify" at bounding box center [555, 317] width 723 height 24
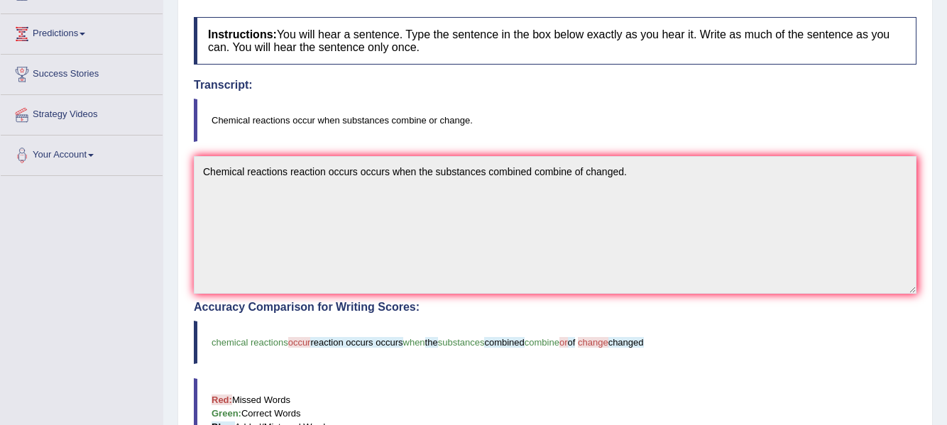
scroll to position [1, 0]
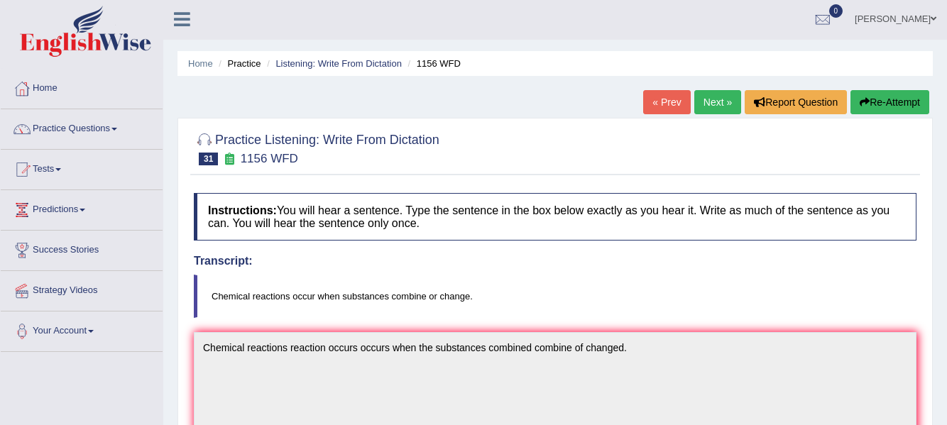
click at [713, 98] on link "Next »" at bounding box center [717, 102] width 47 height 24
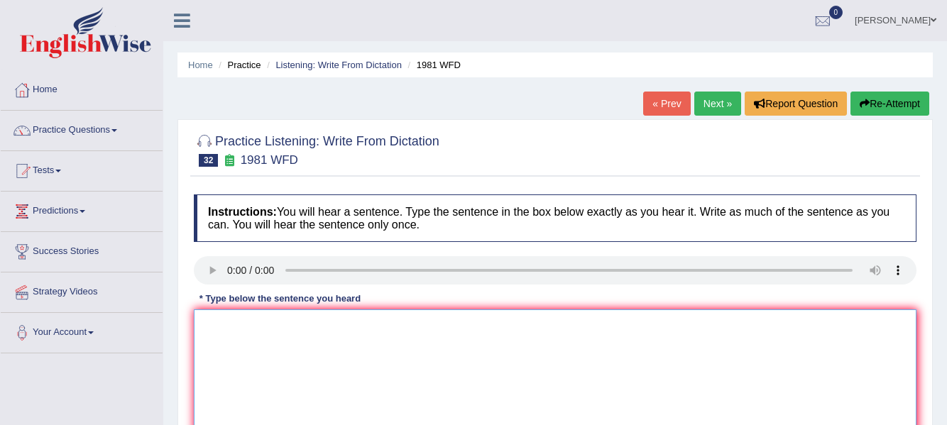
click at [233, 337] on textarea at bounding box center [555, 379] width 723 height 138
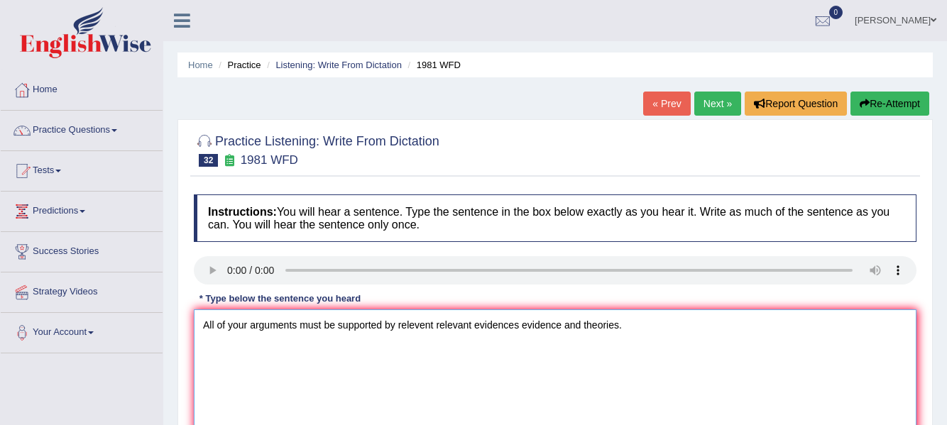
click at [400, 319] on textarea "All of your arguments must be supported by relevent relevant evidences evidence…" at bounding box center [555, 379] width 723 height 138
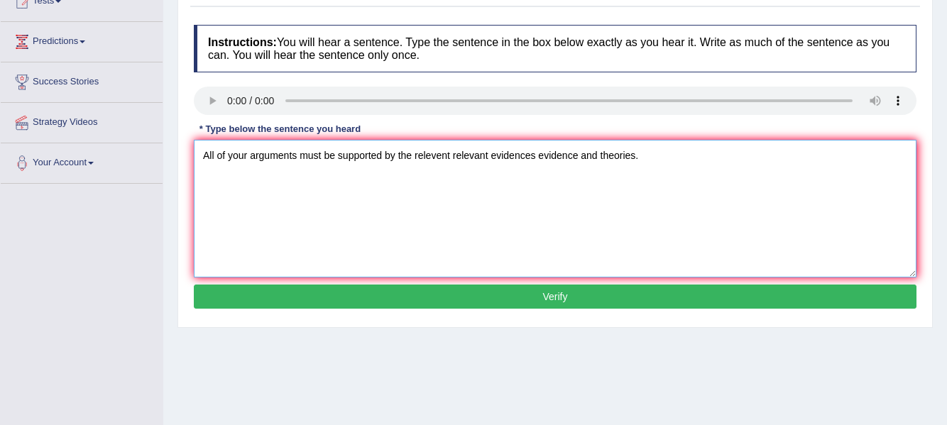
scroll to position [167, 0]
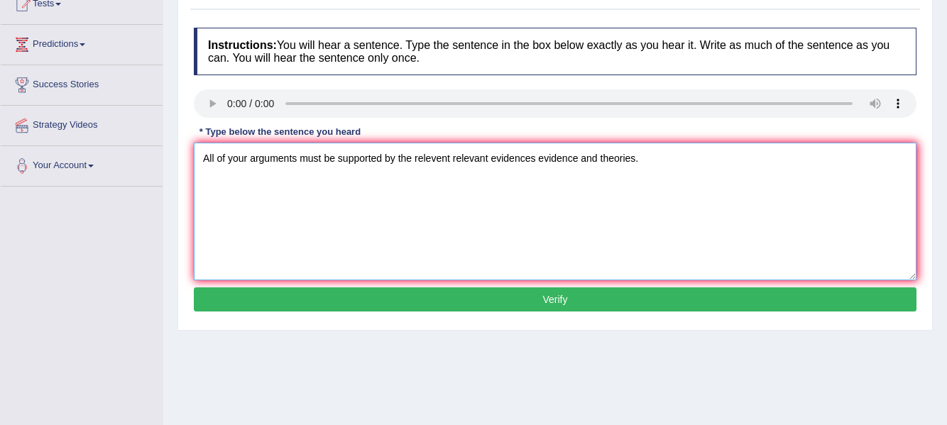
type textarea "All of your arguments must be supported by the relevent relevant evidences evid…"
click at [873, 301] on button "Verify" at bounding box center [555, 300] width 723 height 24
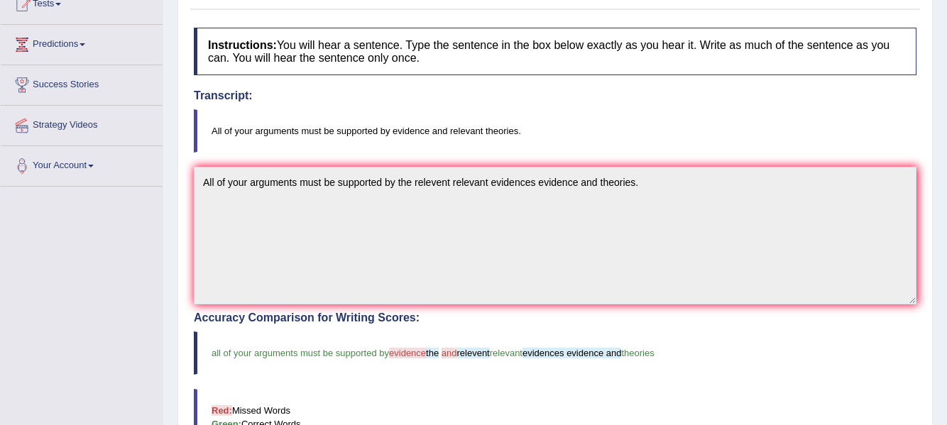
click at [526, 378] on div "Accuracy Comparison for Writing Scores: all of your arguments must be supported…" at bounding box center [555, 409] width 723 height 195
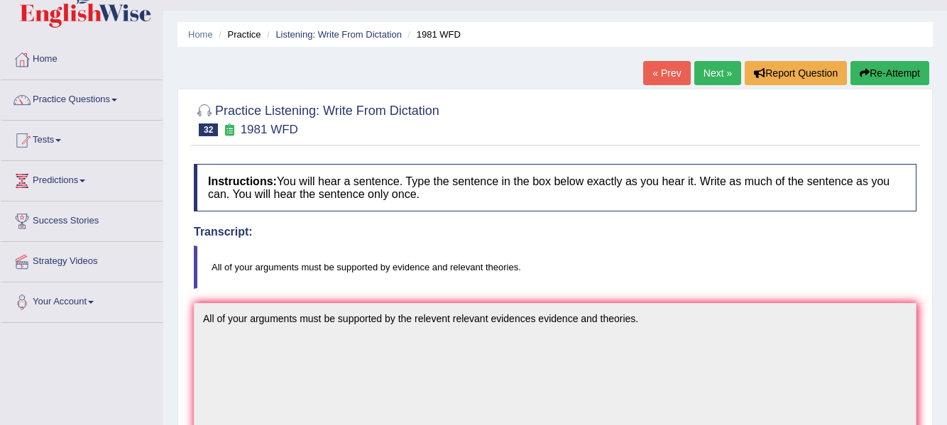
scroll to position [0, 0]
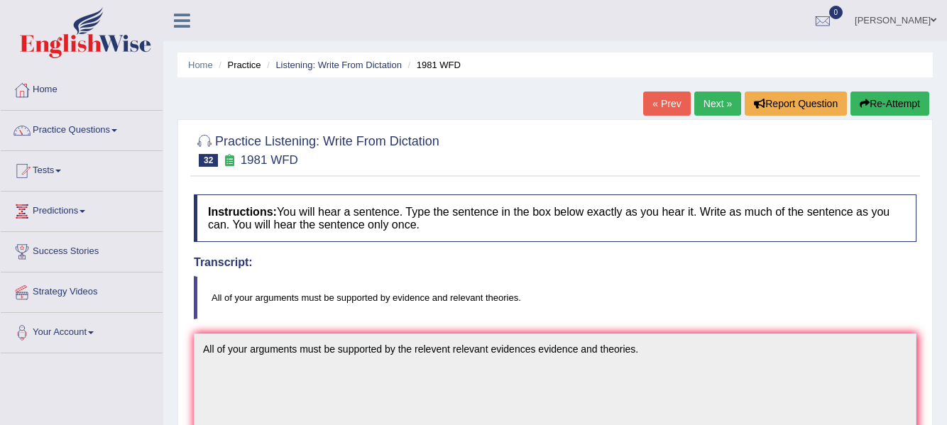
click at [706, 104] on link "Next »" at bounding box center [717, 104] width 47 height 24
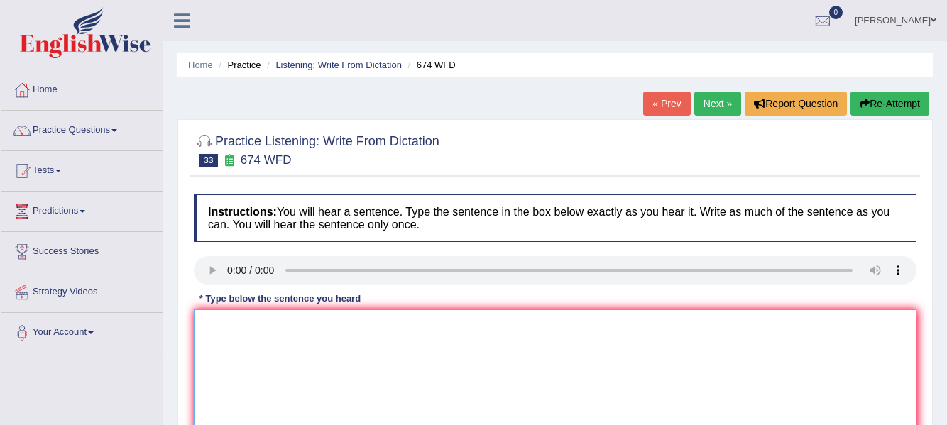
click at [246, 328] on textarea at bounding box center [555, 379] width 723 height 138
click at [410, 331] on textarea "Unemployement rate has fallen to its lowest in years." at bounding box center [555, 379] width 723 height 138
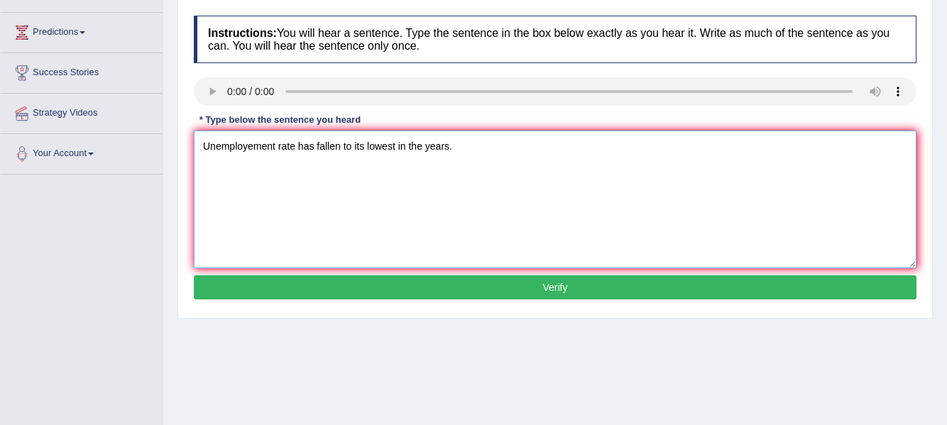
scroll to position [173, 0]
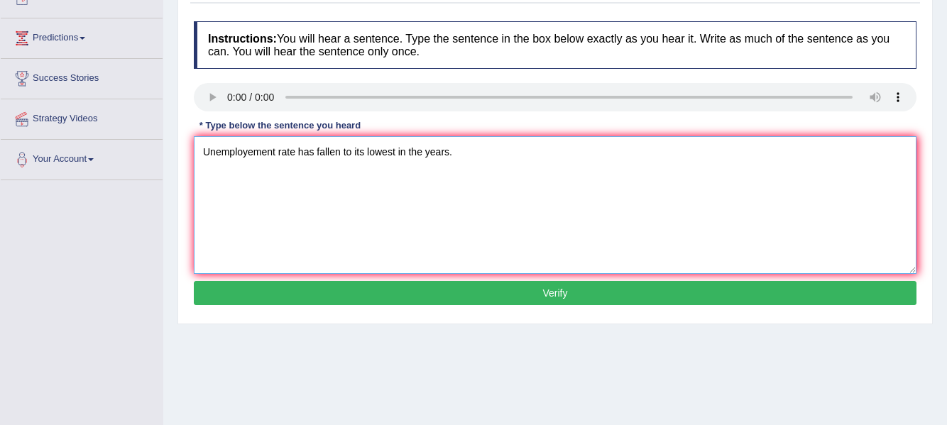
type textarea "Unemployement rate has fallen to its lowest in the years."
click at [868, 302] on button "Verify" at bounding box center [555, 293] width 723 height 24
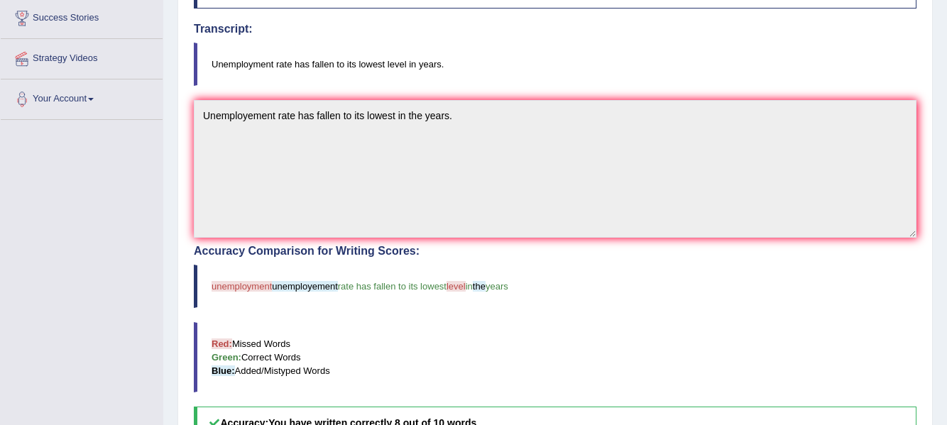
scroll to position [0, 0]
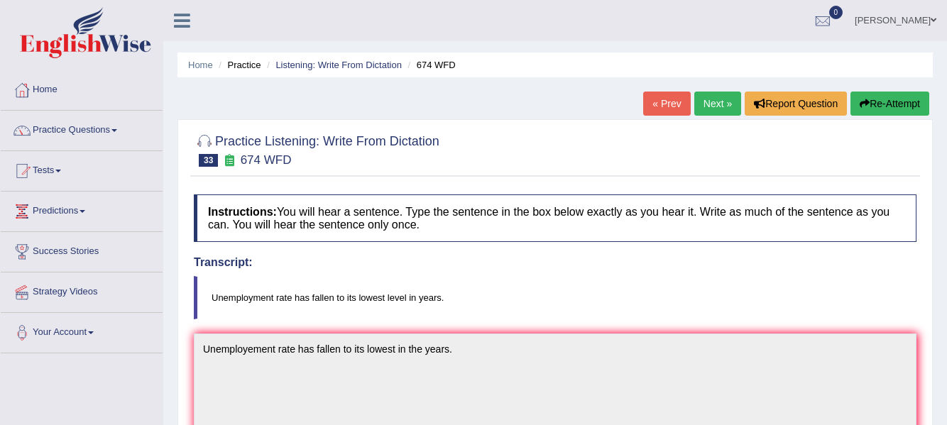
click at [709, 104] on link "Next »" at bounding box center [717, 104] width 47 height 24
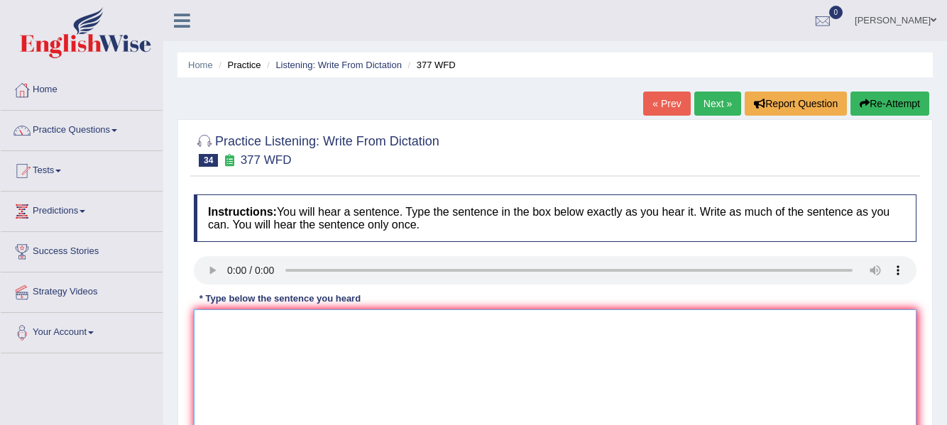
click at [248, 339] on textarea at bounding box center [555, 379] width 723 height 138
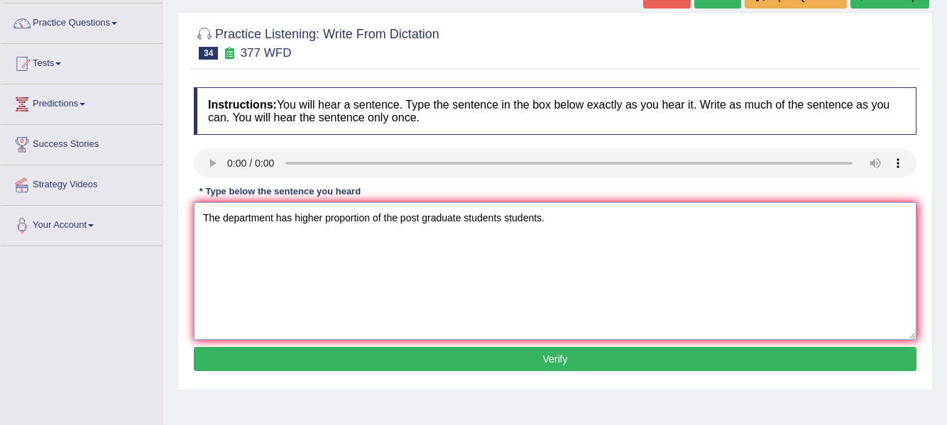
scroll to position [121, 0]
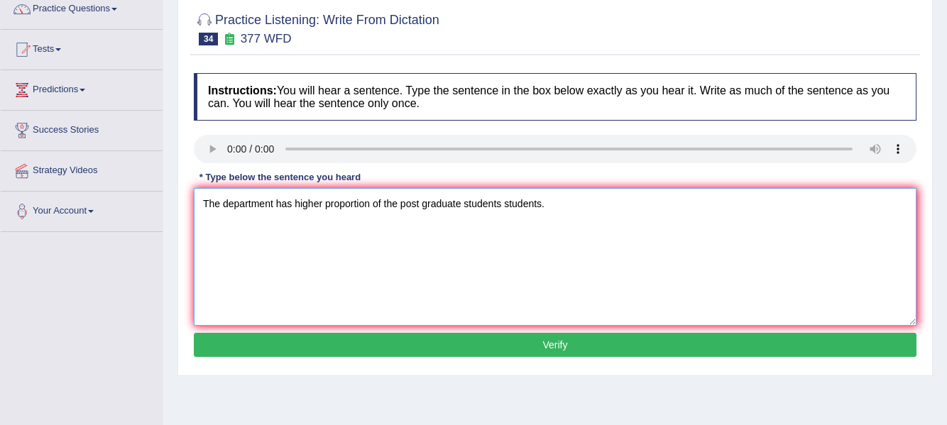
type textarea "The department has higher proportion of the post graduate students students."
click at [846, 349] on button "Verify" at bounding box center [555, 345] width 723 height 24
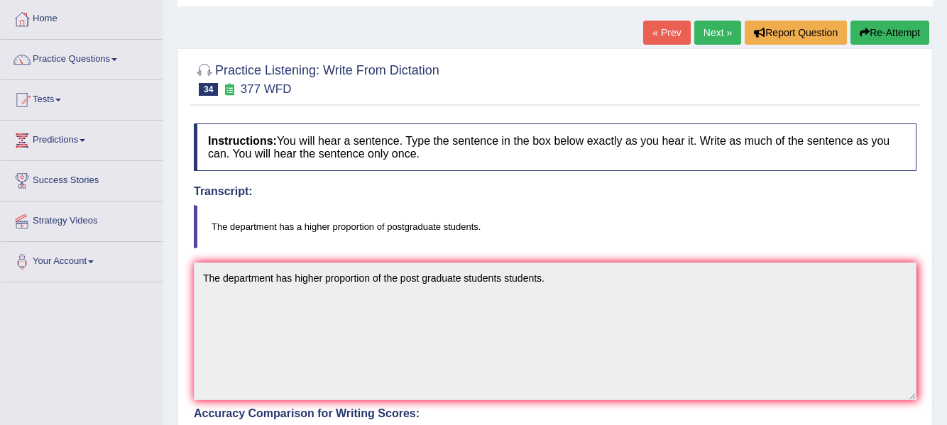
scroll to position [0, 0]
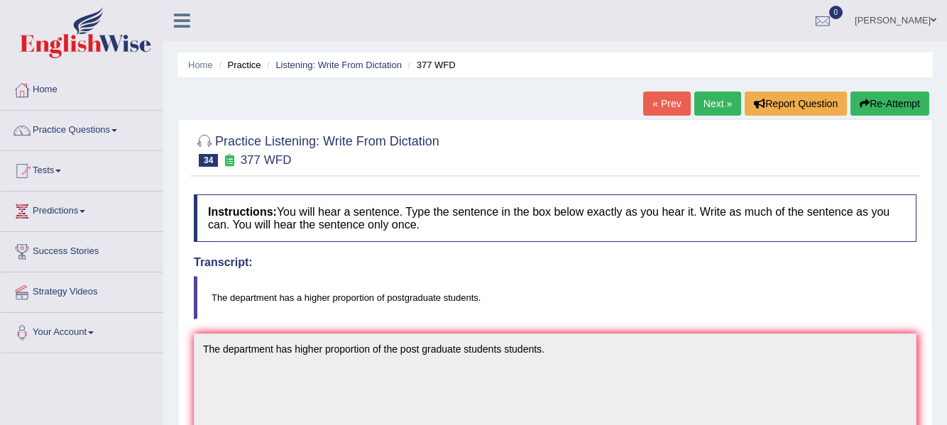
drag, startPoint x: 951, startPoint y: 270, endPoint x: 945, endPoint y: 169, distance: 101.0
click at [700, 100] on link "Next »" at bounding box center [717, 104] width 47 height 24
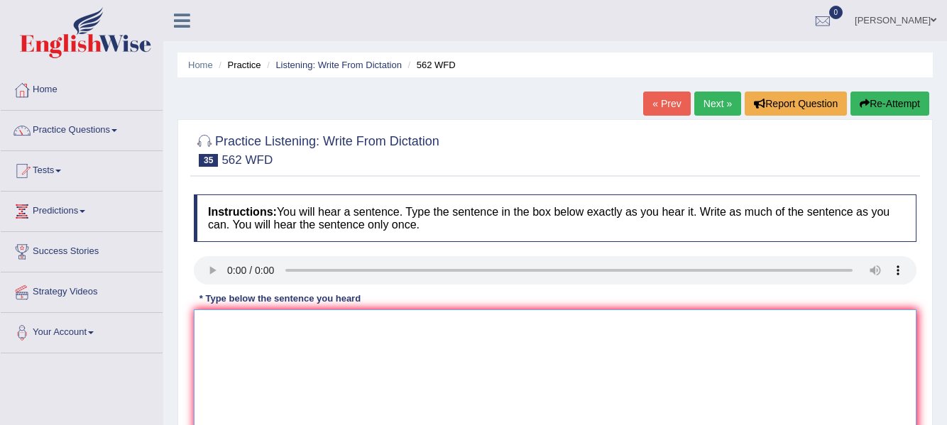
click at [229, 319] on textarea at bounding box center [555, 379] width 723 height 138
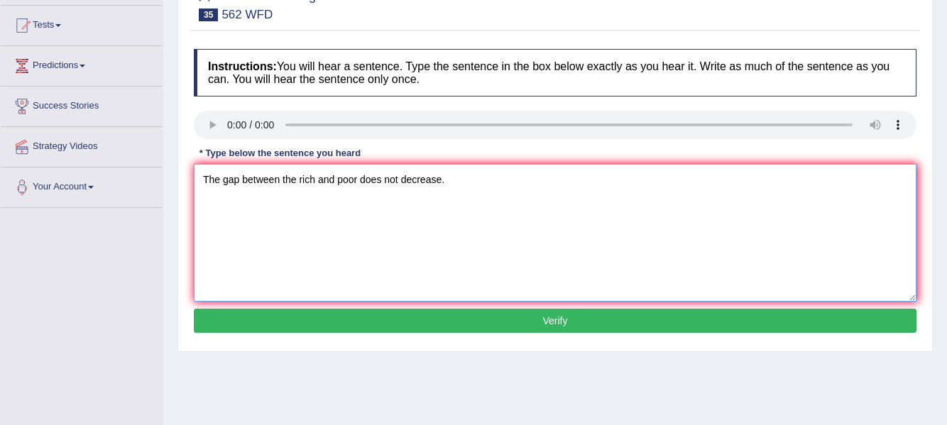
scroll to position [147, 0]
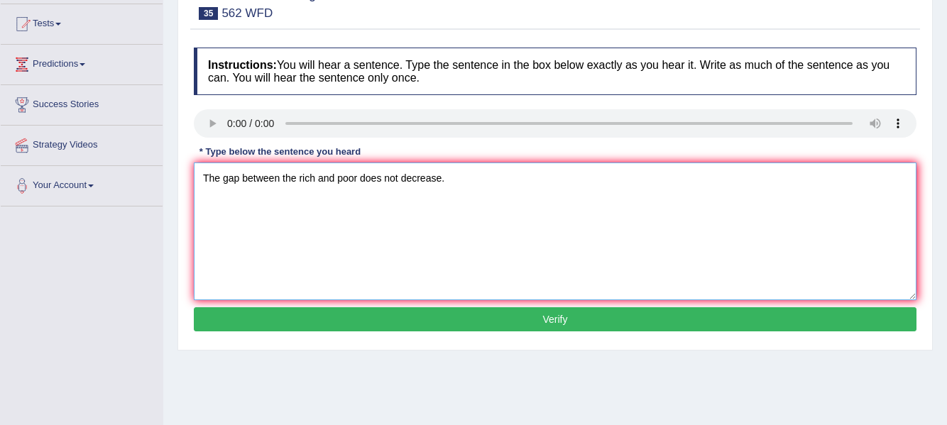
type textarea "The gap between the rich and poor does not decrease."
click at [861, 318] on button "Verify" at bounding box center [555, 319] width 723 height 24
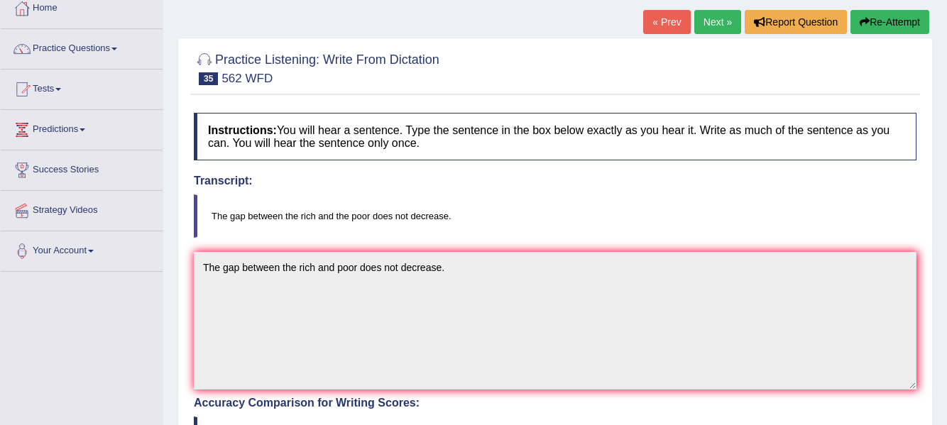
scroll to position [53, 0]
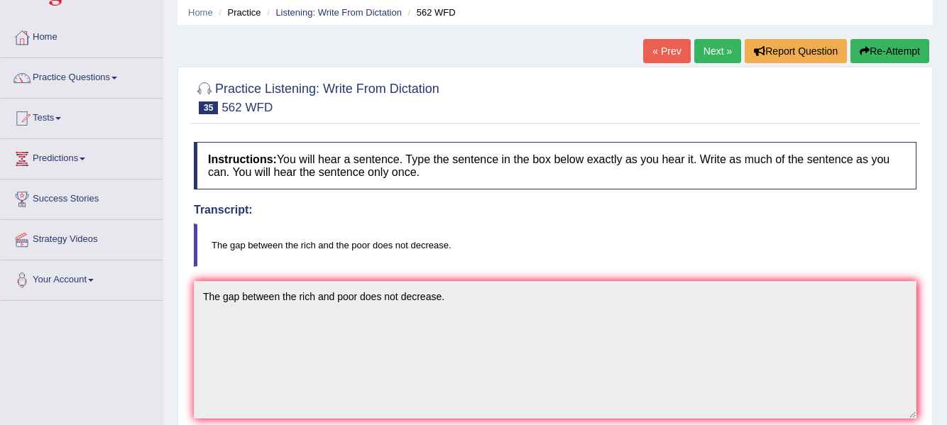
click at [710, 49] on link "Next »" at bounding box center [717, 51] width 47 height 24
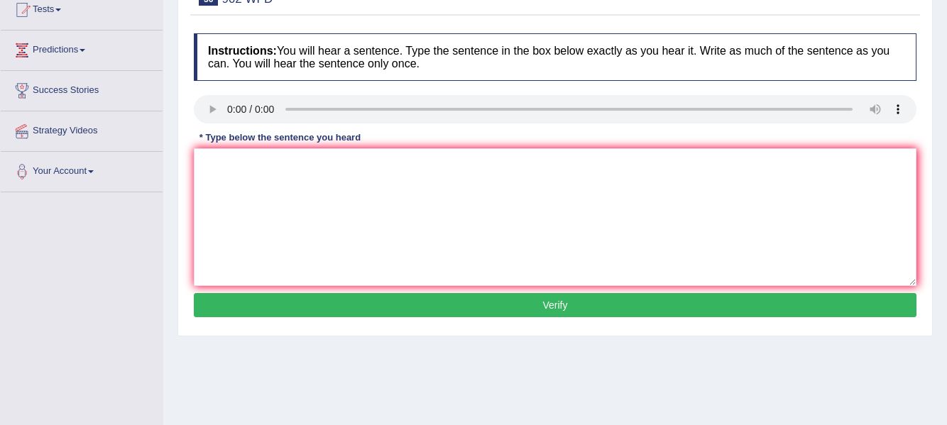
scroll to position [168, 0]
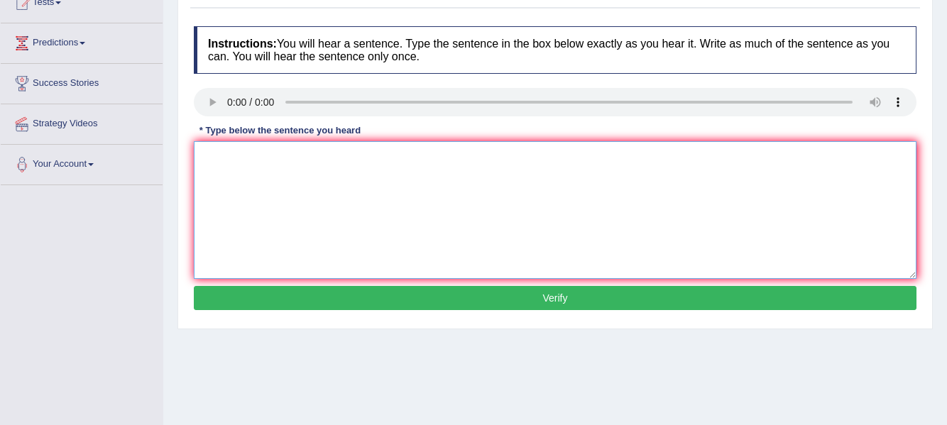
click at [249, 170] on textarea at bounding box center [555, 210] width 723 height 138
type textarea "If you have any question about the exam please raise your hand."
click at [305, 296] on button "Verify" at bounding box center [555, 298] width 723 height 24
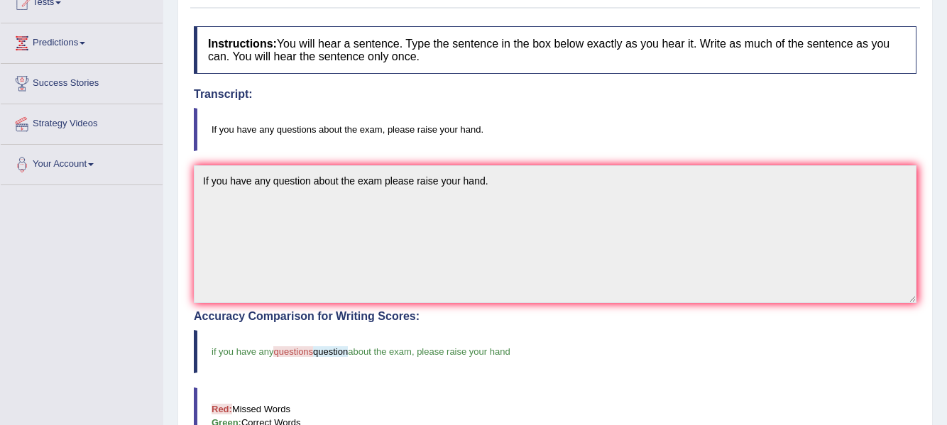
scroll to position [0, 0]
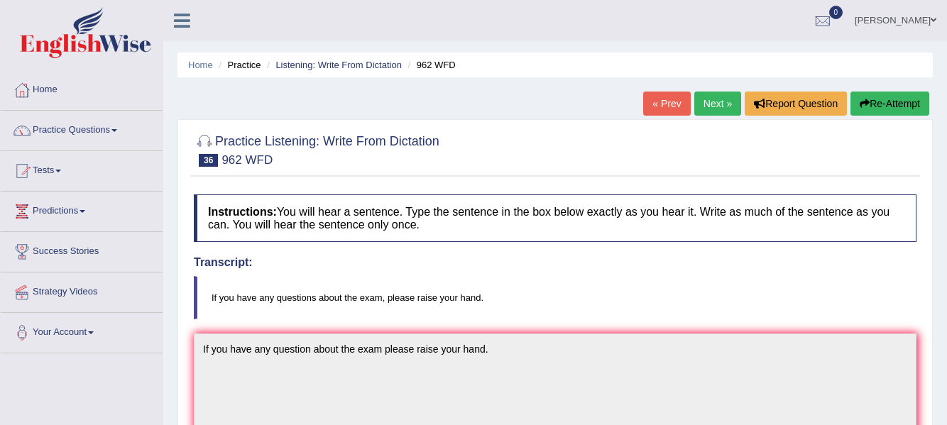
click at [722, 99] on link "Next »" at bounding box center [717, 104] width 47 height 24
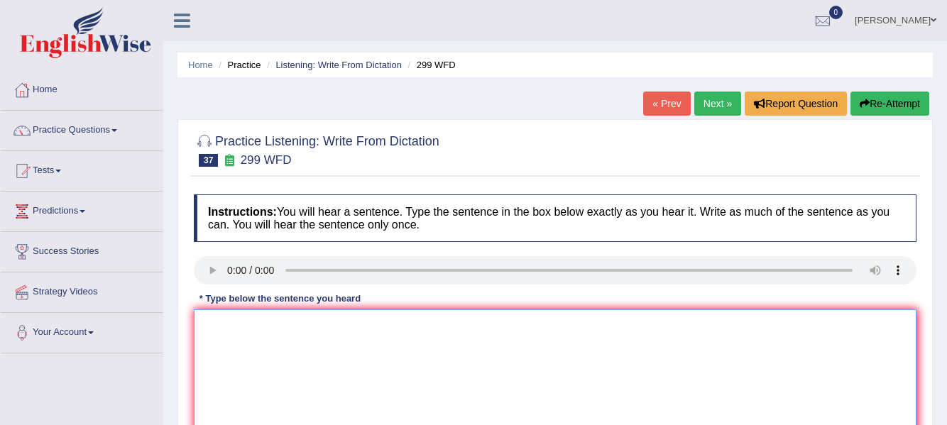
click at [266, 334] on textarea at bounding box center [555, 379] width 723 height 138
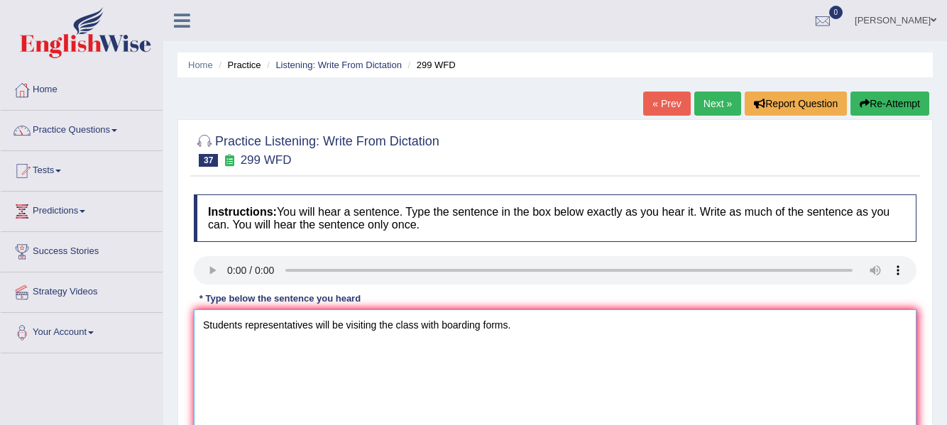
click at [442, 329] on textarea "Students representatives will be visiting the class with boarding forms." at bounding box center [555, 379] width 723 height 138
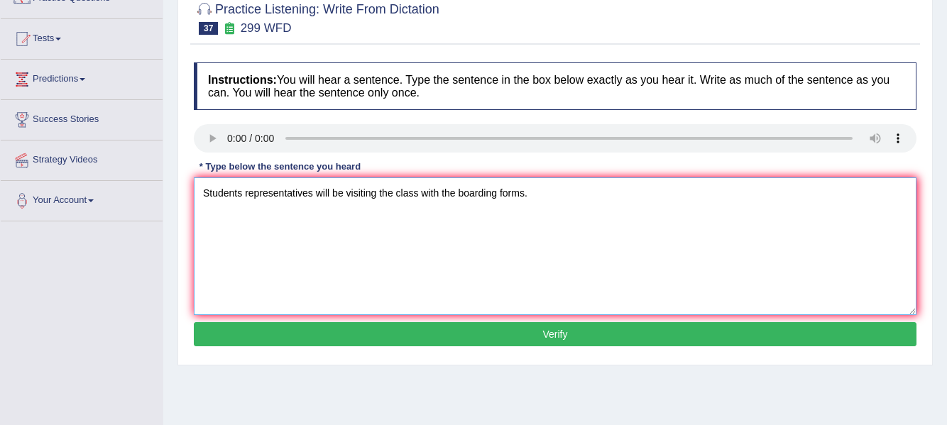
scroll to position [133, 0]
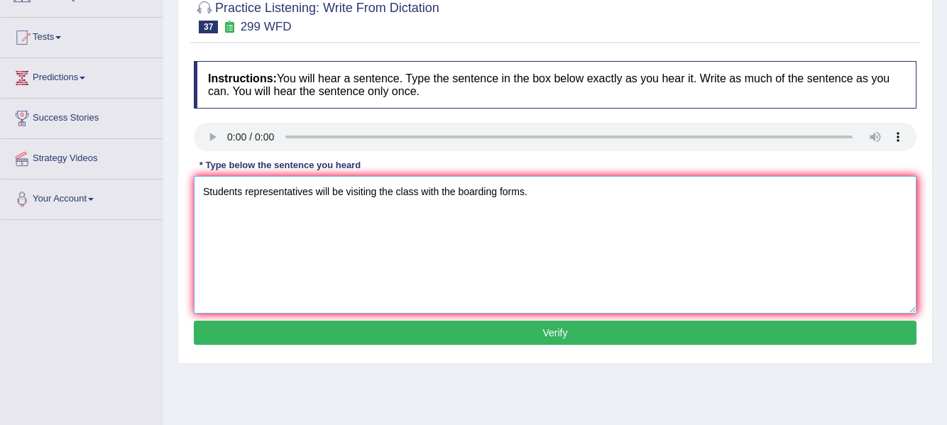
type textarea "Students representatives will be visiting the class with the boarding forms."
click at [875, 333] on button "Verify" at bounding box center [555, 333] width 723 height 24
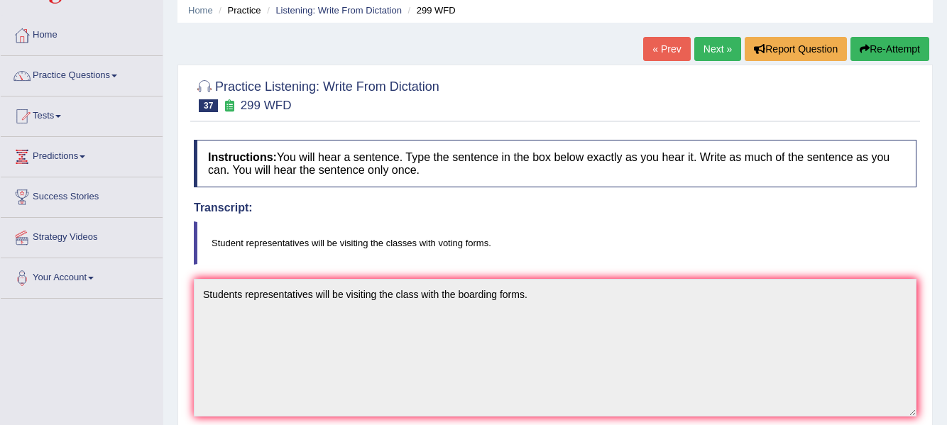
scroll to position [0, 0]
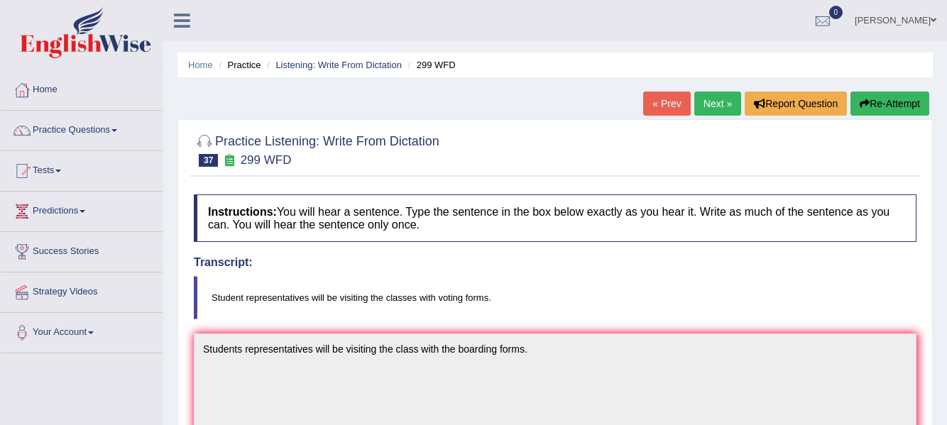
click at [708, 106] on link "Next »" at bounding box center [717, 104] width 47 height 24
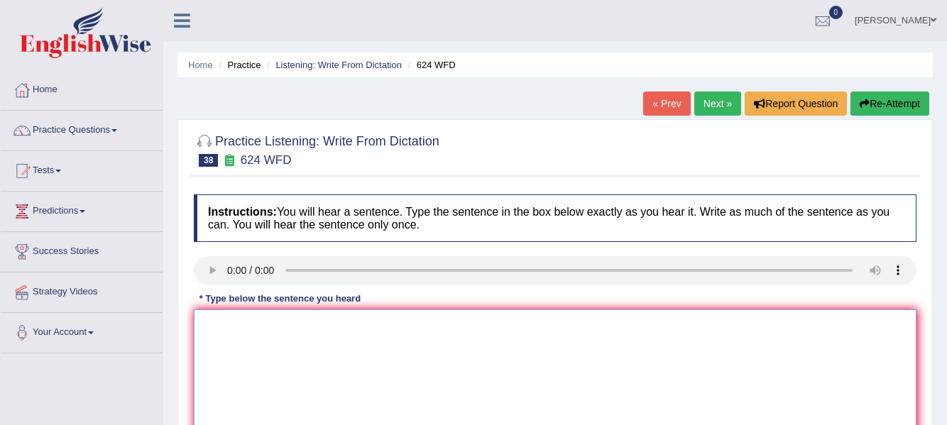
click at [296, 319] on textarea at bounding box center [555, 379] width 723 height 138
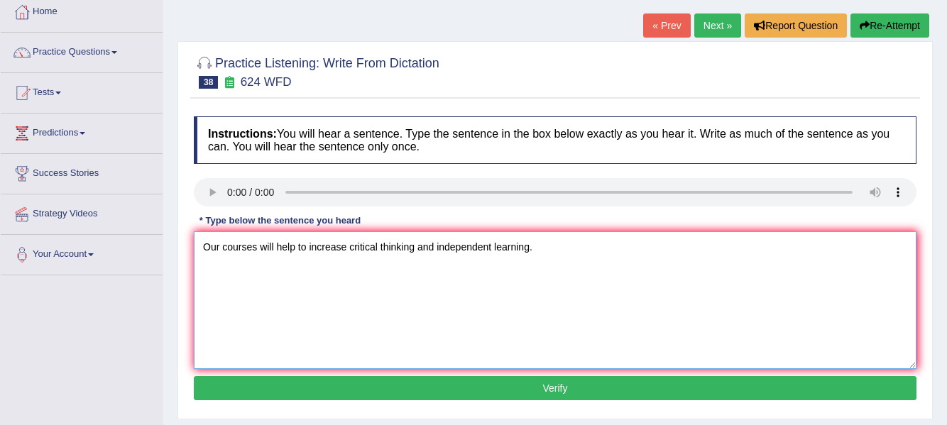
scroll to position [90, 0]
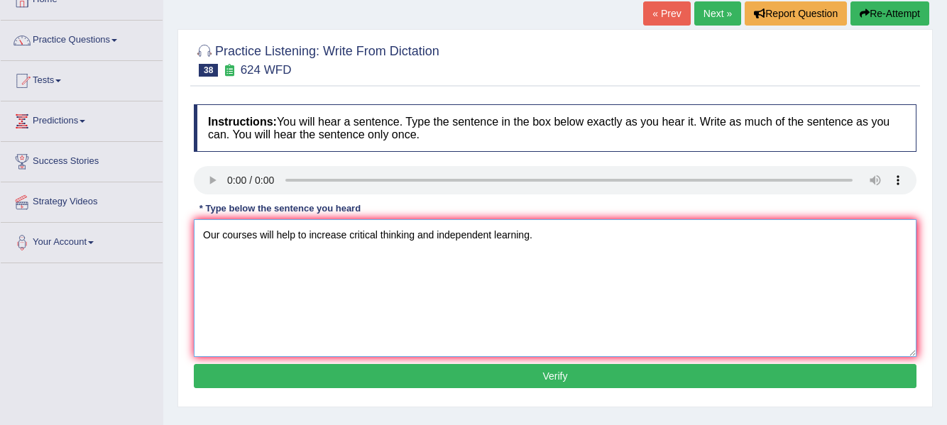
type textarea "Our courses will help to increase critical thinking and independent learning."
click at [761, 378] on button "Verify" at bounding box center [555, 376] width 723 height 24
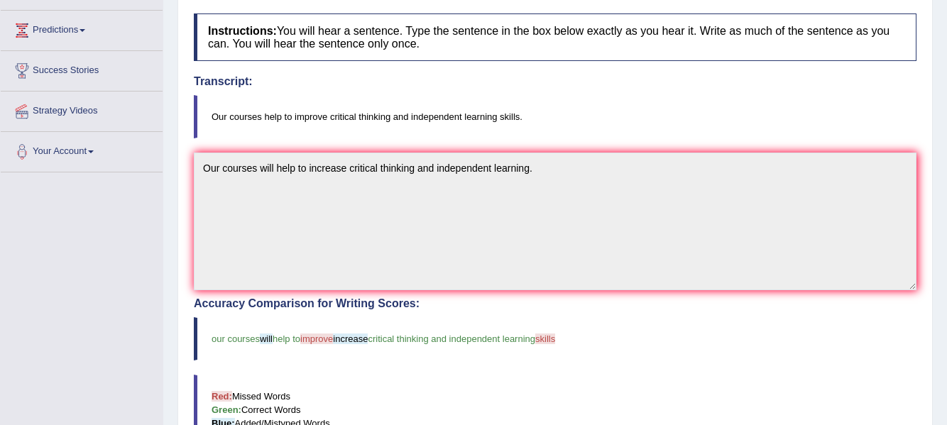
scroll to position [0, 0]
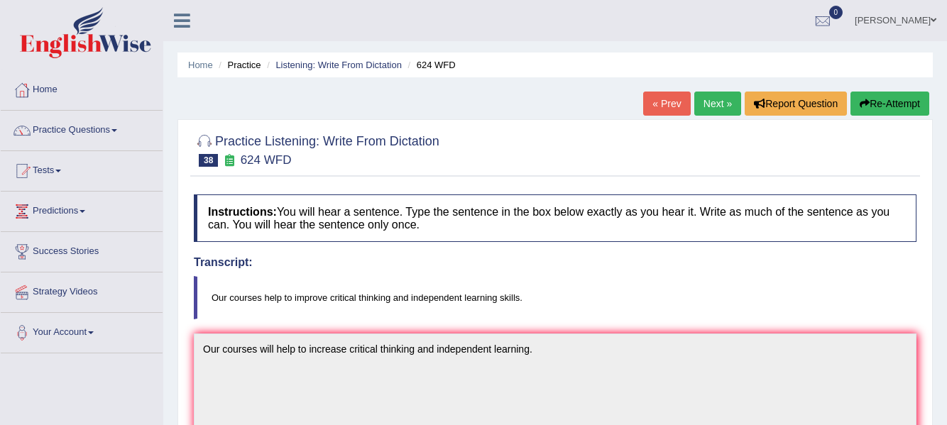
click at [718, 108] on link "Next »" at bounding box center [717, 104] width 47 height 24
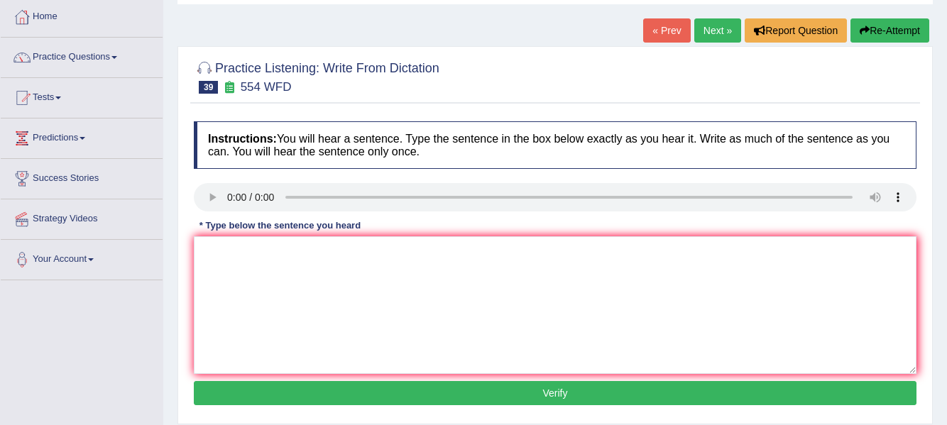
scroll to position [72, 0]
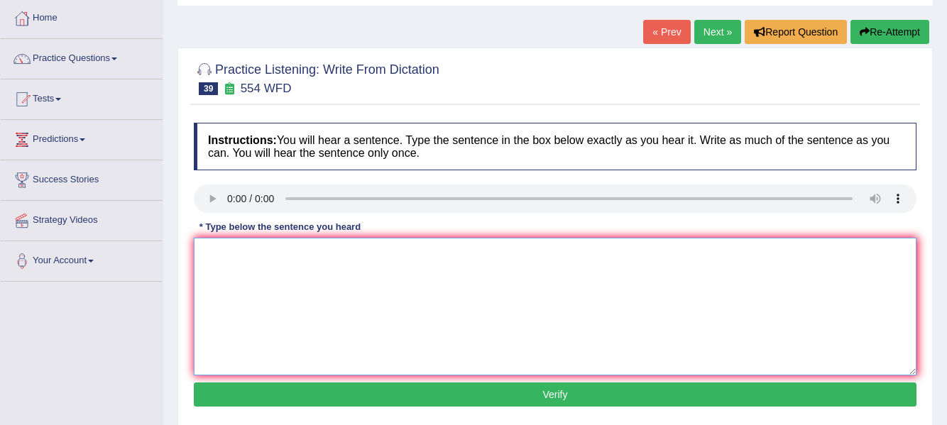
click at [282, 281] on textarea at bounding box center [555, 307] width 723 height 138
type textarea "We are able to work in a team."
click at [515, 398] on button "Verify" at bounding box center [555, 395] width 723 height 24
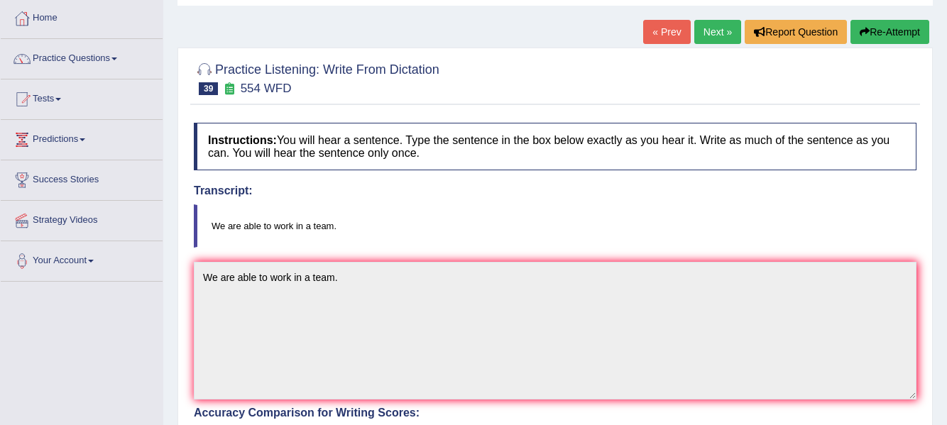
click at [709, 35] on link "Next »" at bounding box center [717, 32] width 47 height 24
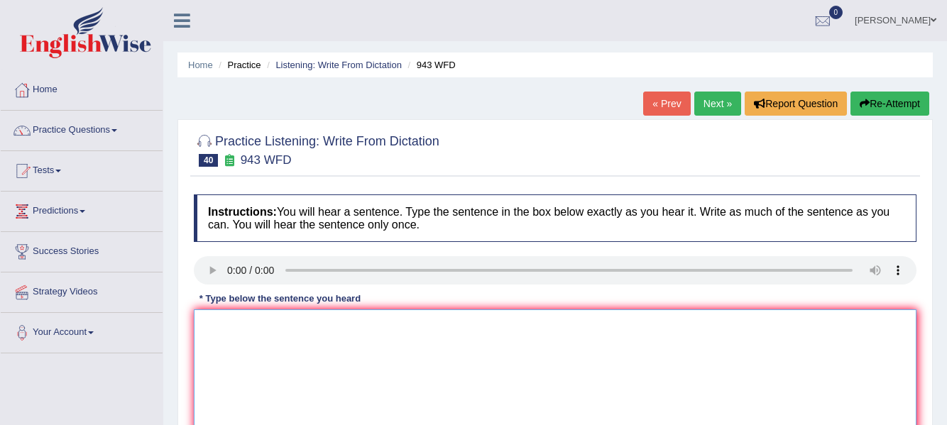
click at [242, 324] on textarea at bounding box center [555, 379] width 723 height 138
click at [248, 328] on textarea at bounding box center [555, 379] width 723 height 138
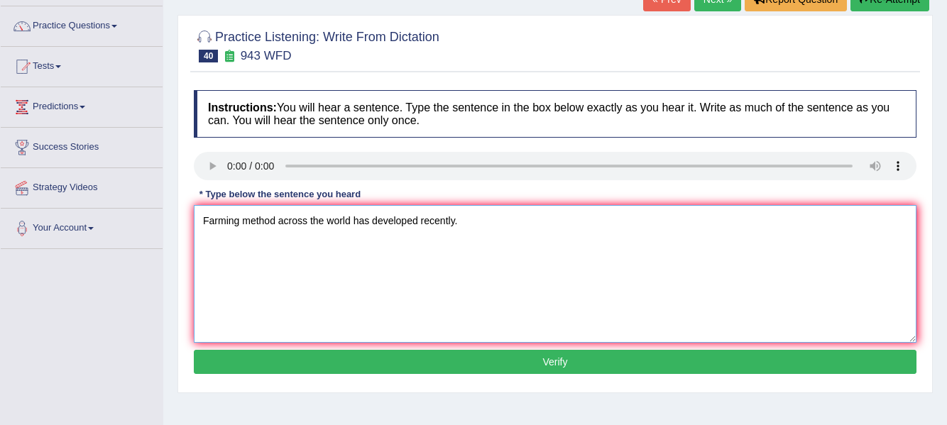
scroll to position [115, 0]
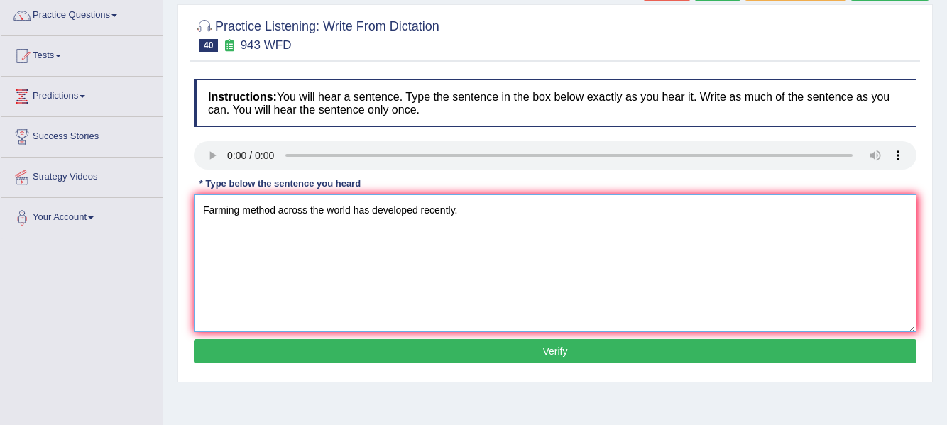
type textarea "Farming method across the world has developed recently."
click at [850, 359] on button "Verify" at bounding box center [555, 351] width 723 height 24
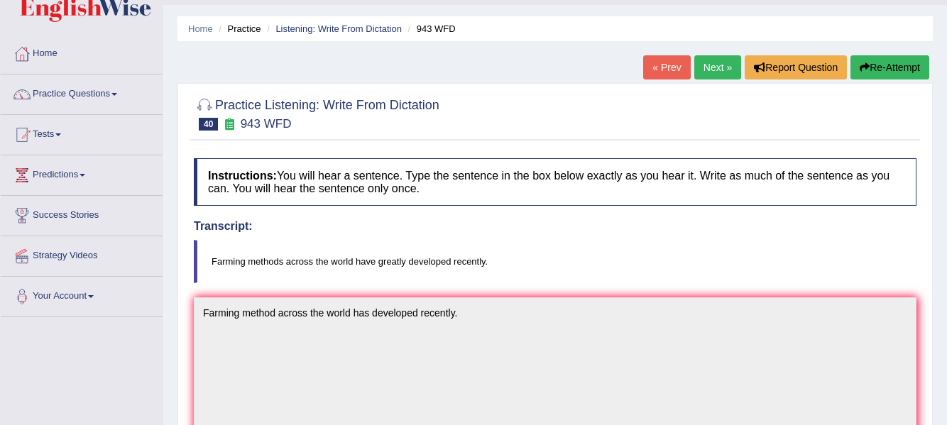
scroll to position [0, 0]
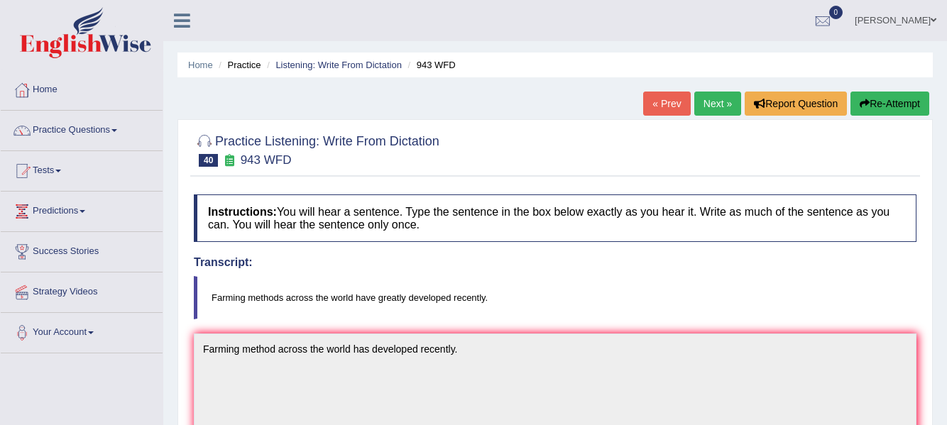
click at [723, 104] on link "Next »" at bounding box center [717, 104] width 47 height 24
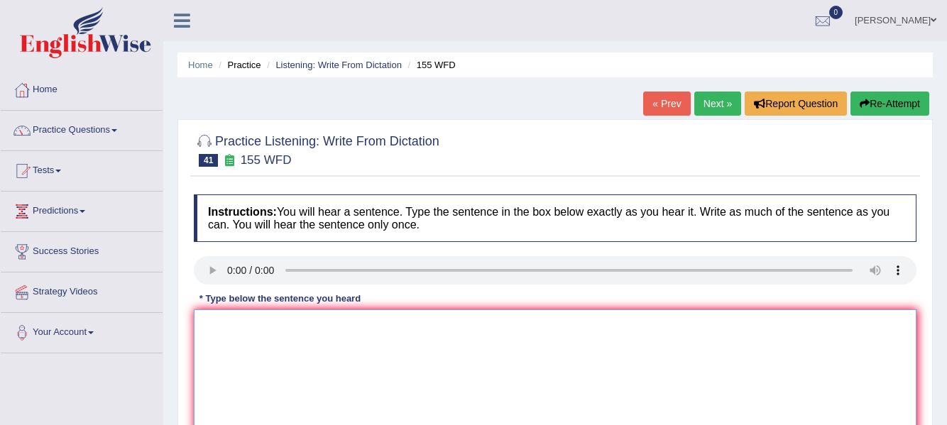
click at [261, 329] on textarea at bounding box center [555, 379] width 723 height 138
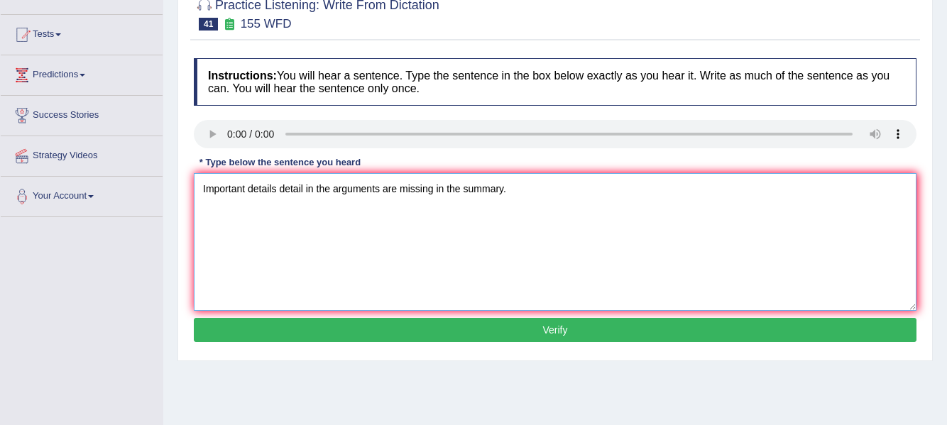
scroll to position [138, 0]
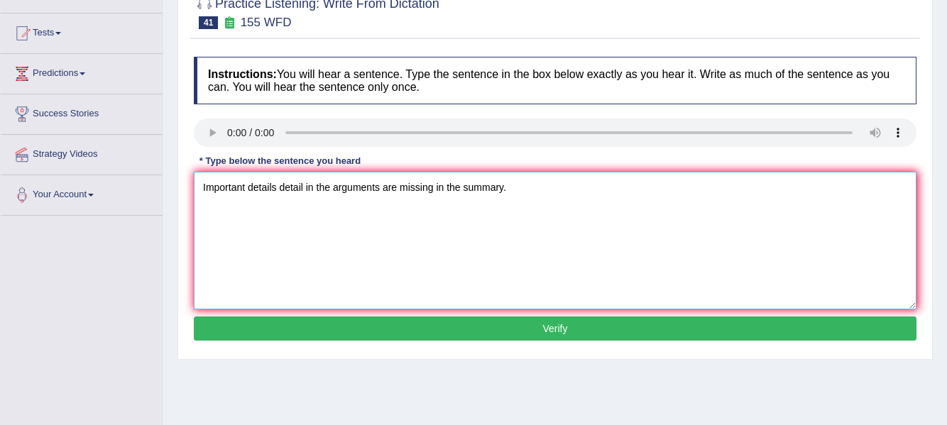
type textarea "Important details detail in the arguments are missing in the summary."
click at [398, 323] on button "Verify" at bounding box center [555, 329] width 723 height 24
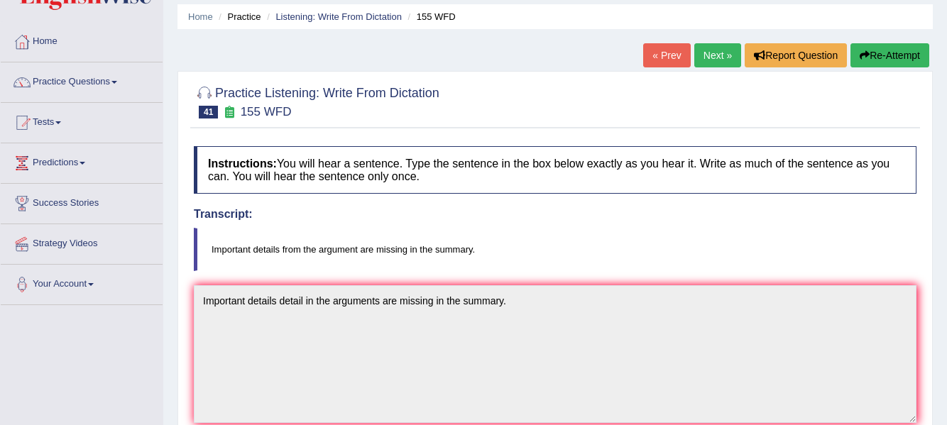
scroll to position [0, 0]
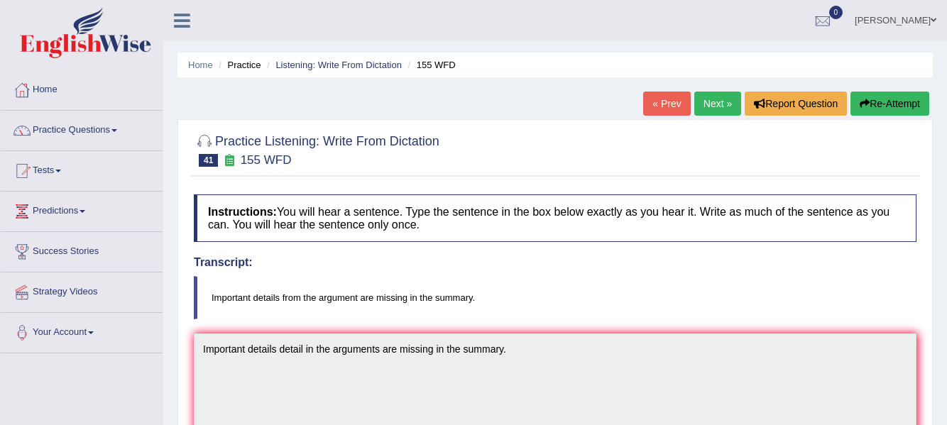
click at [726, 101] on link "Next »" at bounding box center [717, 104] width 47 height 24
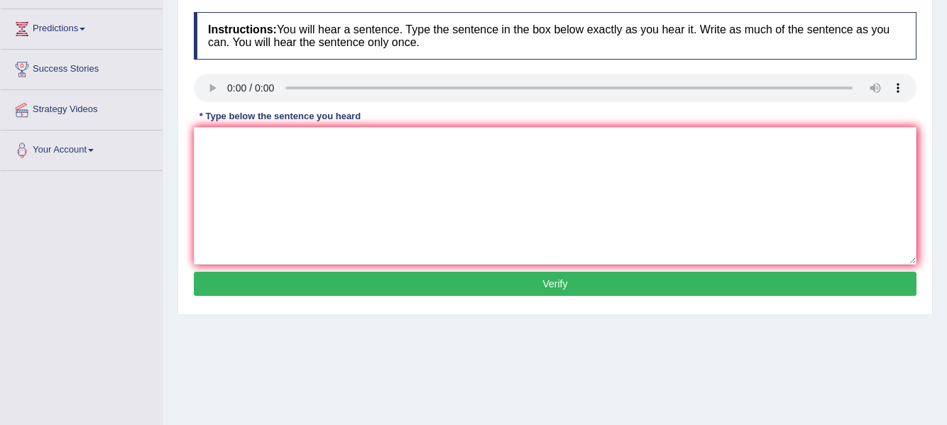
scroll to position [190, 0]
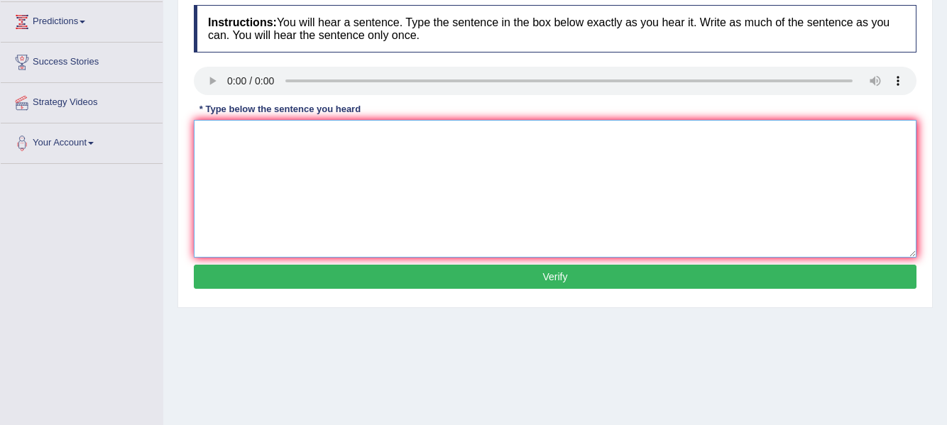
click at [266, 142] on textarea at bounding box center [555, 189] width 723 height 138
click at [407, 136] on textarea "Please provide the report to support your idea in this argument." at bounding box center [555, 189] width 723 height 138
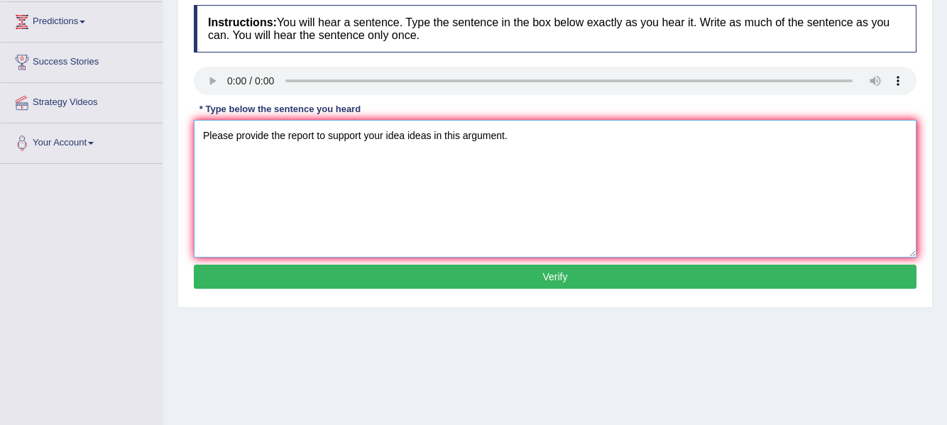
click at [446, 135] on textarea "Please provide the report to support your idea ideas in this argument." at bounding box center [555, 189] width 723 height 138
type textarea "Please provide the report to support your idea ideas in for this argument."
click at [544, 279] on button "Verify" at bounding box center [555, 277] width 723 height 24
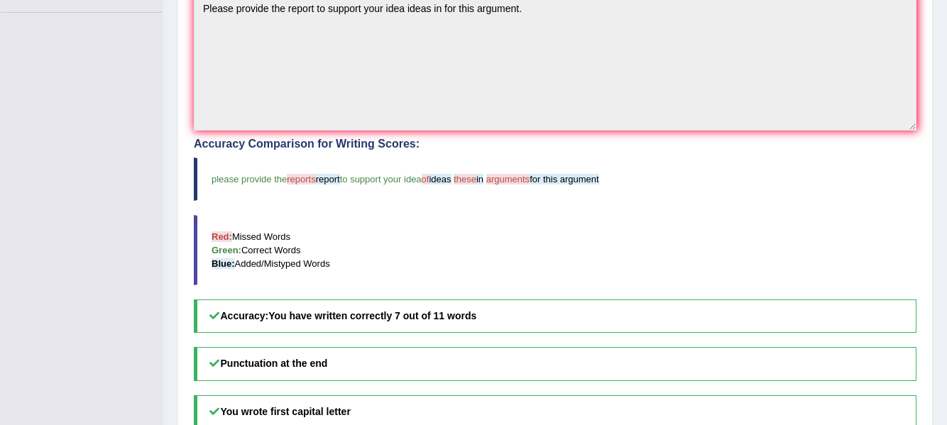
scroll to position [339, 0]
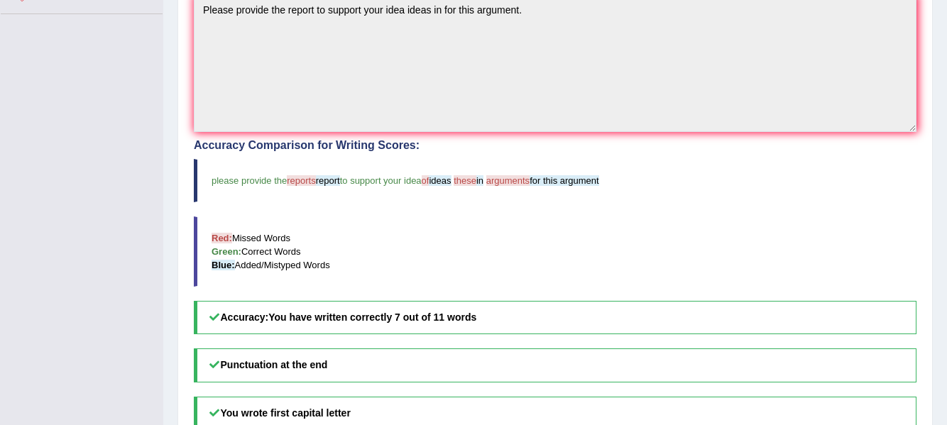
click at [943, 216] on div "Home Practice Listening: Write From Dictation 629 WFD « Prev Next » Report Ques…" at bounding box center [555, 103] width 784 height 884
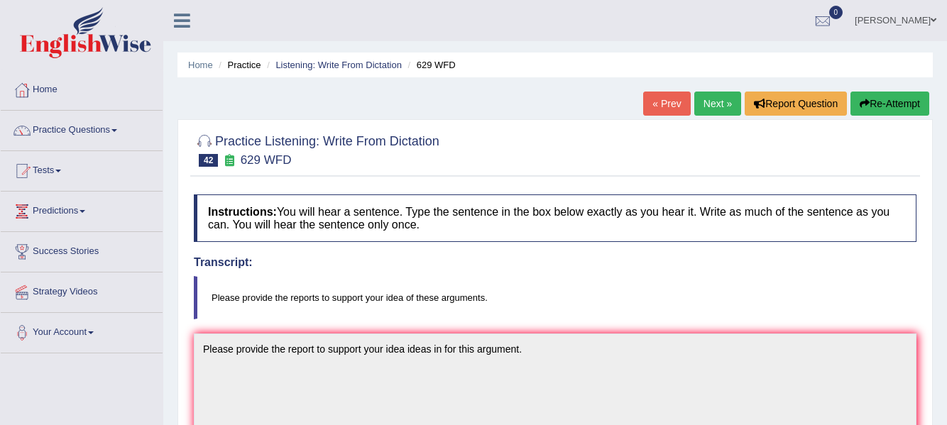
click at [880, 110] on button "Re-Attempt" at bounding box center [889, 104] width 79 height 24
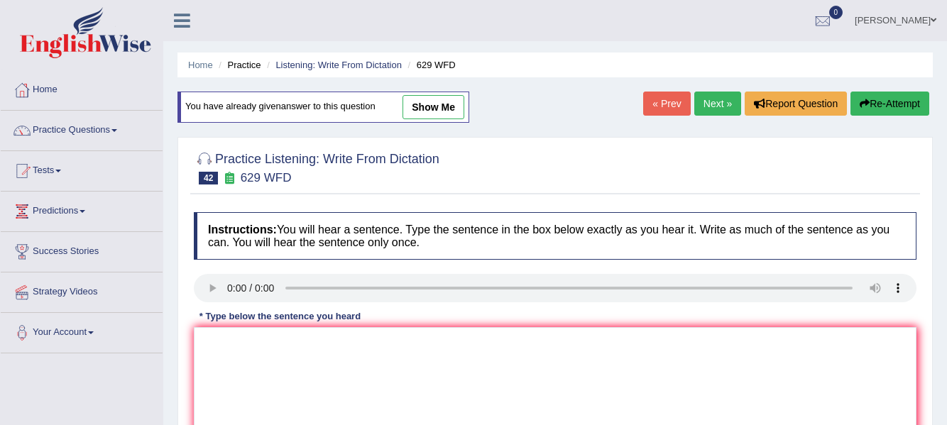
click at [713, 105] on link "Next »" at bounding box center [717, 104] width 47 height 24
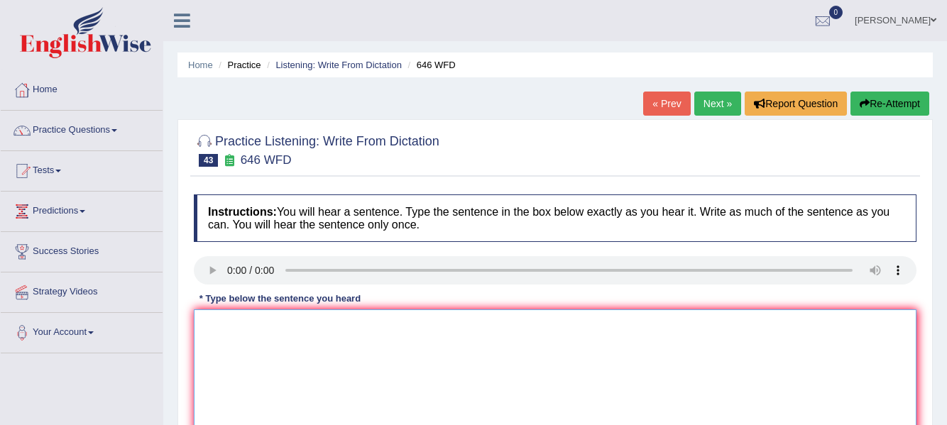
click at [259, 339] on textarea at bounding box center [555, 379] width 723 height 138
click at [253, 322] on textarea at bounding box center [555, 379] width 723 height 138
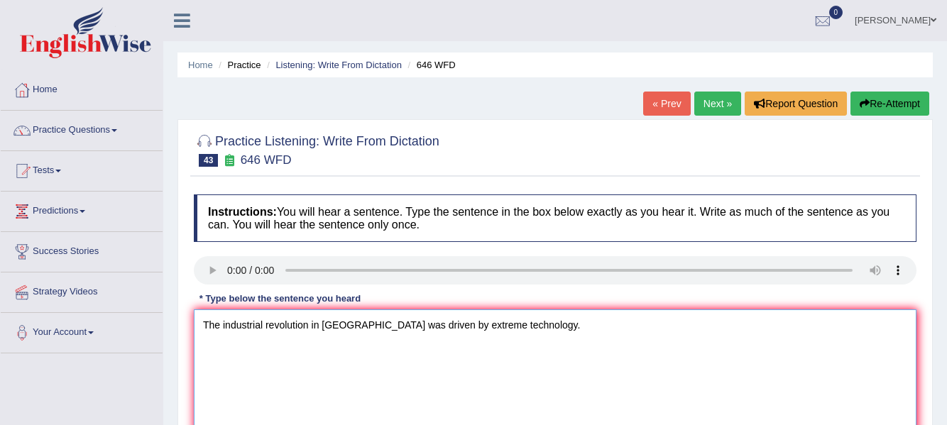
click at [421, 326] on textarea "The industrial revolution in [GEOGRAPHIC_DATA] was driven by extreme technology." at bounding box center [555, 379] width 723 height 138
click at [554, 332] on textarea "The industrial revolution in [GEOGRAPHIC_DATA] was driven by the extreme techno…" at bounding box center [555, 379] width 723 height 138
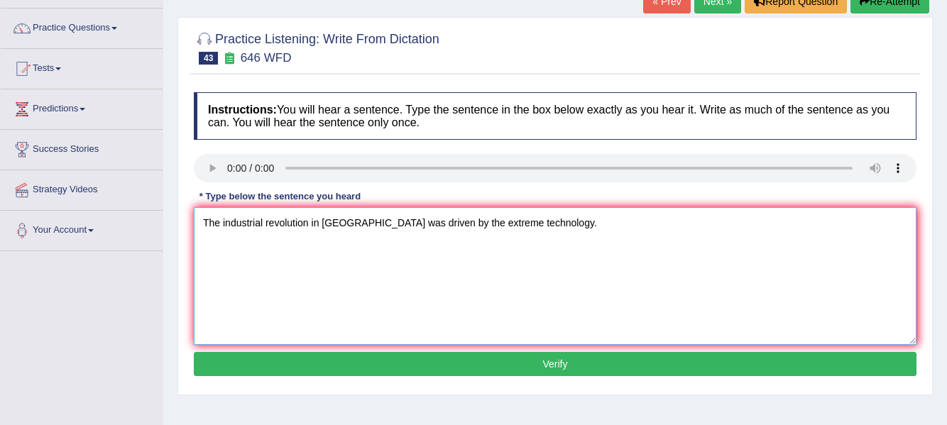
scroll to position [130, 0]
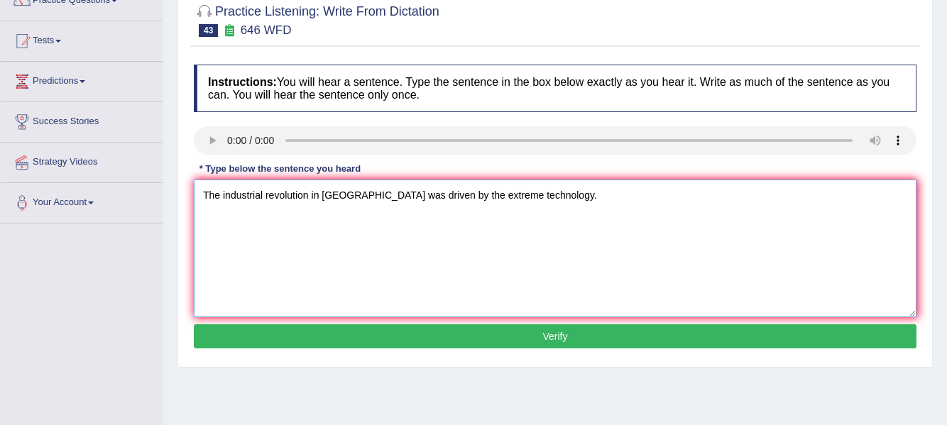
type textarea "The industrial revolution in Europe was driven by the extreme technology."
click at [562, 344] on button "Verify" at bounding box center [555, 336] width 723 height 24
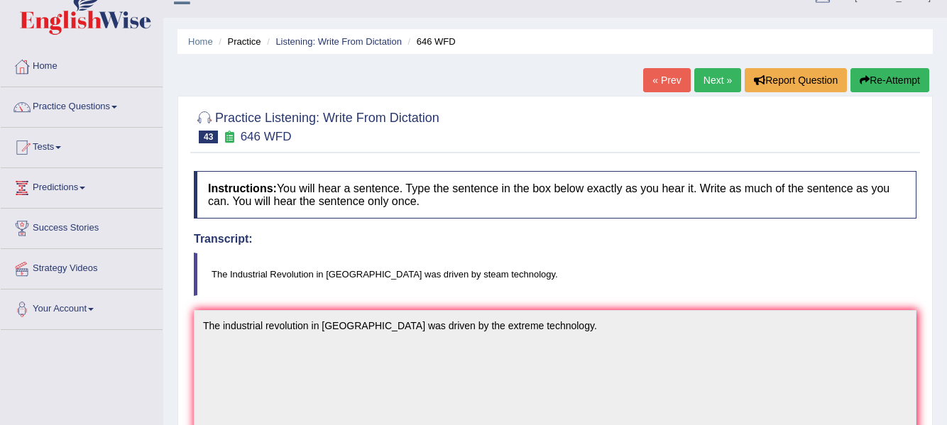
scroll to position [0, 0]
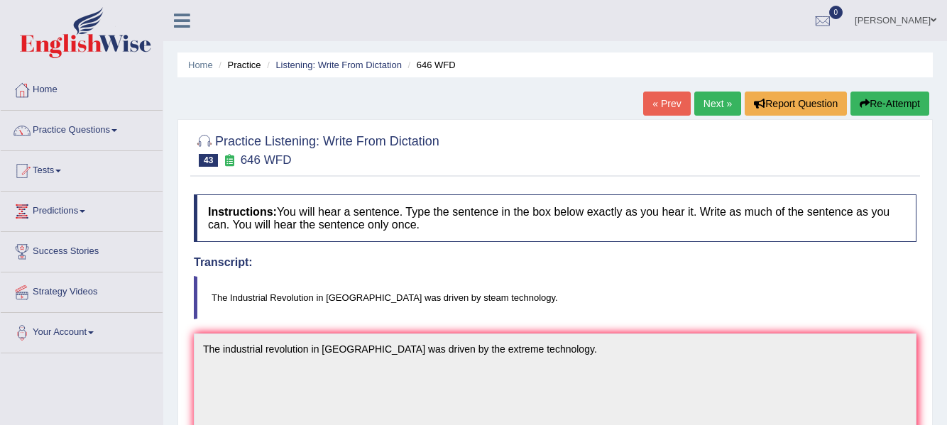
click at [713, 110] on link "Next »" at bounding box center [717, 104] width 47 height 24
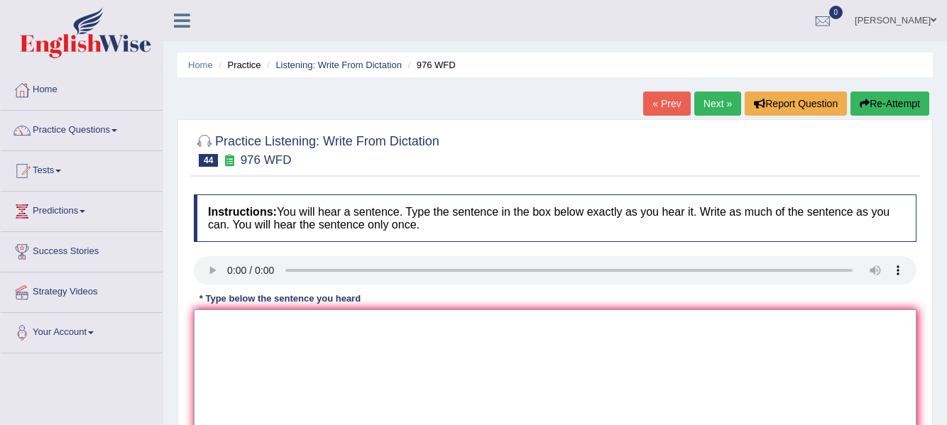
click at [238, 336] on textarea at bounding box center [555, 379] width 723 height 138
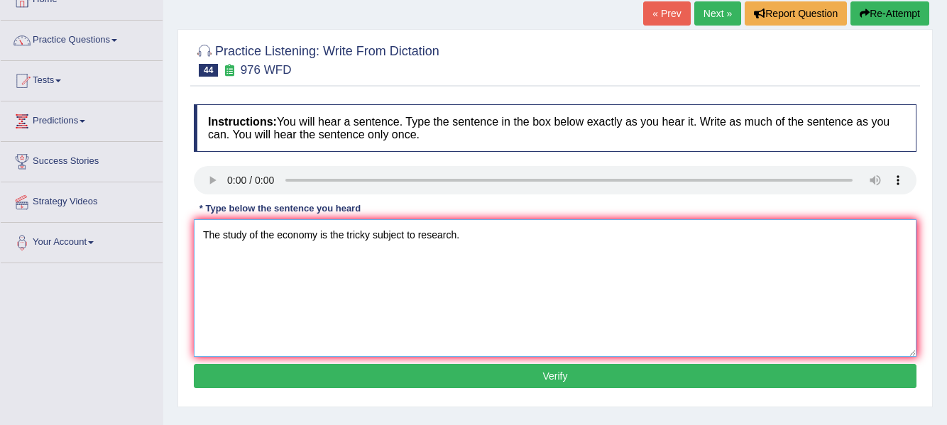
scroll to position [98, 0]
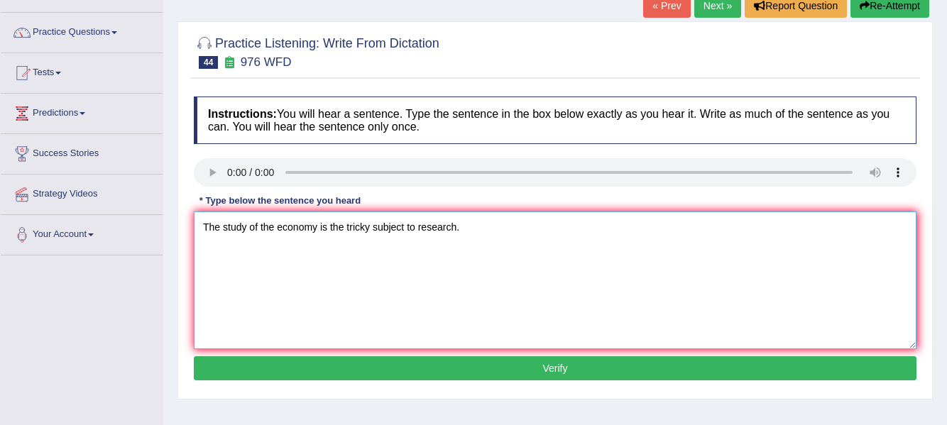
type textarea "The study of the economy is the tricky subject to research."
click at [363, 375] on button "Verify" at bounding box center [555, 368] width 723 height 24
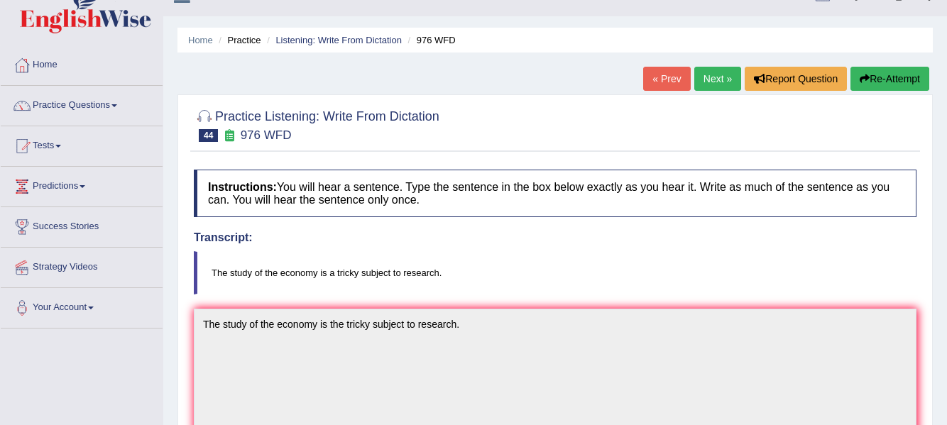
scroll to position [21, 0]
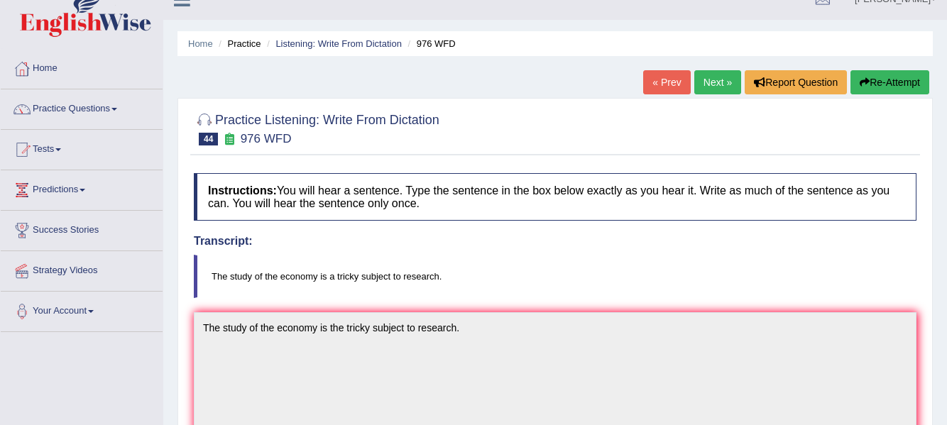
click at [718, 82] on link "Next »" at bounding box center [717, 82] width 47 height 24
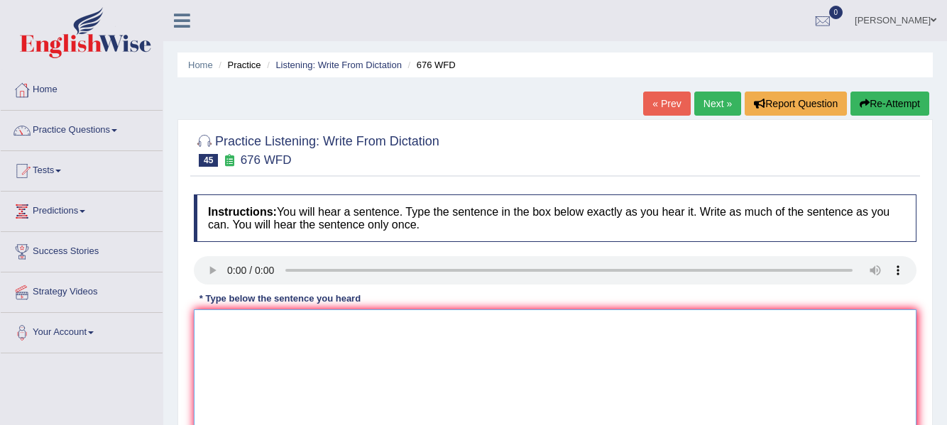
click at [249, 327] on textarea at bounding box center [555, 379] width 723 height 138
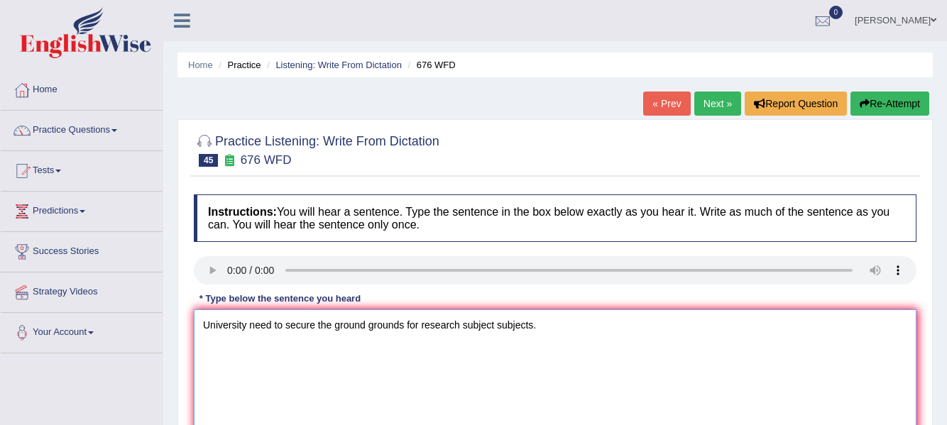
click at [422, 322] on textarea "University need to secure the ground grounds for research subject subjects." at bounding box center [555, 379] width 723 height 138
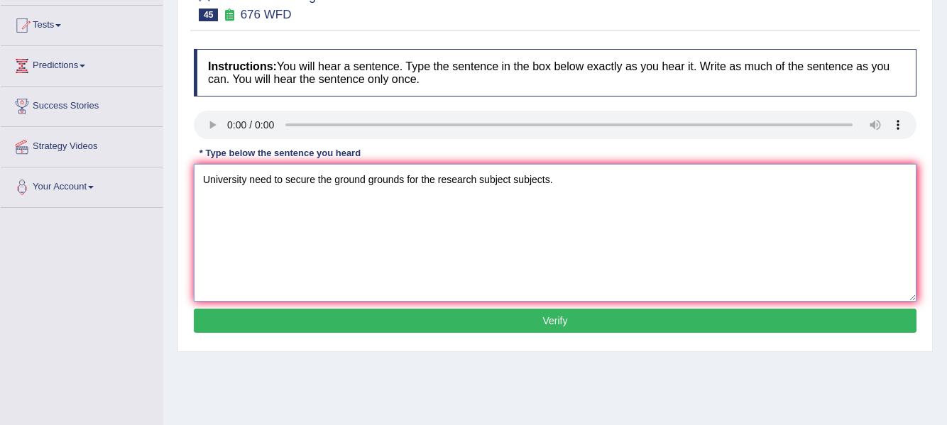
scroll to position [150, 0]
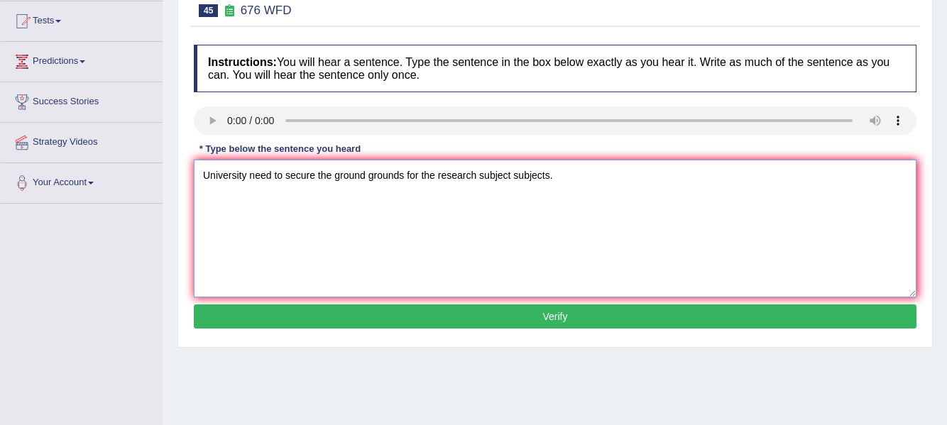
type textarea "University need to secure the ground grounds for the research subject subjects."
click at [863, 322] on button "Verify" at bounding box center [555, 317] width 723 height 24
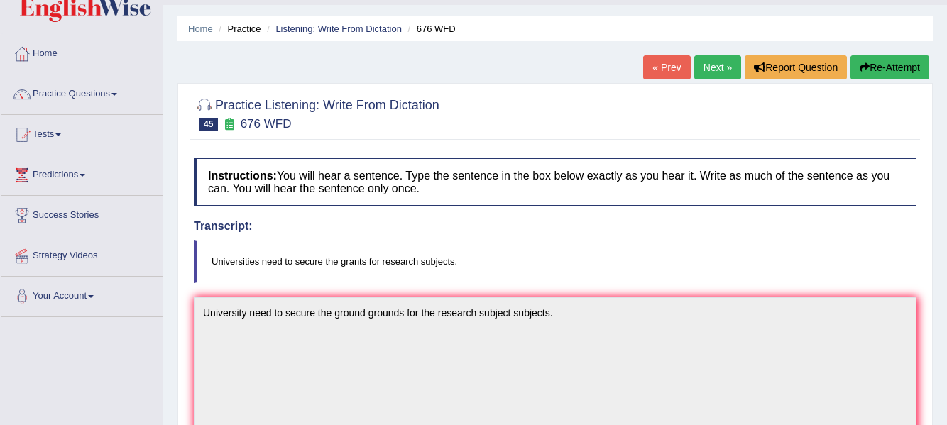
scroll to position [0, 0]
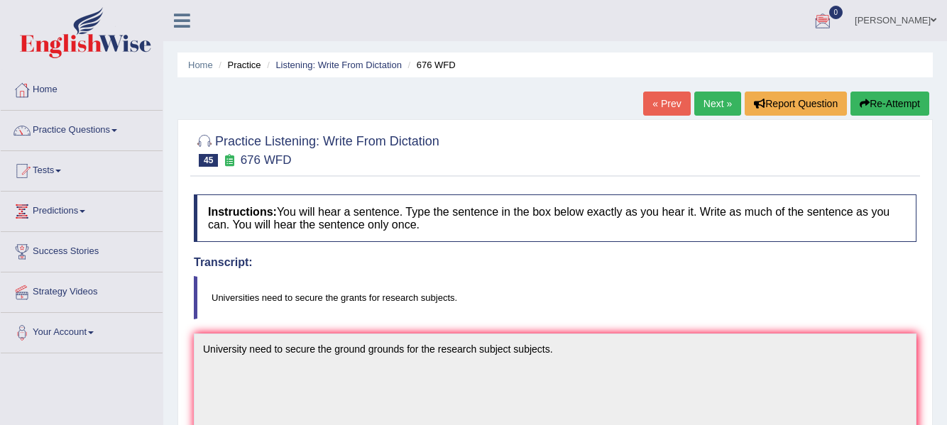
click at [712, 99] on link "Next »" at bounding box center [717, 104] width 47 height 24
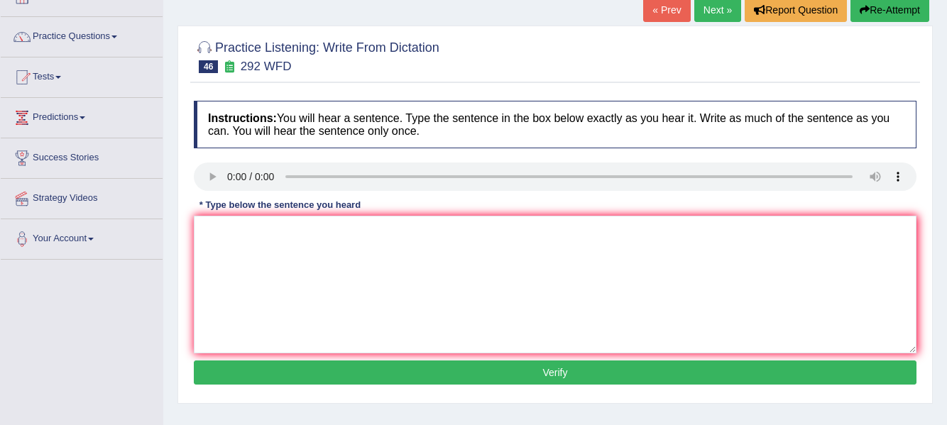
scroll to position [98, 0]
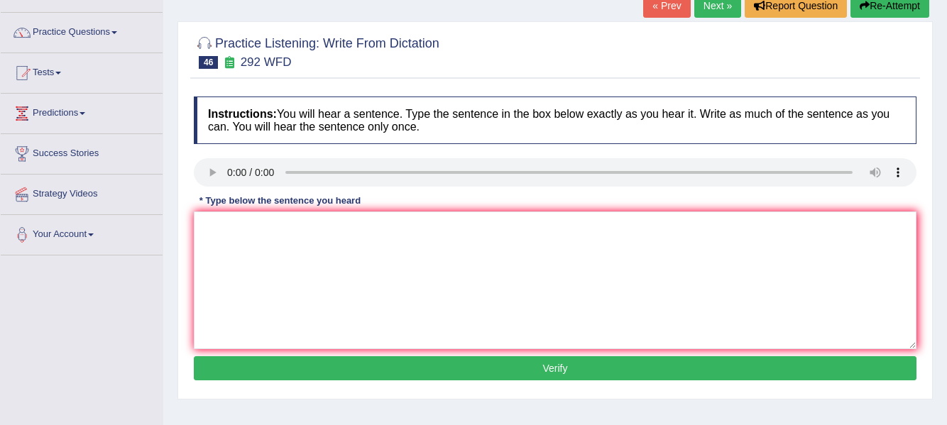
drag, startPoint x: 939, startPoint y: 191, endPoint x: 939, endPoint y: 199, distance: 8.5
click at [939, 199] on div "Home Practice Listening: Write From Dictation 292 WFD « Prev Next » Report Ques…" at bounding box center [555, 257] width 784 height 710
click at [243, 239] on textarea at bounding box center [555, 281] width 723 height 138
type textarea "Some people argue that education is not that important."
click at [391, 367] on button "Verify" at bounding box center [555, 368] width 723 height 24
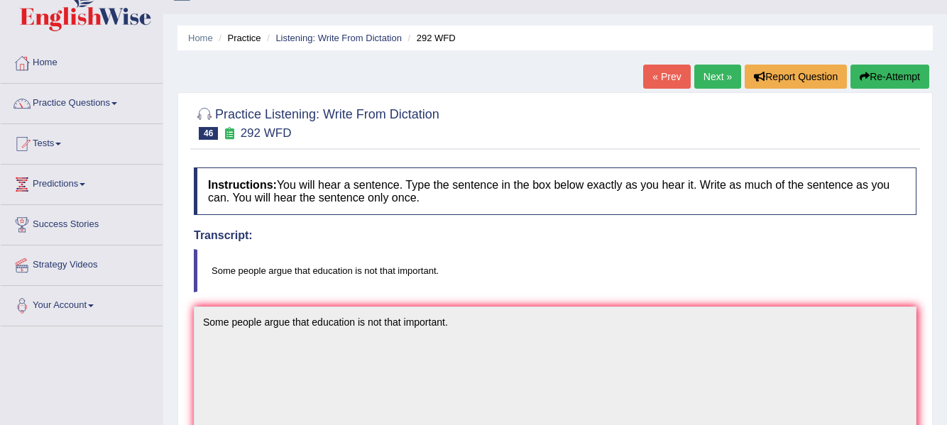
scroll to position [0, 0]
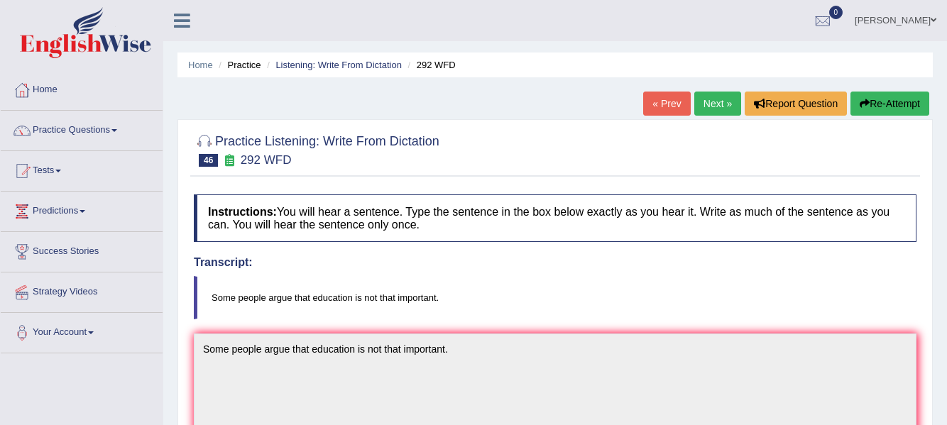
click at [704, 108] on link "Next »" at bounding box center [717, 104] width 47 height 24
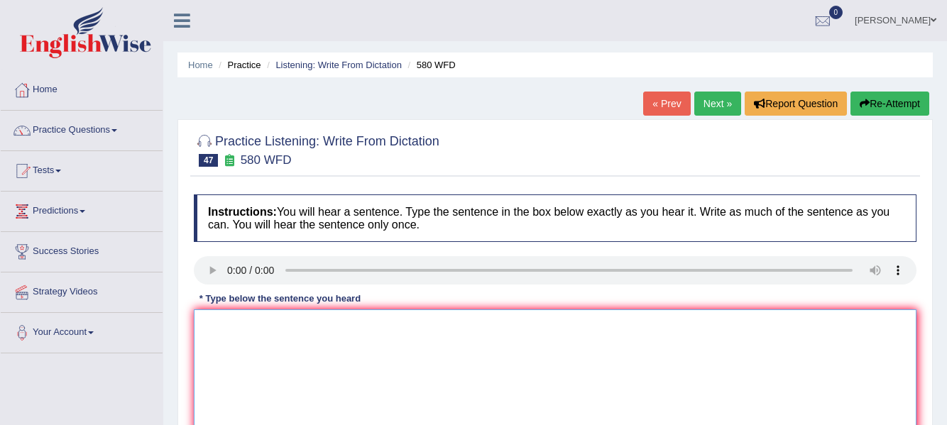
click at [239, 327] on textarea at bounding box center [555, 379] width 723 height 138
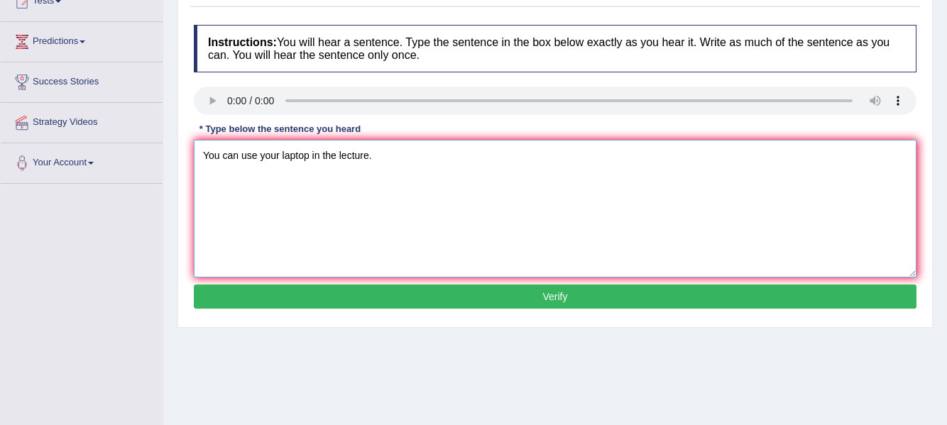
scroll to position [168, 0]
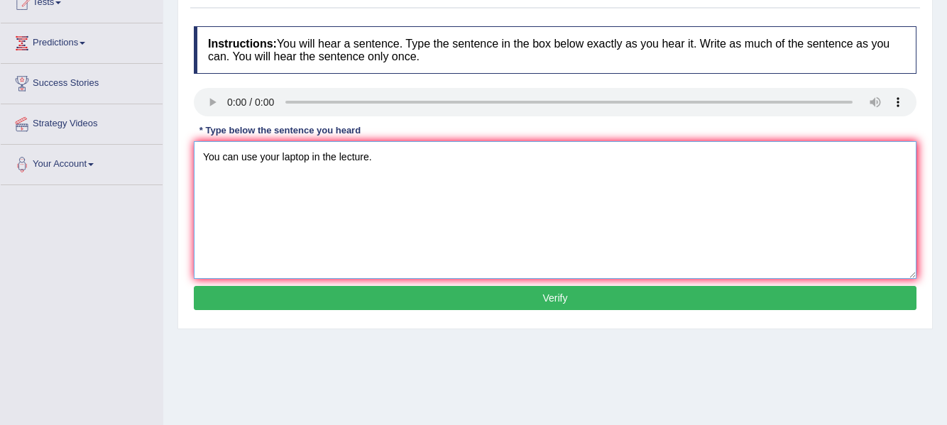
type textarea "You can use your laptop in the lecture."
click at [874, 303] on button "Verify" at bounding box center [555, 298] width 723 height 24
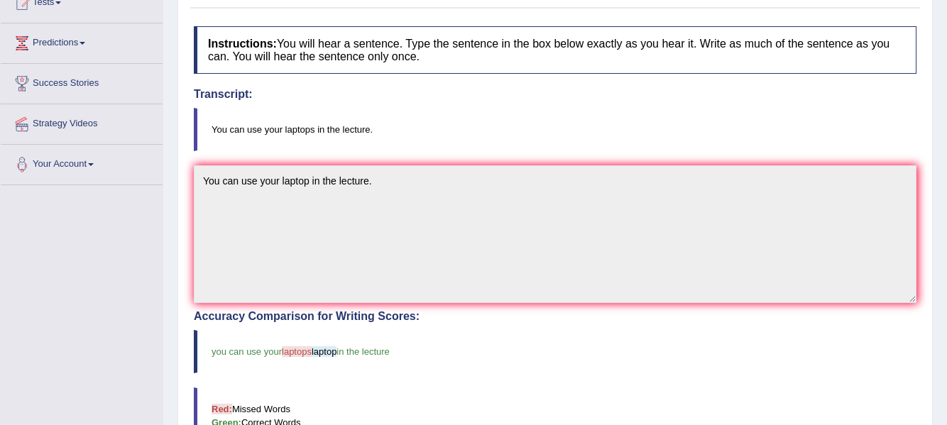
scroll to position [0, 0]
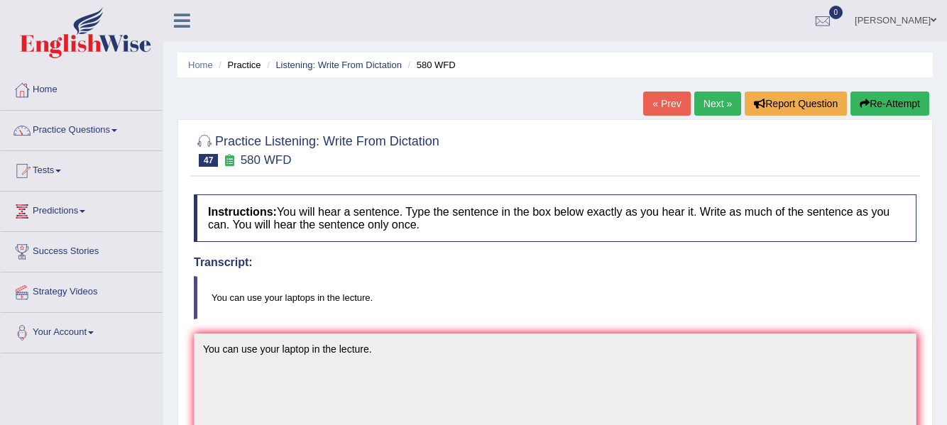
click at [723, 103] on link "Next »" at bounding box center [717, 104] width 47 height 24
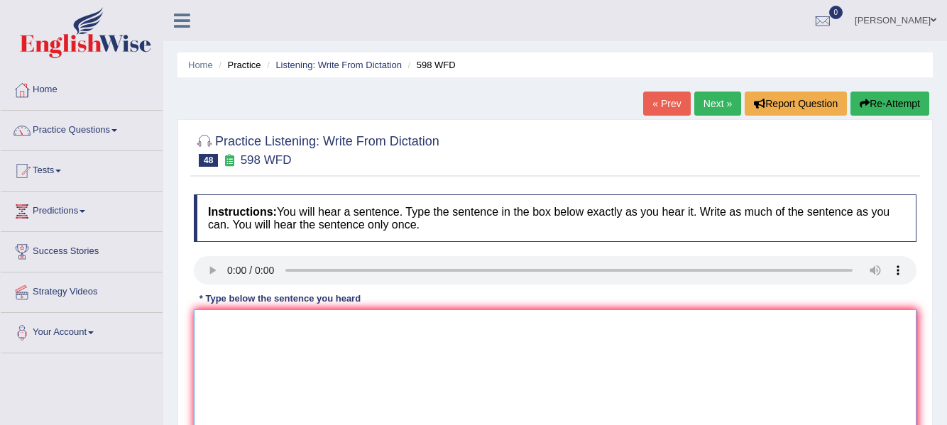
click at [261, 347] on textarea at bounding box center [555, 379] width 723 height 138
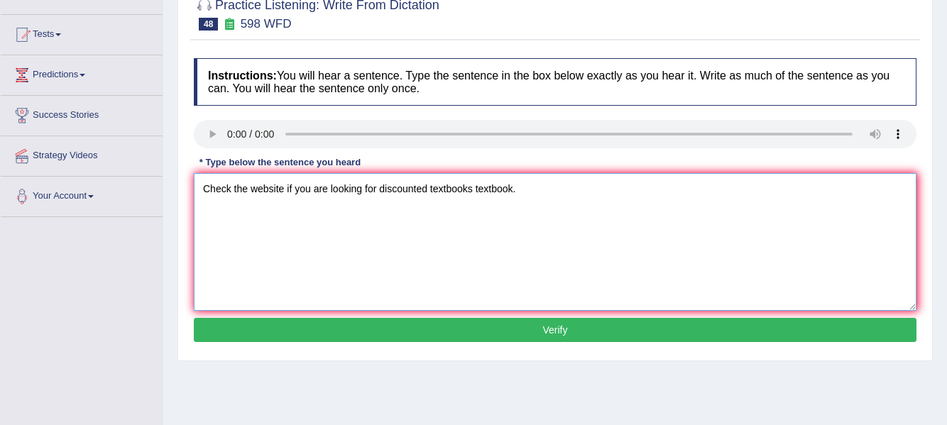
scroll to position [160, 0]
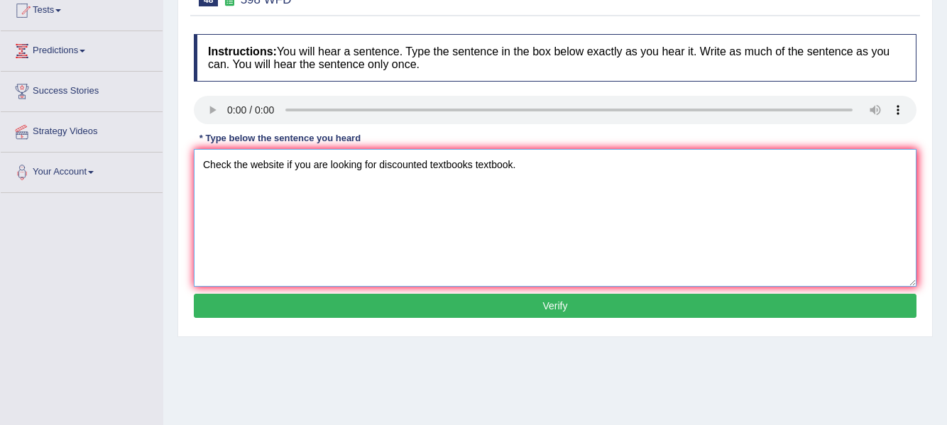
type textarea "Check the website if you are looking for discounted textbooks textbook."
click at [832, 298] on button "Verify" at bounding box center [555, 306] width 723 height 24
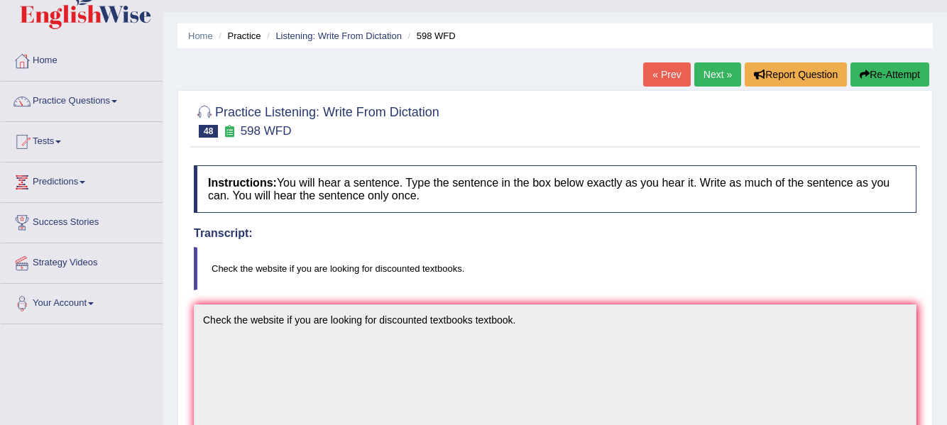
scroll to position [0, 0]
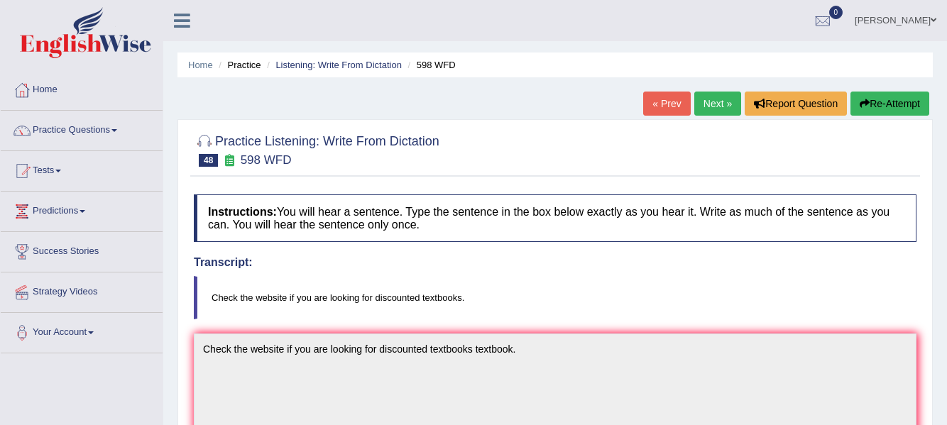
click at [714, 98] on link "Next »" at bounding box center [717, 104] width 47 height 24
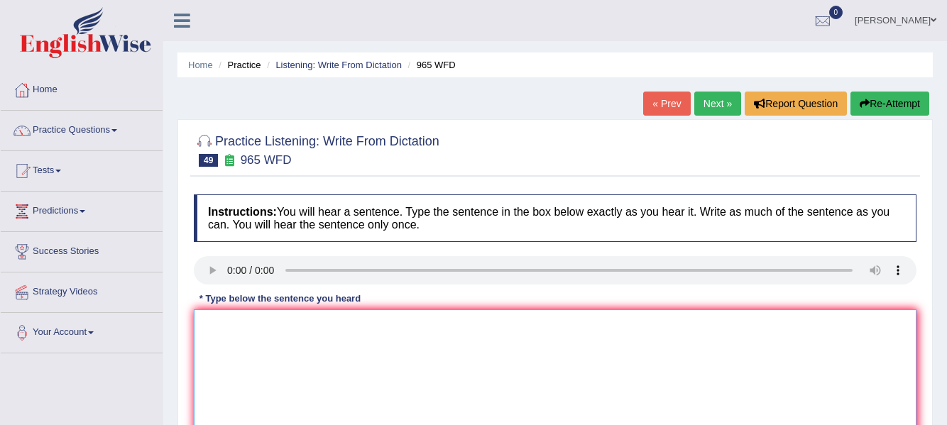
click at [226, 317] on textarea at bounding box center [555, 379] width 723 height 138
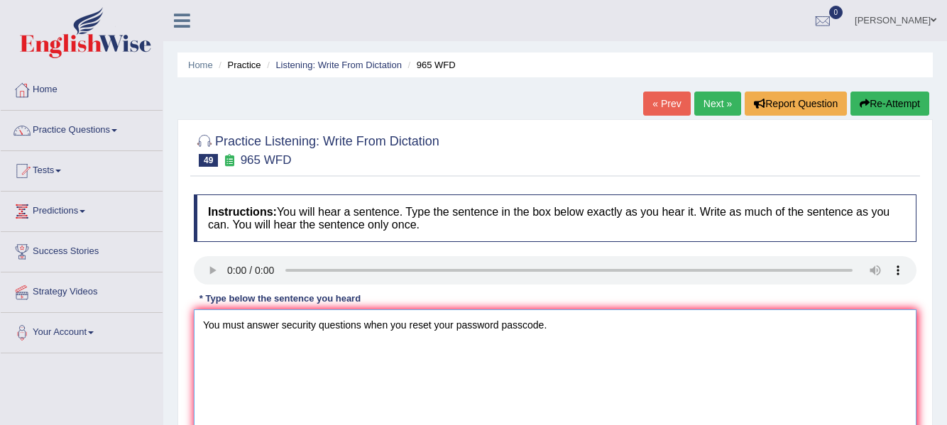
click at [246, 324] on textarea "You must answer security questions when you reset your password passcode." at bounding box center [555, 379] width 723 height 138
drag, startPoint x: 246, startPoint y: 324, endPoint x: 319, endPoint y: 330, distance: 73.3
click at [319, 330] on textarea "You must most answer security questions when you reset your password passcode." at bounding box center [555, 379] width 723 height 138
drag, startPoint x: 348, startPoint y: 339, endPoint x: 324, endPoint y: 411, distance: 76.3
click at [324, 411] on textarea "You must most answer security questions when you reset your password passcode." at bounding box center [555, 379] width 723 height 138
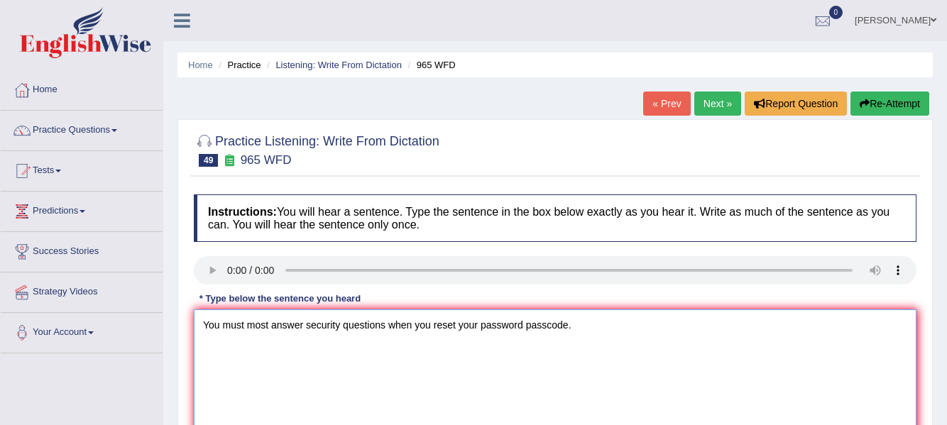
click at [383, 374] on textarea "You must most answer security questions when you reset your password passcode." at bounding box center [555, 379] width 723 height 138
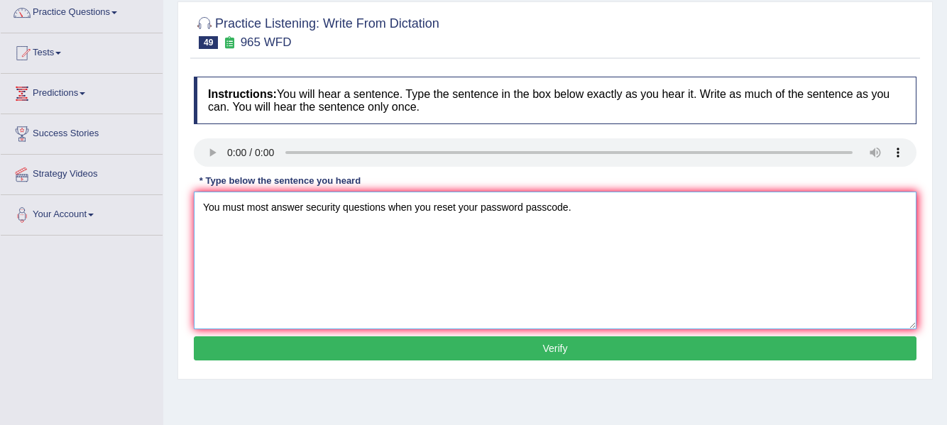
scroll to position [144, 0]
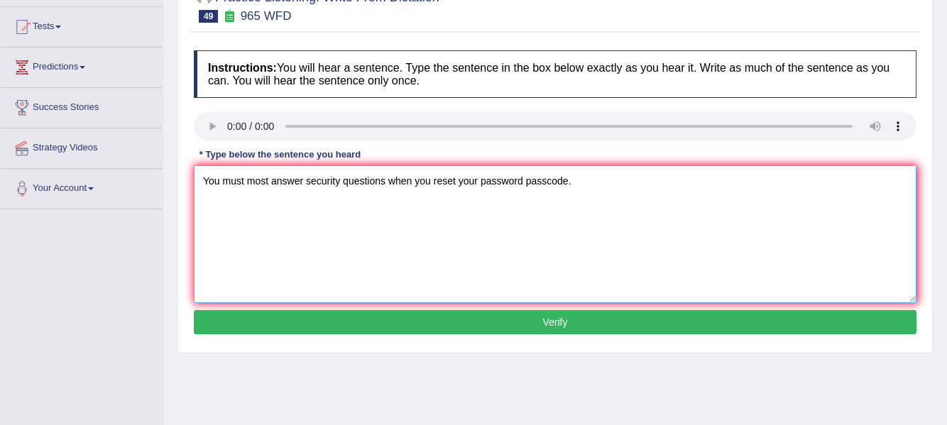
type textarea "You must most answer security questions when you reset your password passcode."
click at [880, 319] on button "Verify" at bounding box center [555, 322] width 723 height 24
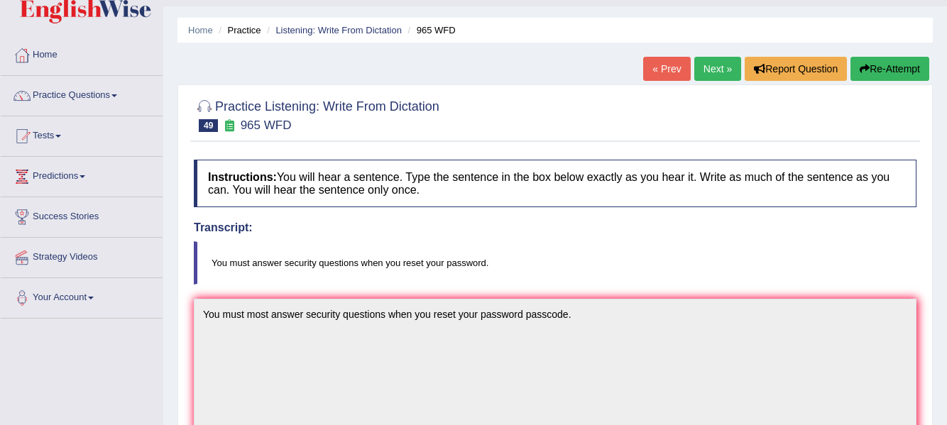
scroll to position [0, 0]
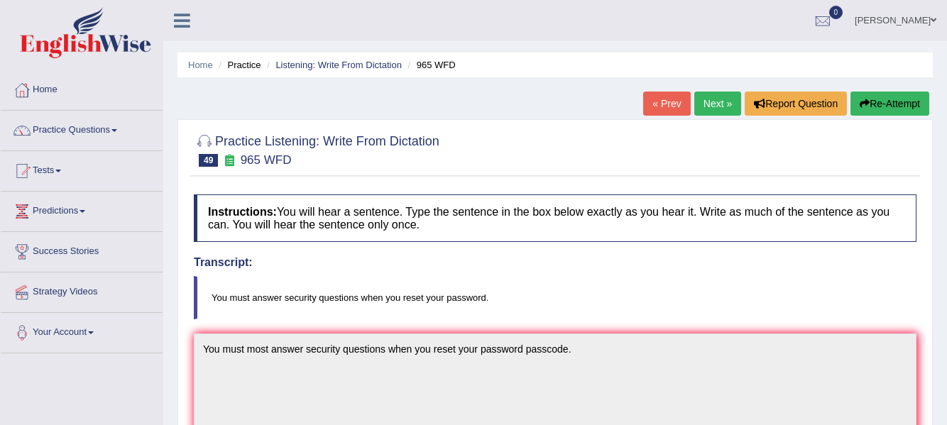
click at [721, 101] on link "Next »" at bounding box center [717, 104] width 47 height 24
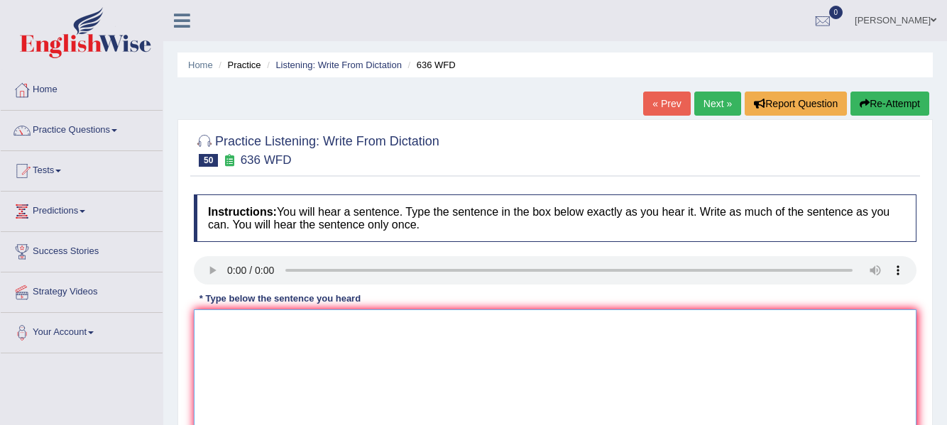
click at [241, 341] on textarea at bounding box center [555, 379] width 723 height 138
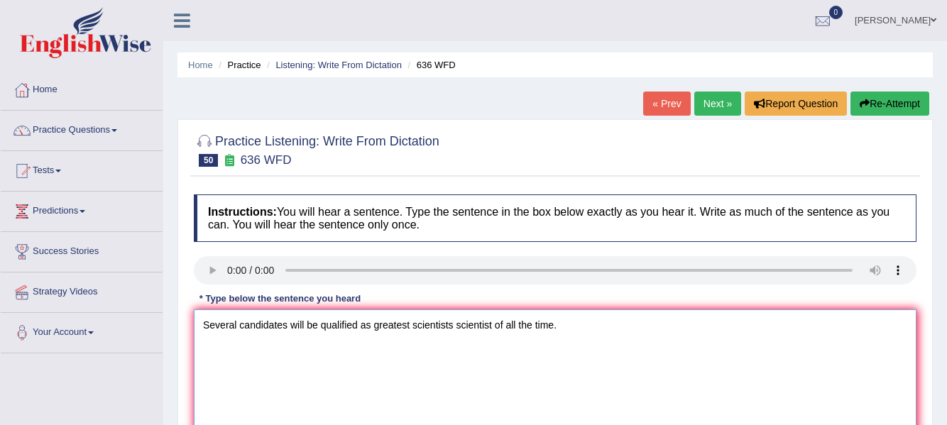
click at [373, 324] on textarea "Several candidates will be qualified as greatest scientists scientist of all th…" at bounding box center [555, 379] width 723 height 138
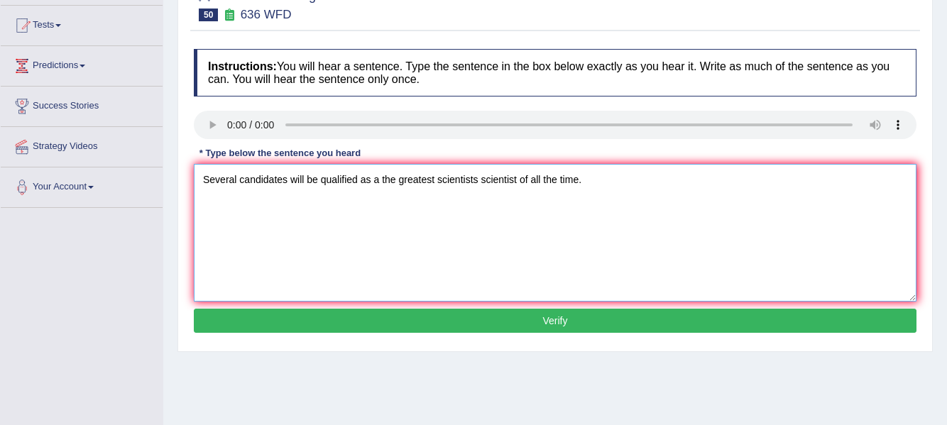
scroll to position [150, 0]
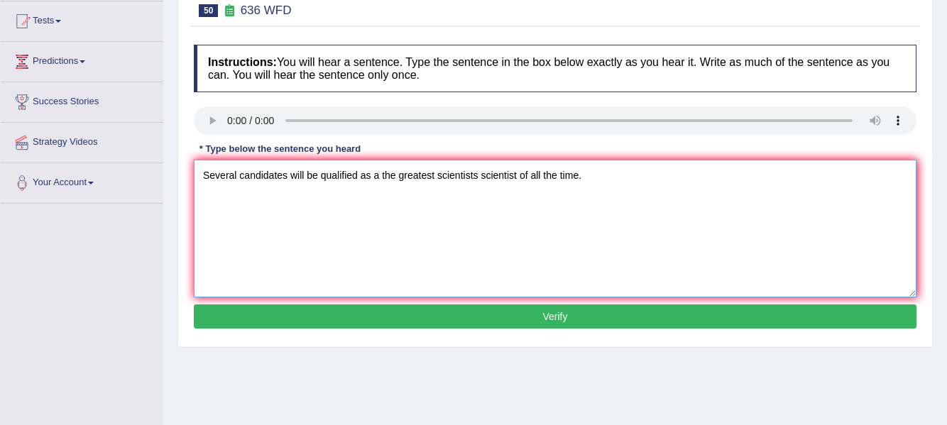
type textarea "Several candidates will be qualified as a the greatest scientists scientist of …"
click at [843, 318] on button "Verify" at bounding box center [555, 317] width 723 height 24
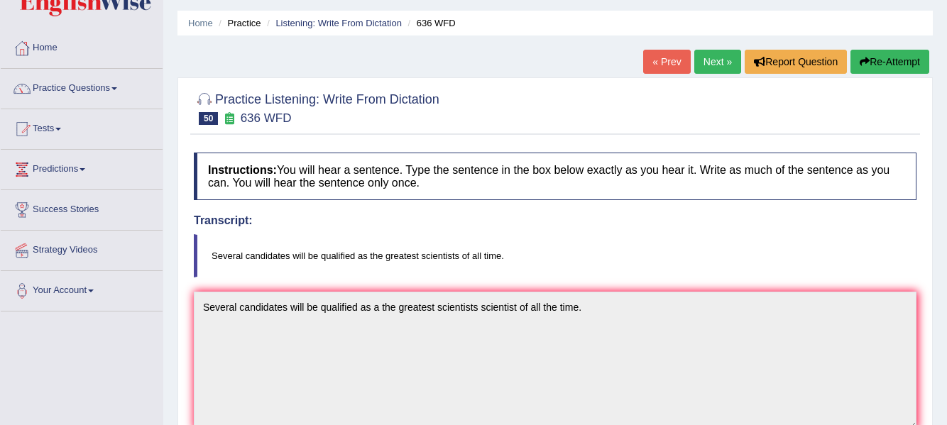
scroll to position [3, 0]
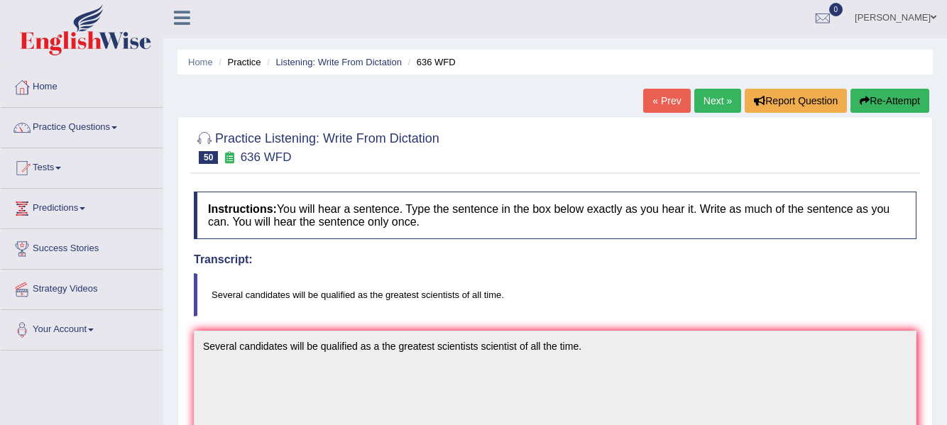
click at [715, 102] on link "Next »" at bounding box center [717, 101] width 47 height 24
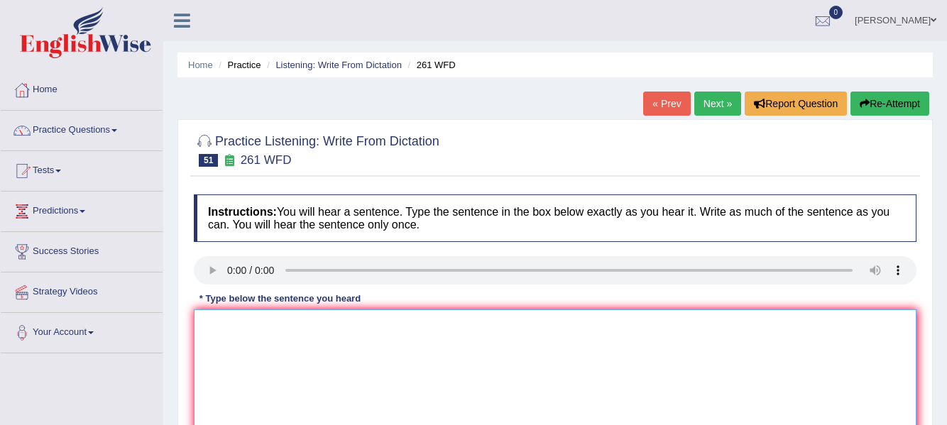
click at [229, 321] on textarea at bounding box center [555, 379] width 723 height 138
click at [471, 325] on textarea "Read the student safety instructions instruction before" at bounding box center [555, 379] width 723 height 138
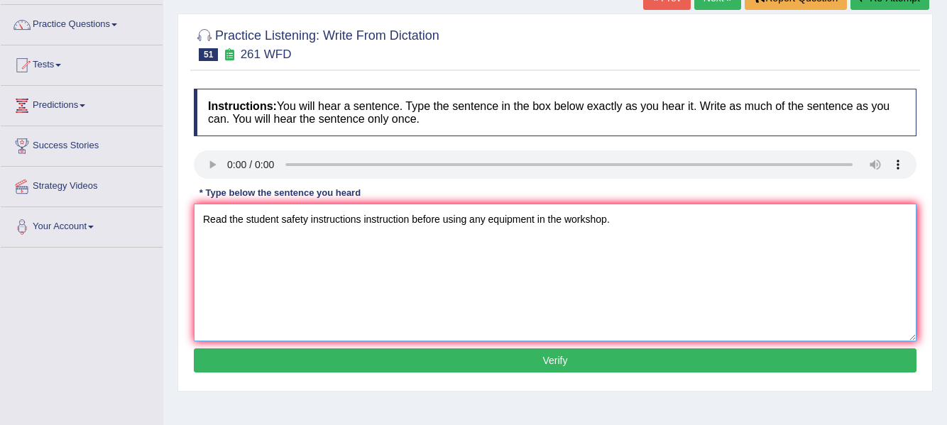
scroll to position [107, 0]
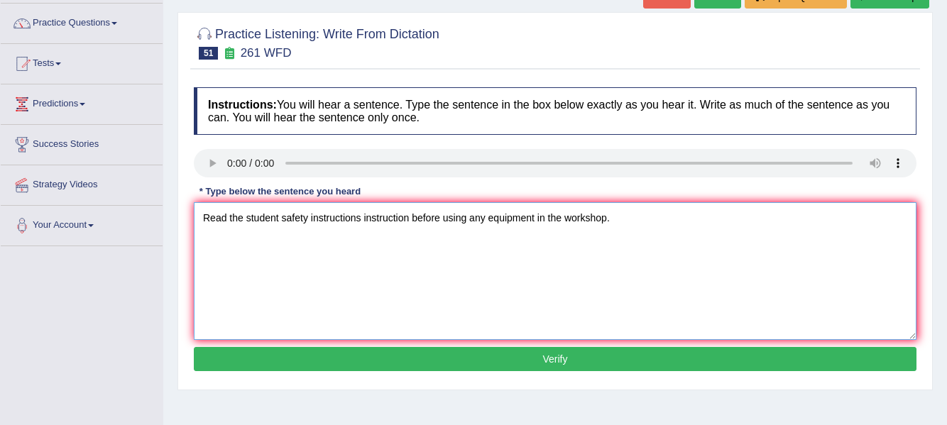
type textarea "Read the student safety instructions instruction before using any equipment in …"
click at [850, 362] on button "Verify" at bounding box center [555, 359] width 723 height 24
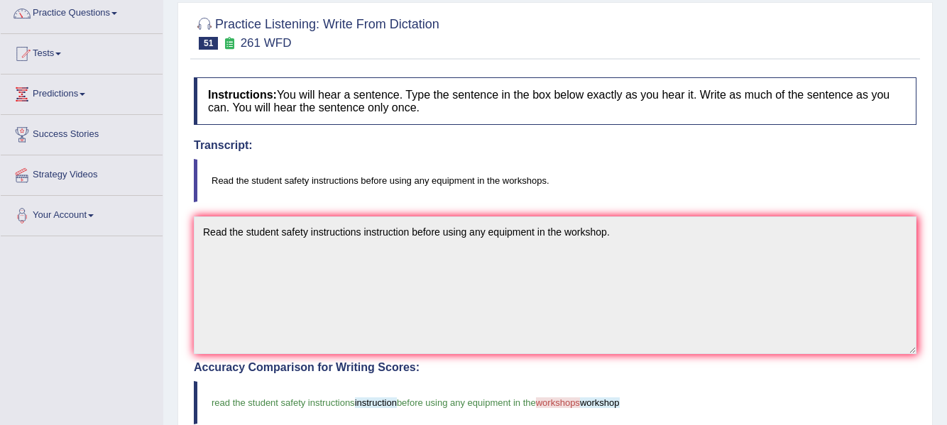
scroll to position [37, 0]
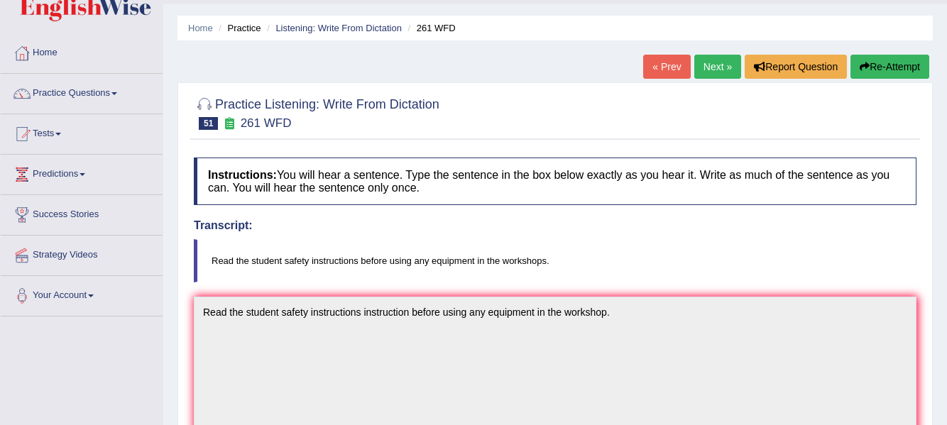
click at [720, 75] on link "Next »" at bounding box center [717, 67] width 47 height 24
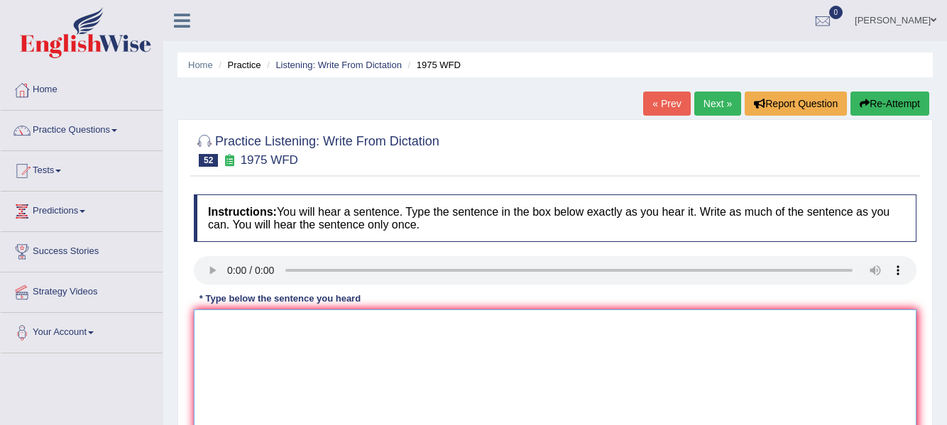
click at [261, 330] on textarea at bounding box center [555, 379] width 723 height 138
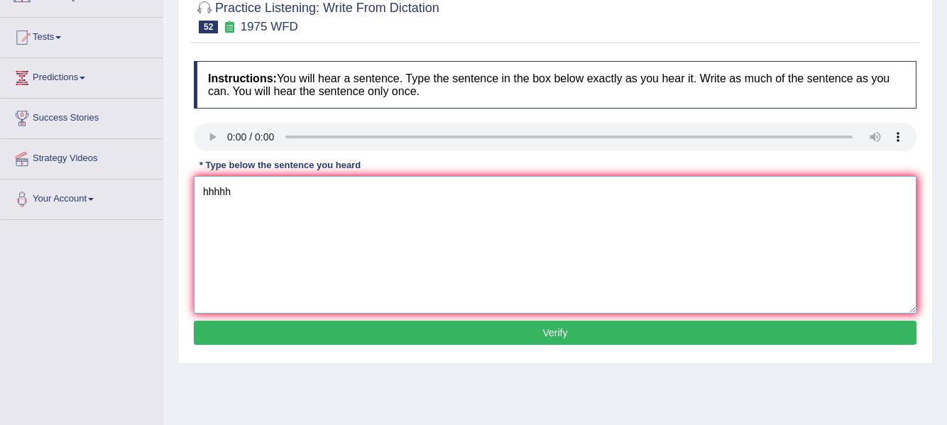
scroll to position [138, 0]
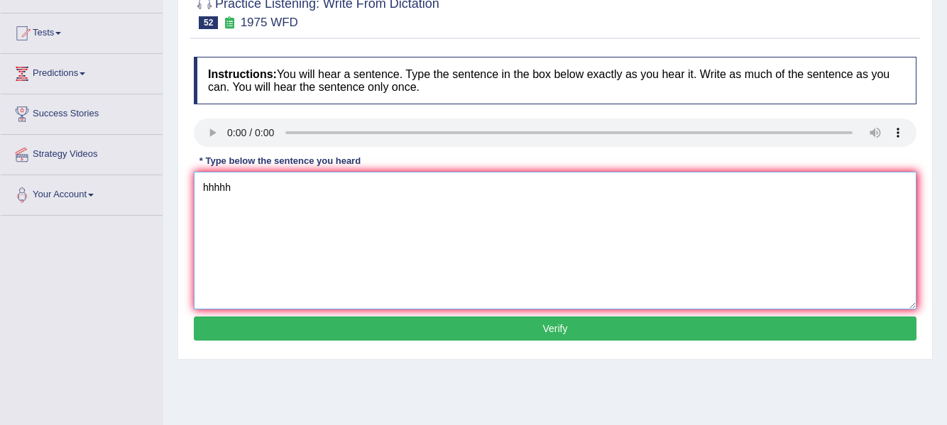
type textarea "hhhhh"
click at [546, 321] on button "Verify" at bounding box center [555, 329] width 723 height 24
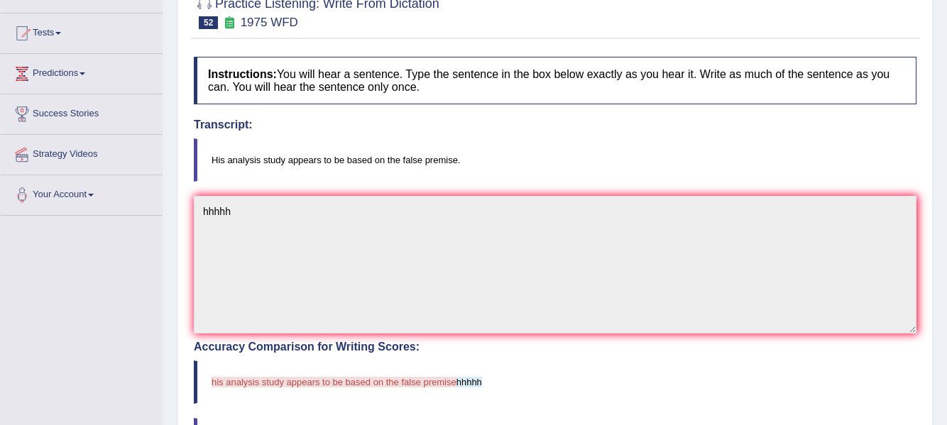
scroll to position [0, 0]
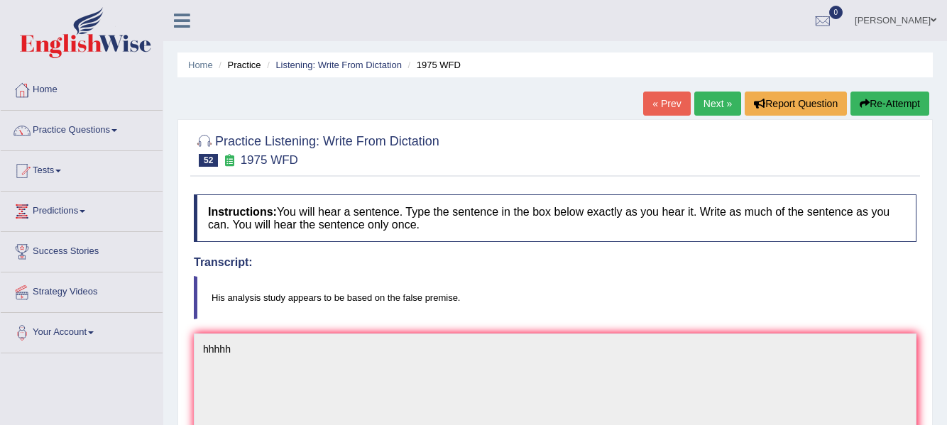
click at [878, 106] on button "Re-Attempt" at bounding box center [889, 104] width 79 height 24
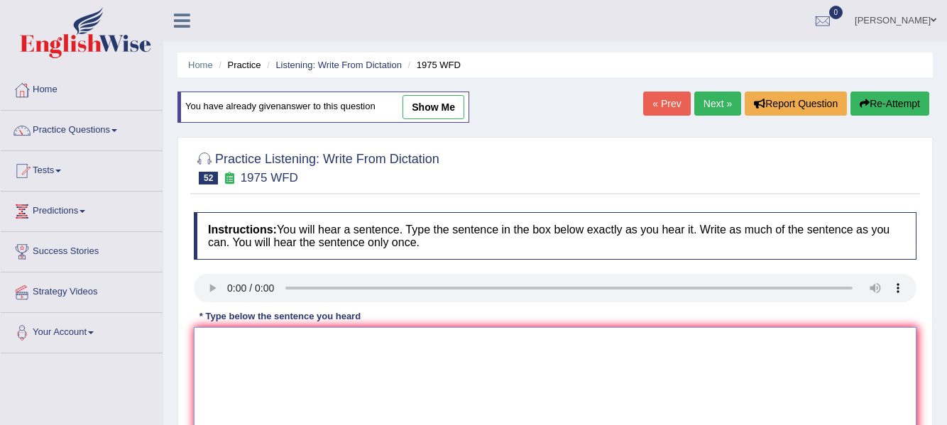
click at [247, 342] on textarea at bounding box center [555, 396] width 723 height 138
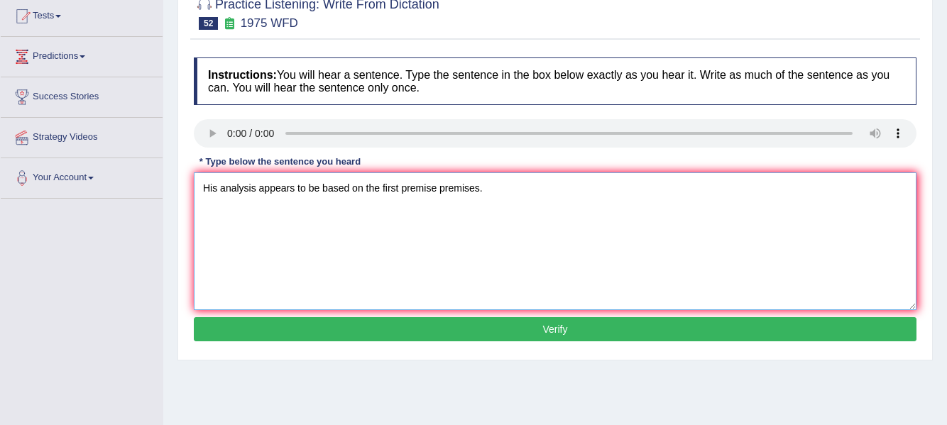
scroll to position [176, 0]
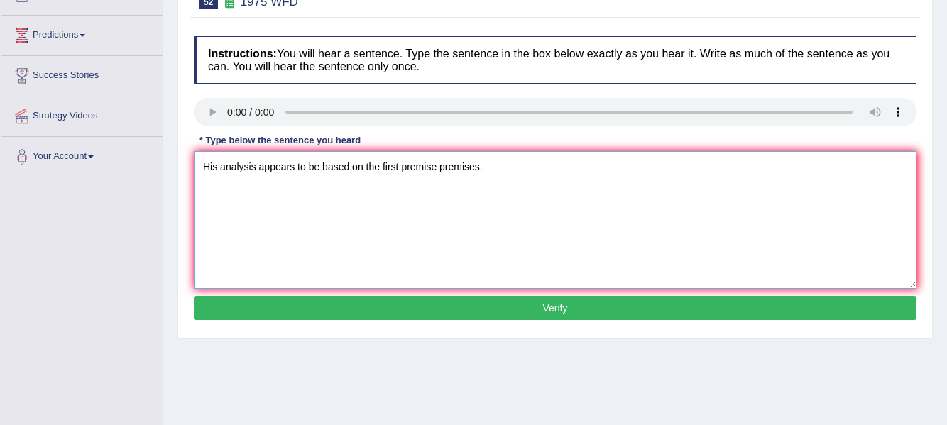
type textarea "His analysis appears to be based on the first premise premises."
click at [871, 319] on button "Verify" at bounding box center [555, 308] width 723 height 24
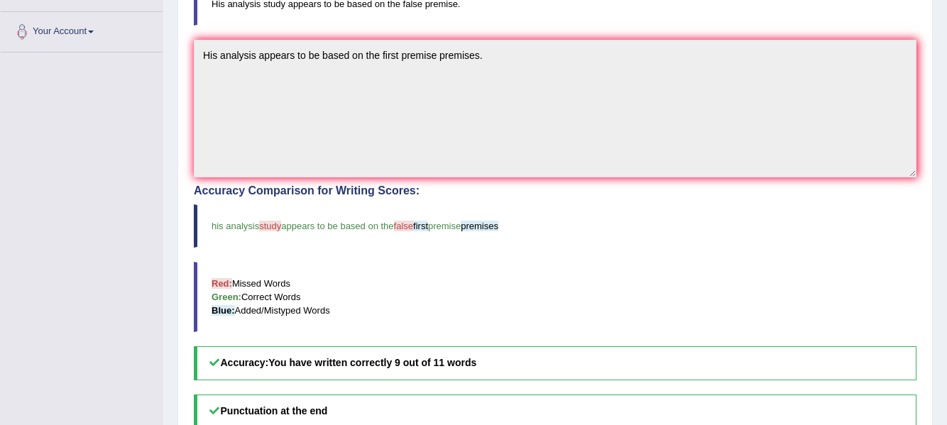
scroll to position [0, 0]
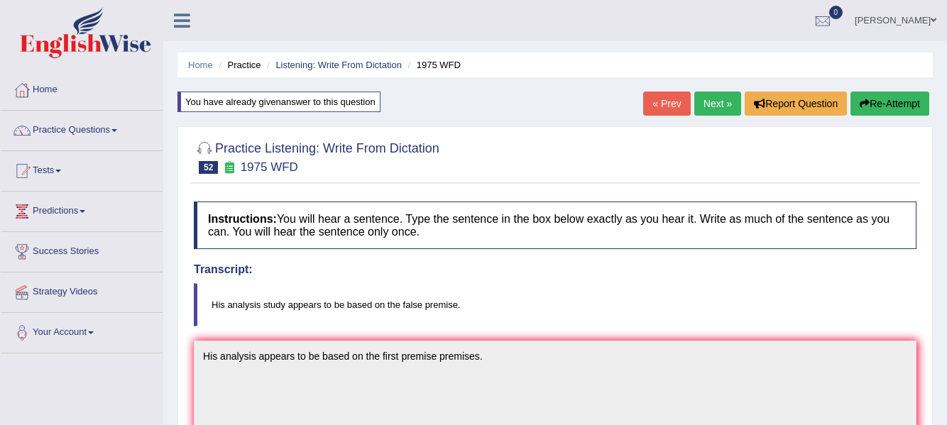
click at [117, 131] on span at bounding box center [114, 130] width 6 height 3
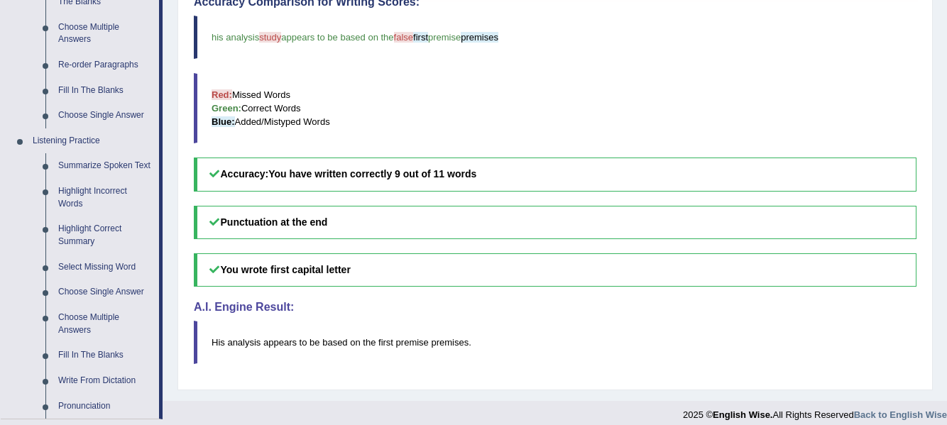
scroll to position [496, 0]
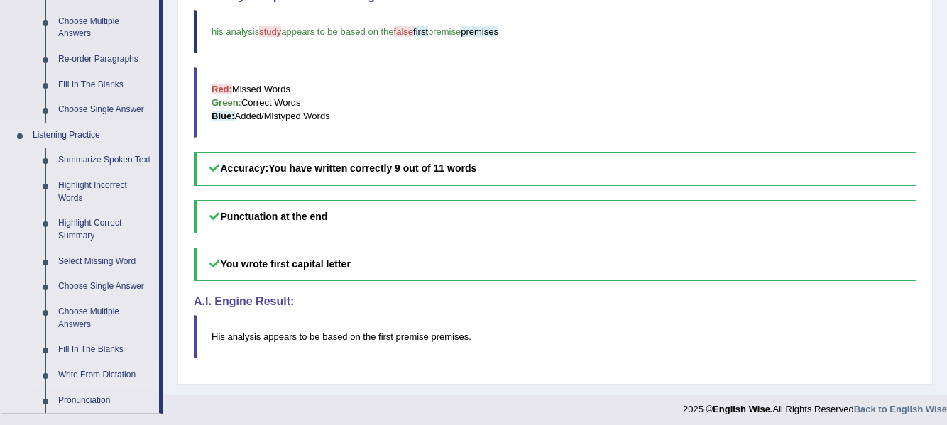
click at [127, 374] on link "Write From Dictation" at bounding box center [105, 376] width 107 height 26
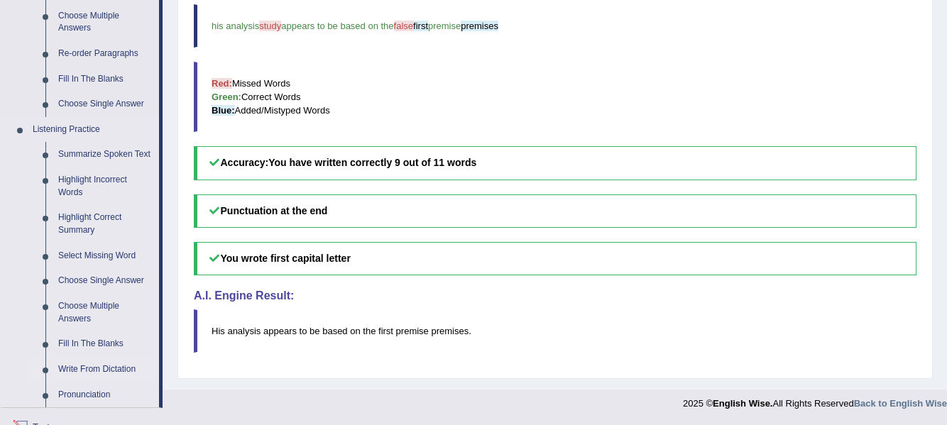
scroll to position [625, 0]
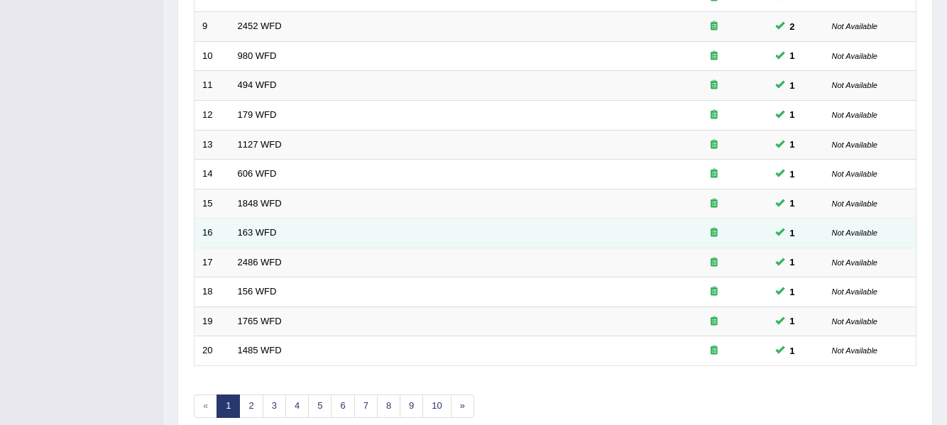
scroll to position [369, 0]
